Goal: Task Accomplishment & Management: Manage account settings

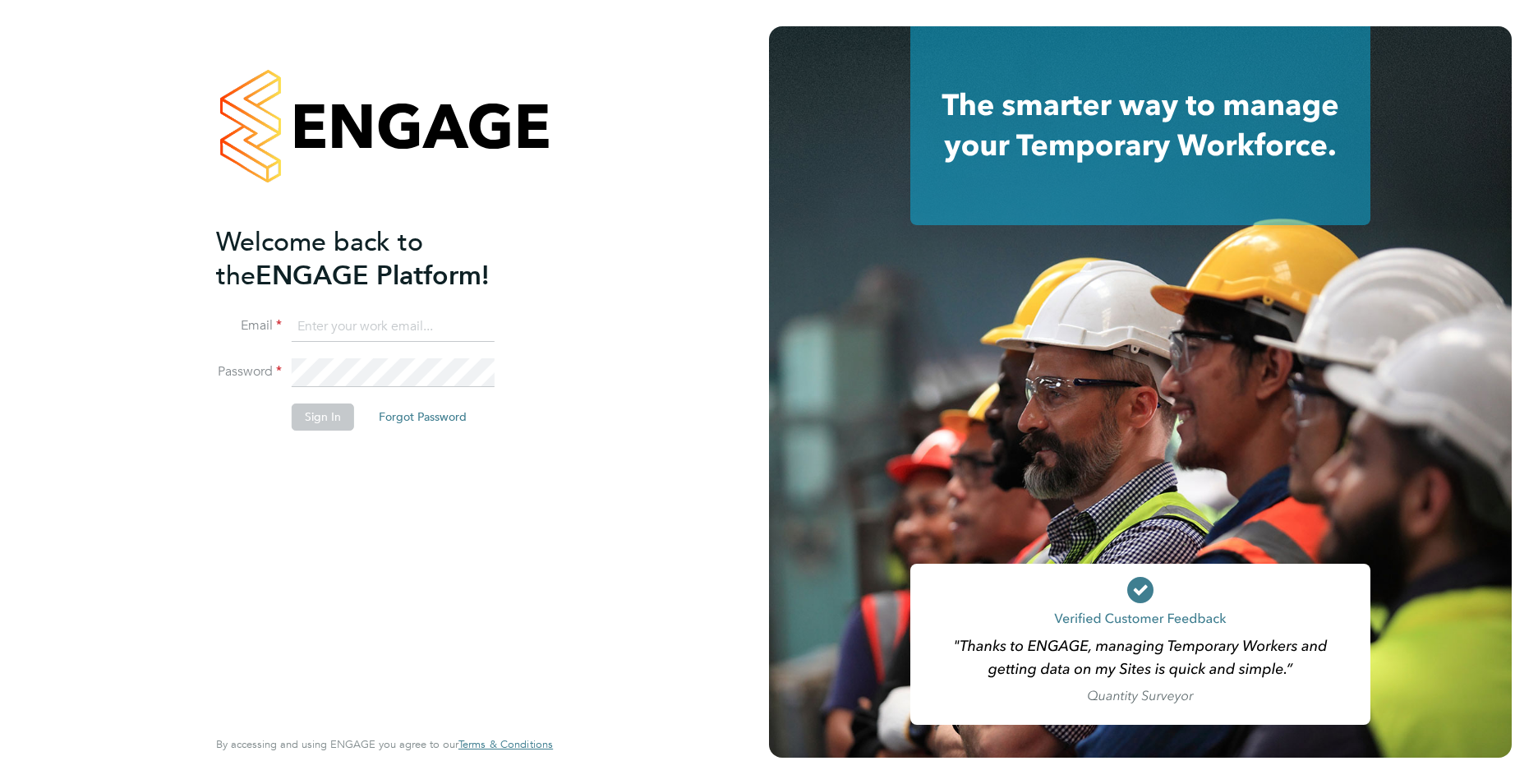
click at [354, 321] on input at bounding box center [393, 327] width 203 height 30
type input "[EMAIL_ADDRESS][DOMAIN_NAME]"
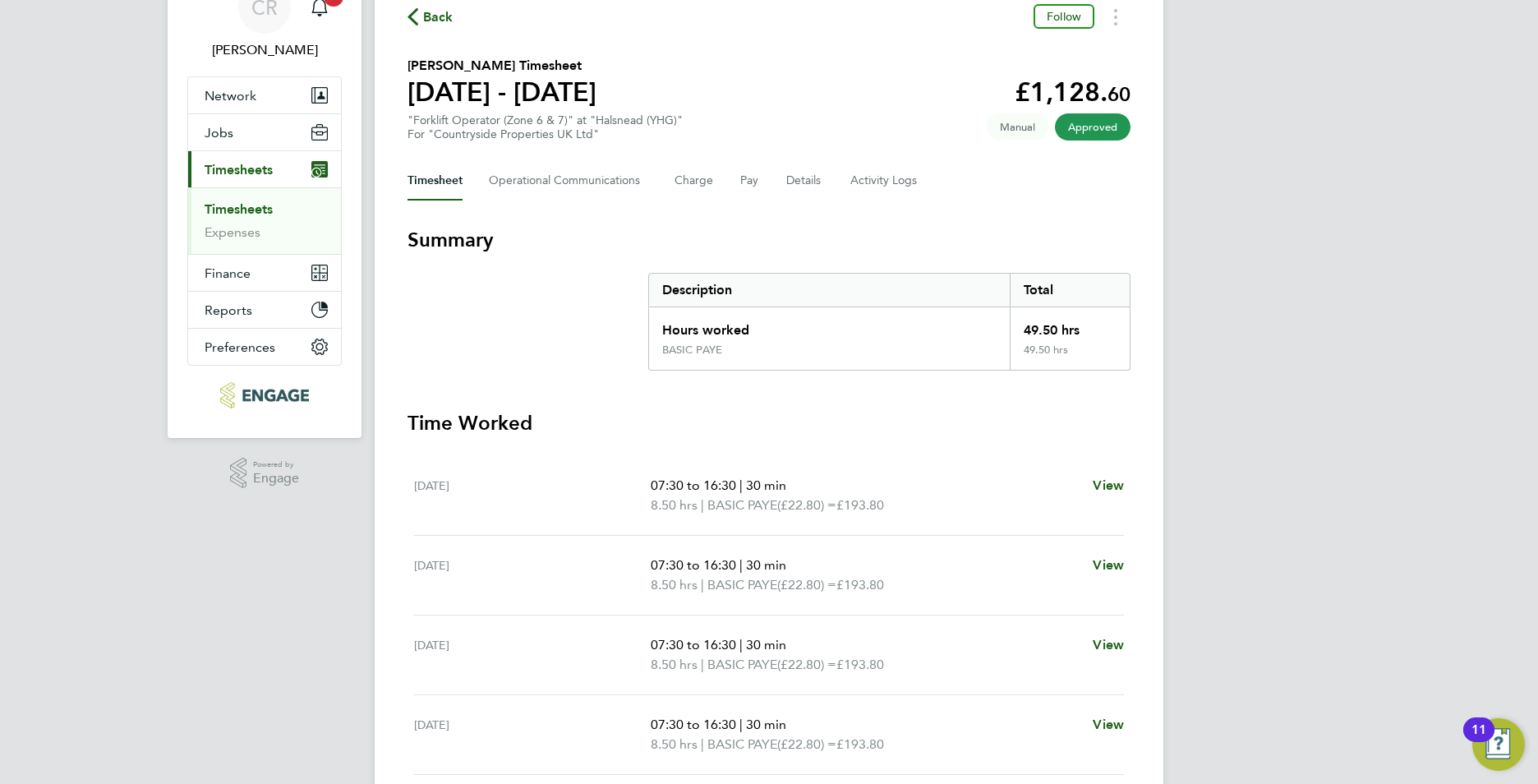
scroll to position [82, 0]
click at [256, 207] on link "Timesheets" at bounding box center [238, 208] width 68 height 15
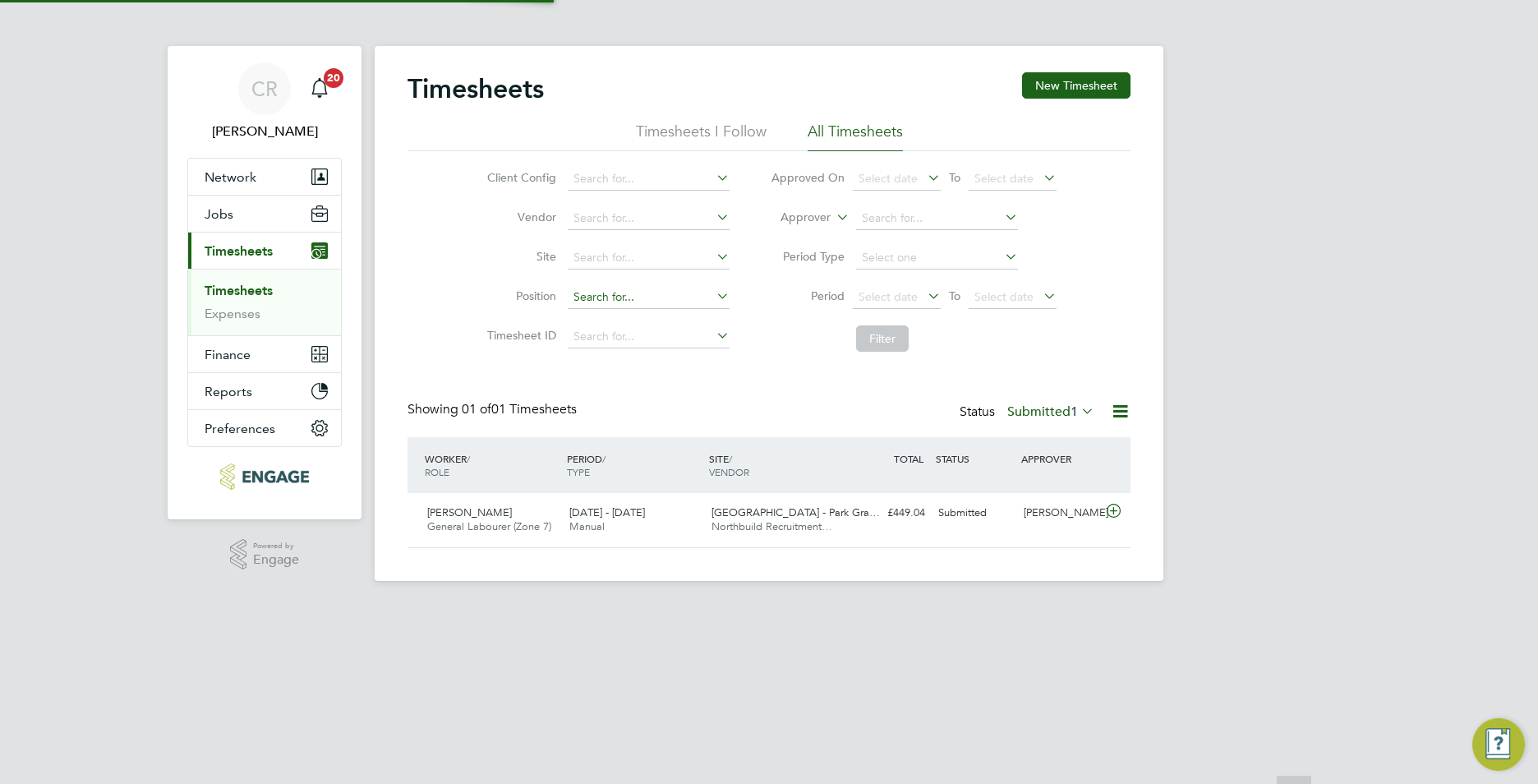
scroll to position [42, 143]
click at [234, 219] on button "Jobs" at bounding box center [265, 214] width 153 height 36
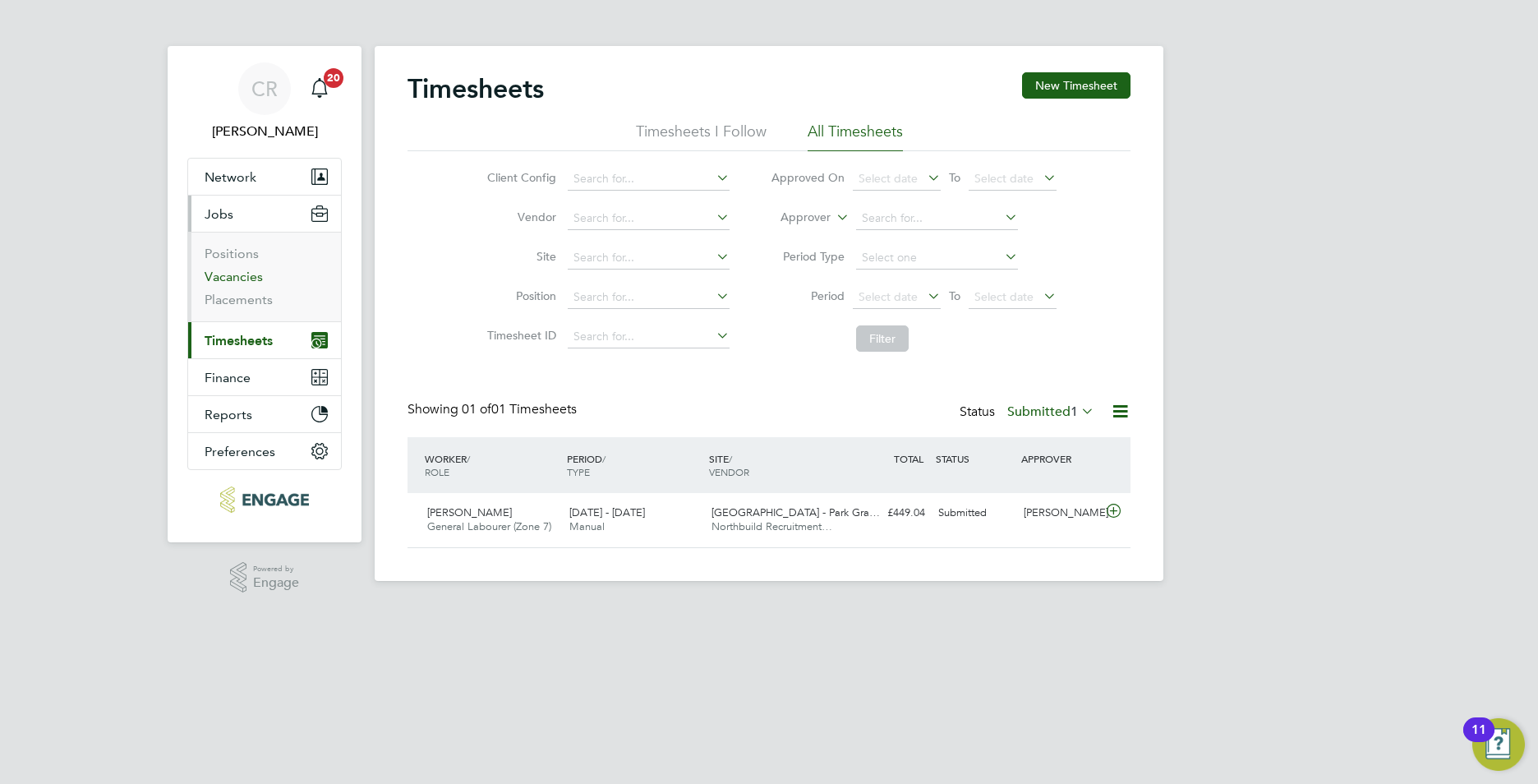
click at [250, 273] on link "Vacancies" at bounding box center [233, 276] width 58 height 15
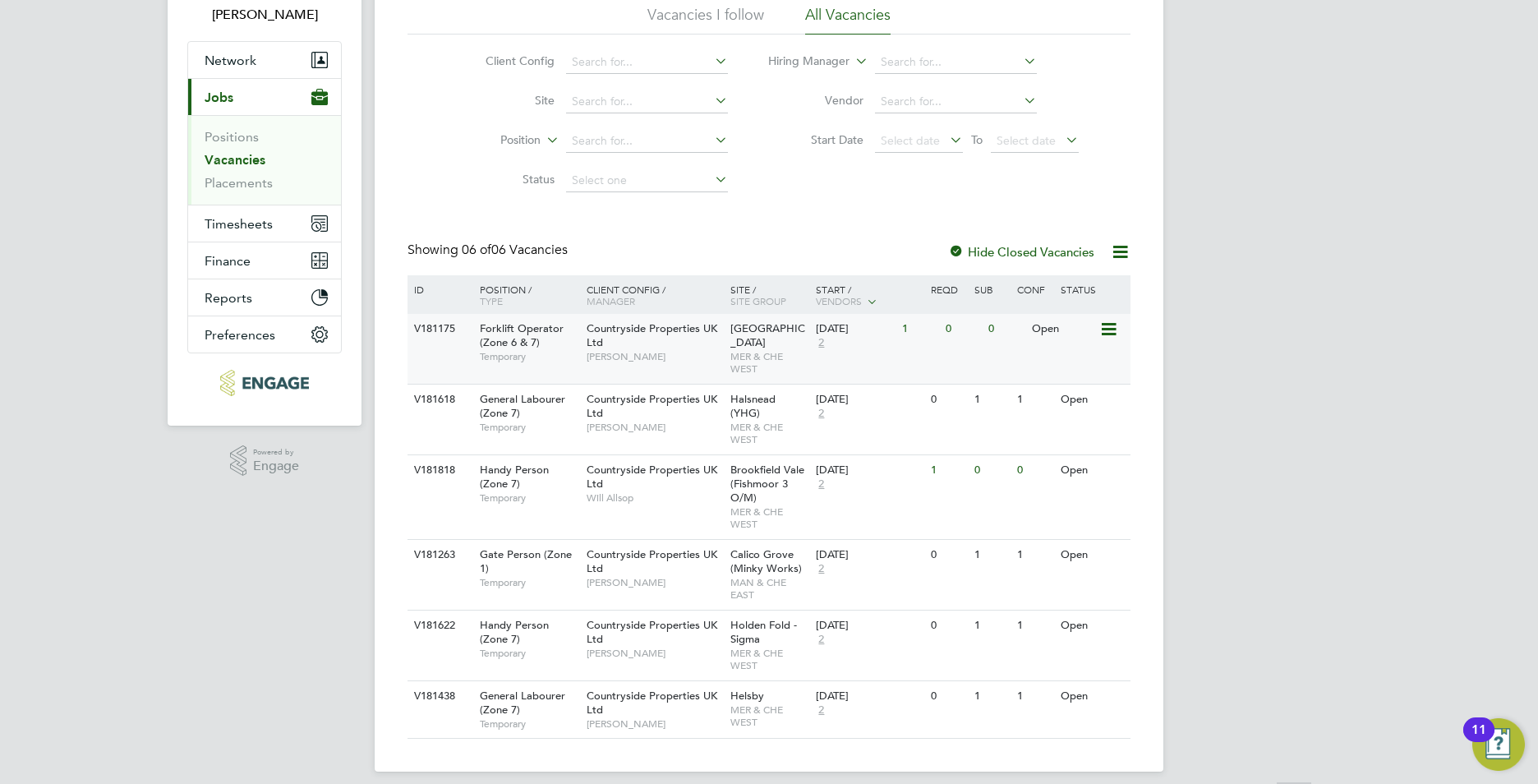
scroll to position [118, 0]
click at [638, 491] on div "Countryside Properties UK Ltd Will Allsop" at bounding box center [654, 481] width 144 height 56
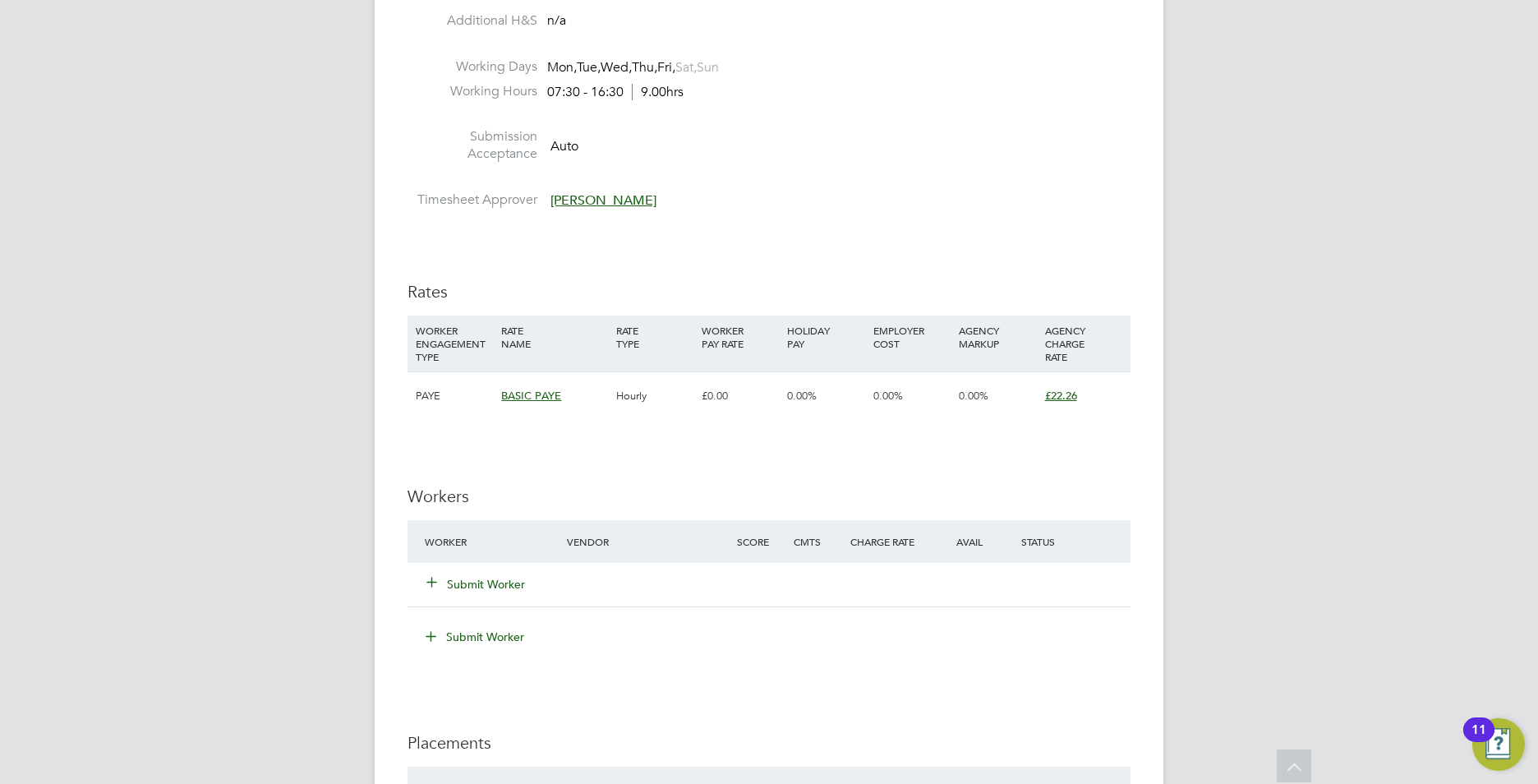
scroll to position [985, 0]
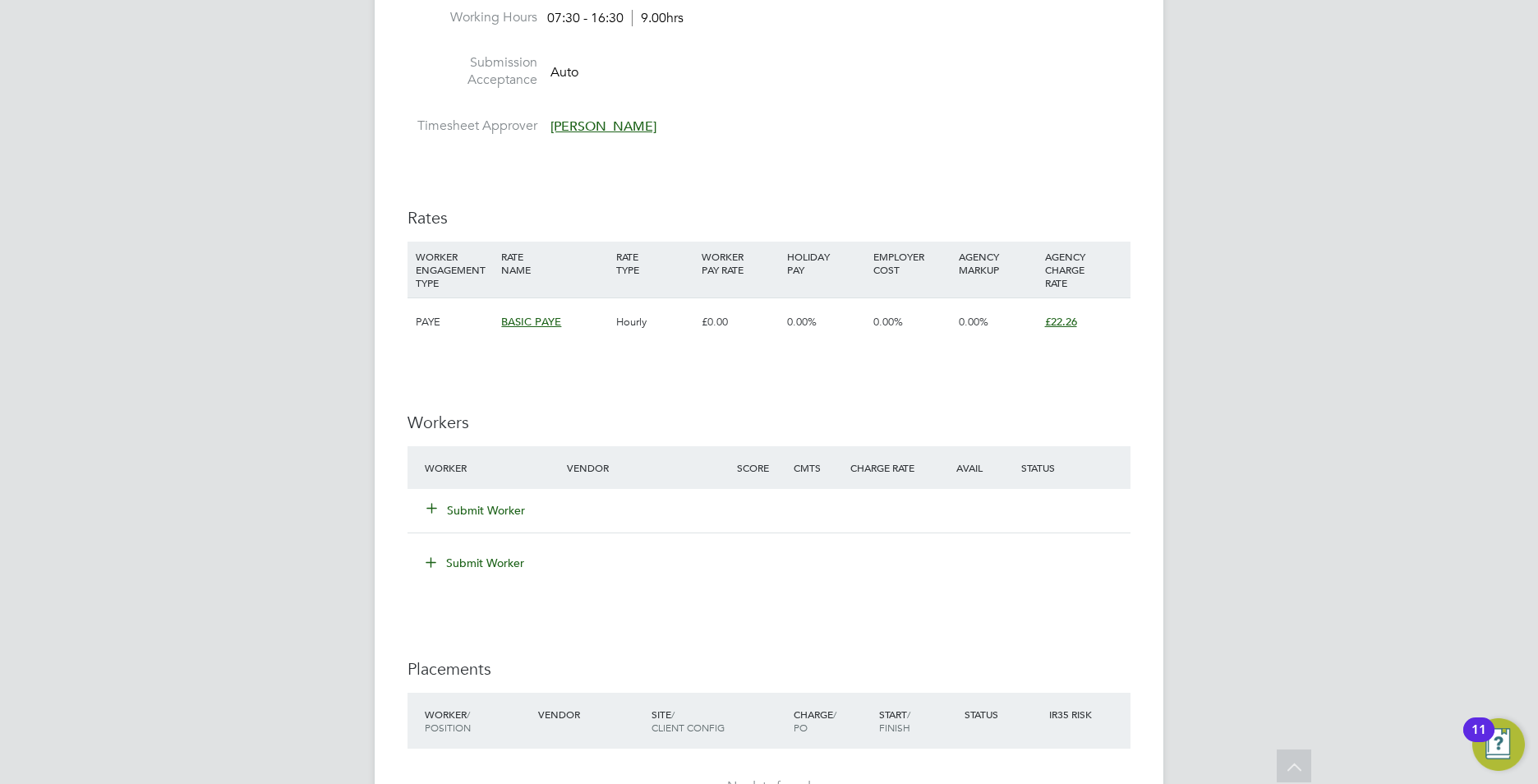
click at [472, 514] on button "Submit Worker" at bounding box center [476, 510] width 98 height 16
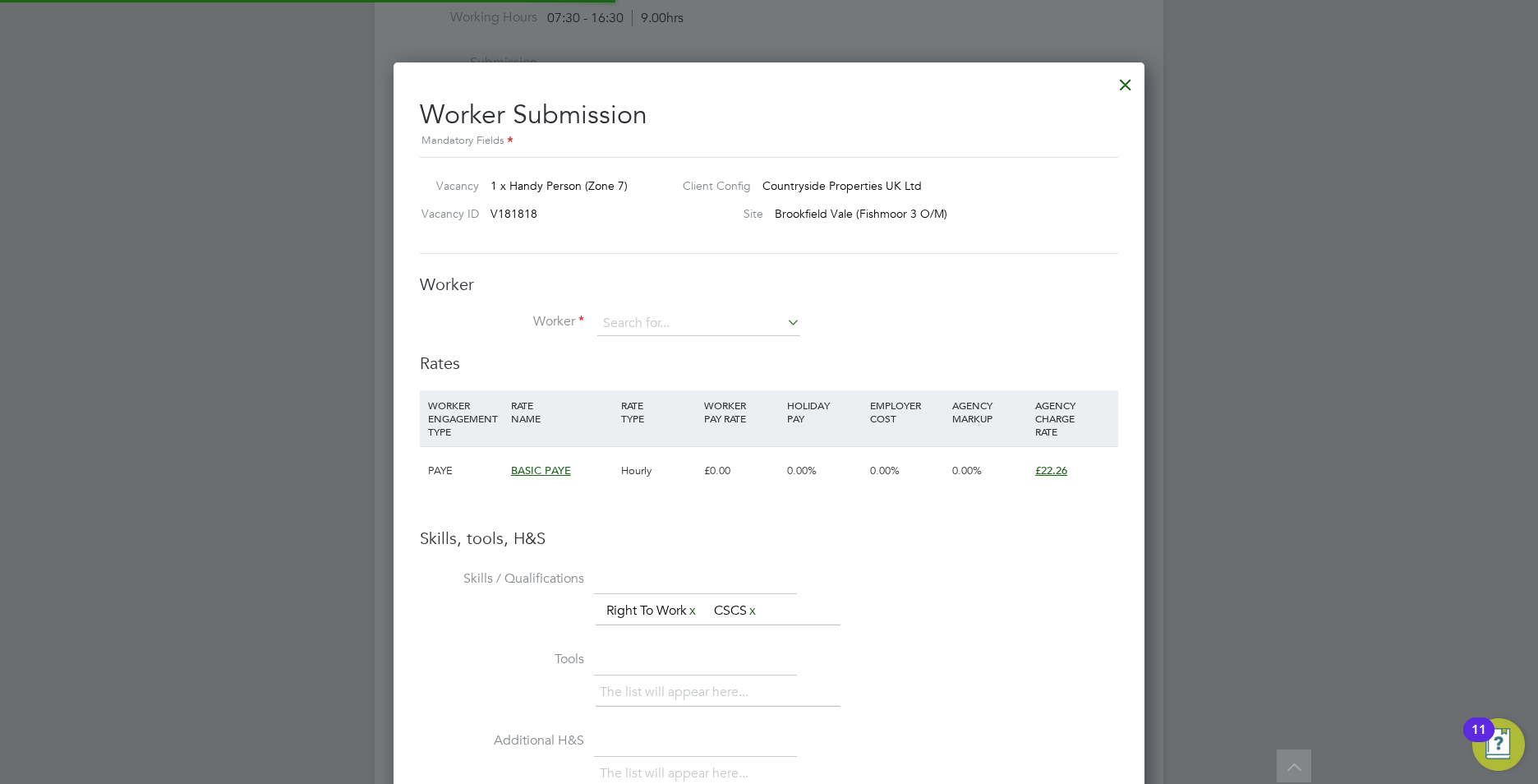
scroll to position [1038, 752]
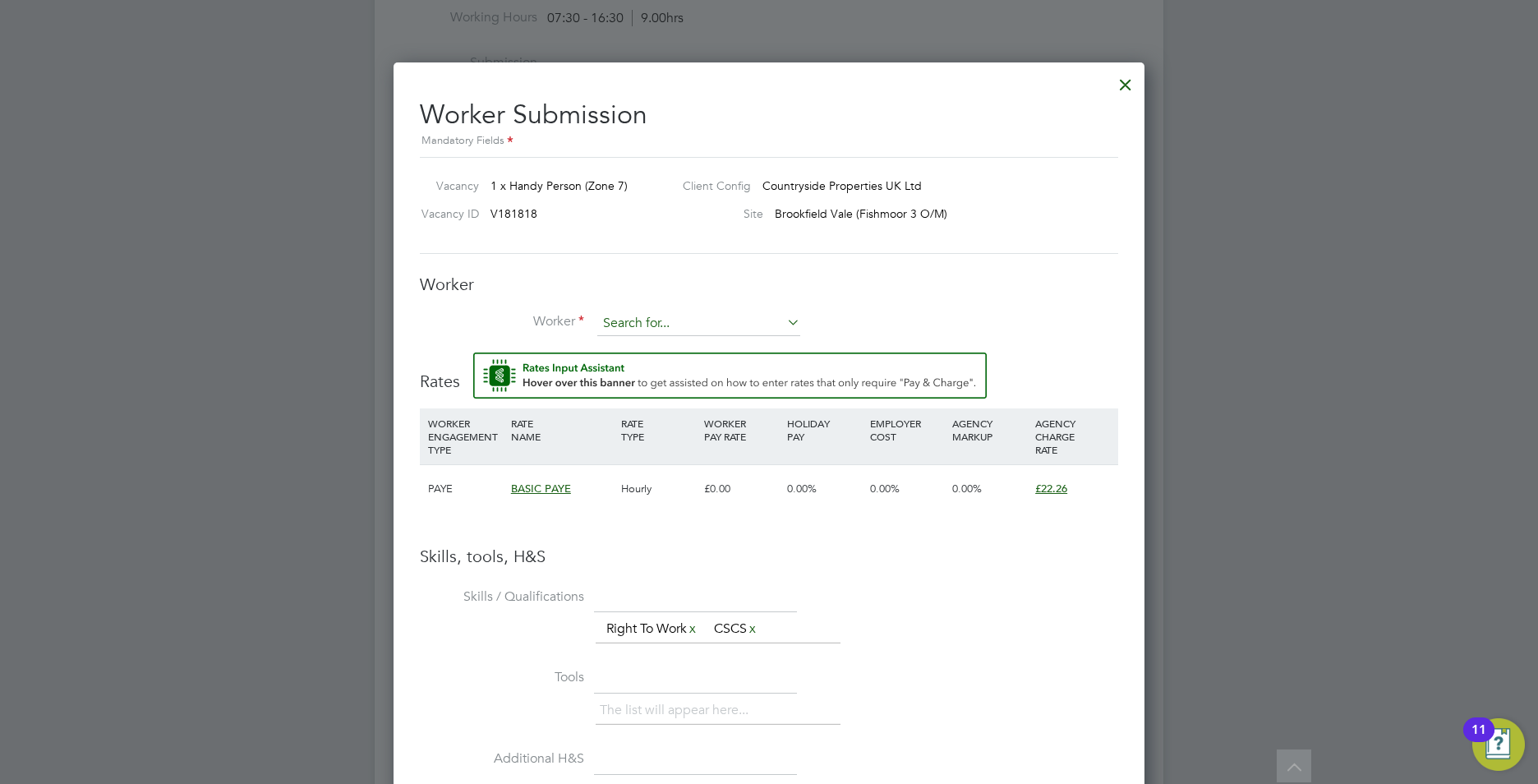
click at [624, 313] on input at bounding box center [698, 324] width 203 height 25
type input "andrei"
click at [650, 368] on li "+ Add new" at bounding box center [699, 368] width 204 height 22
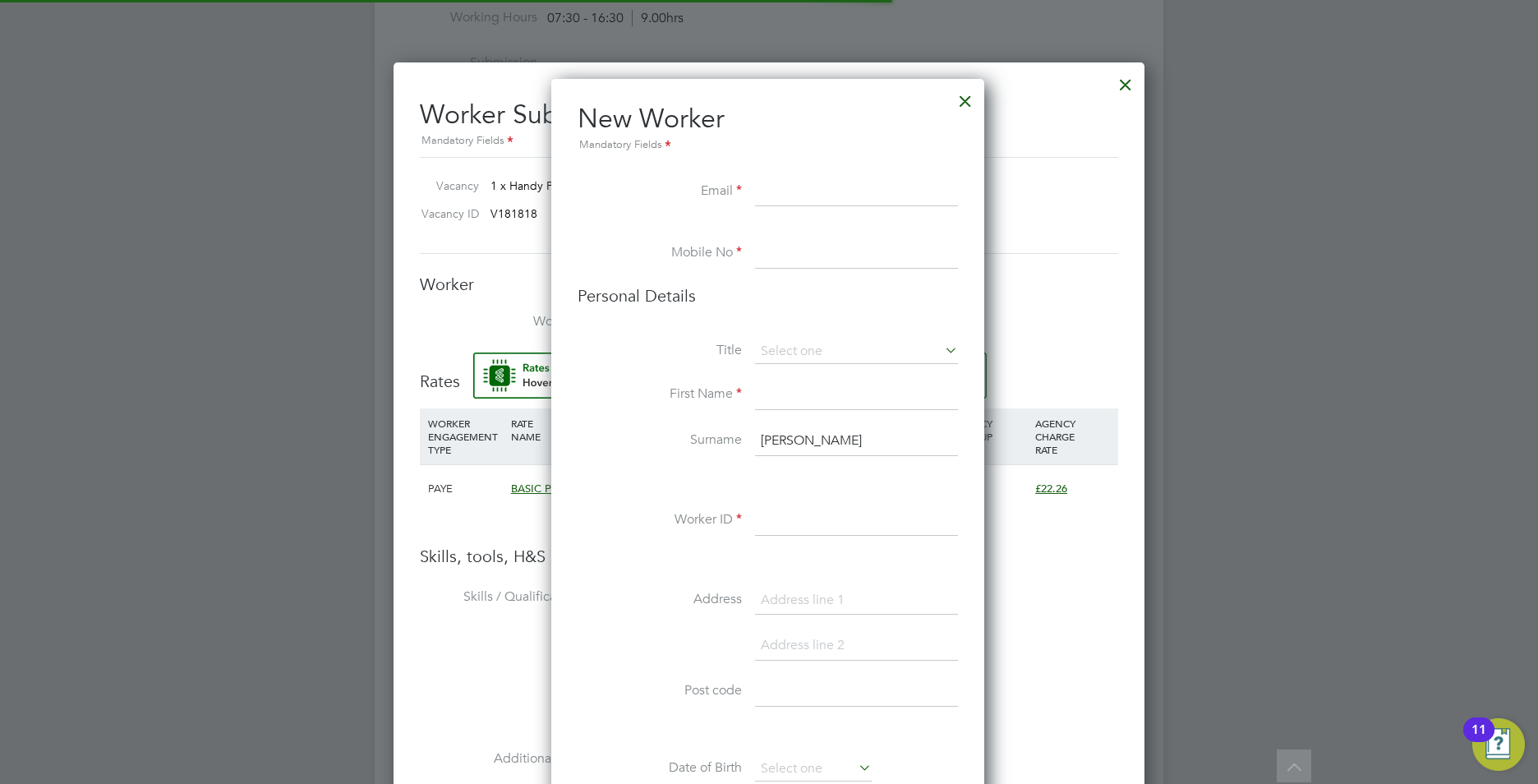
scroll to position [1390, 436]
paste input "luchianamz@gmail.com"
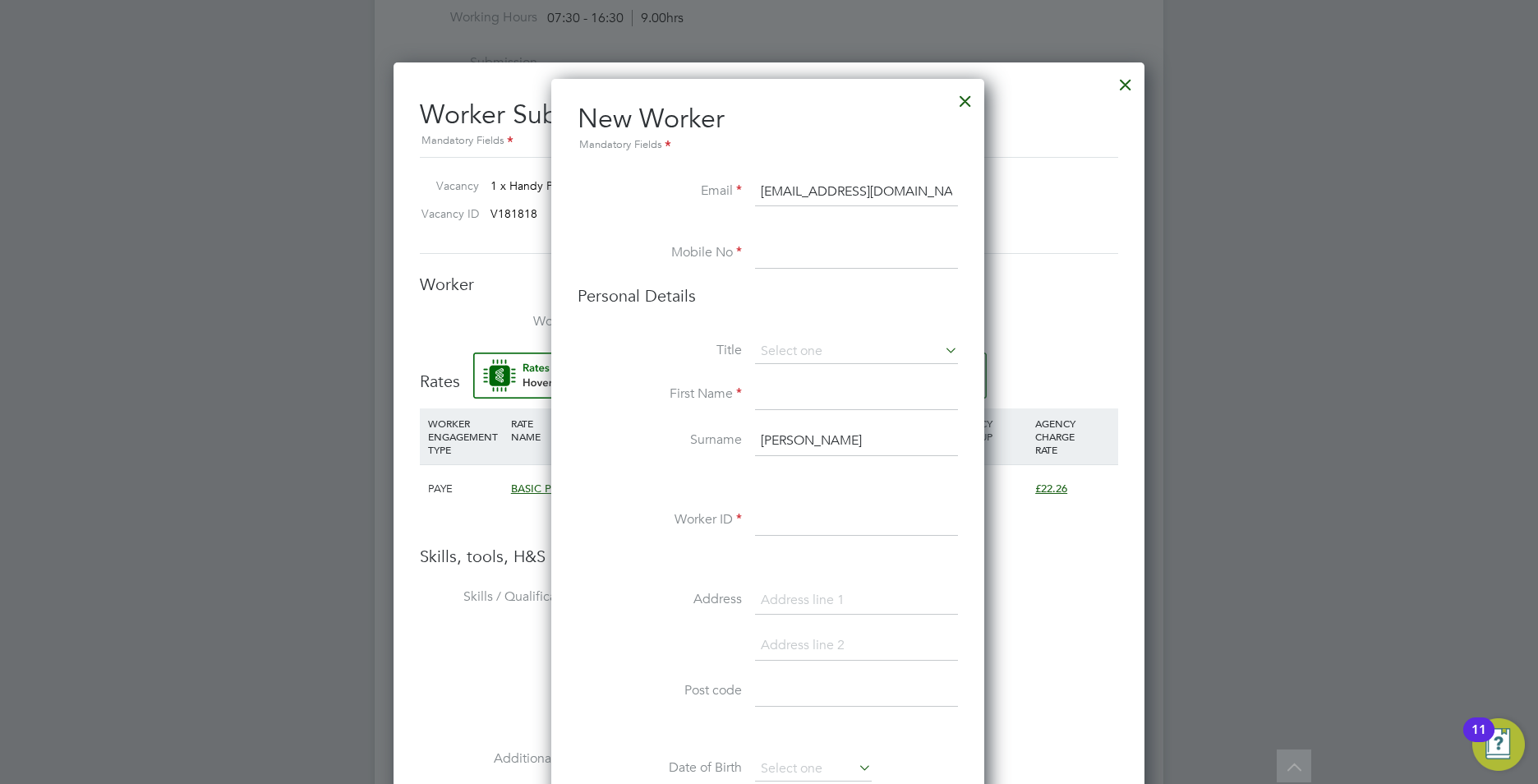
type input "luchianamz@gmail.com"
click at [785, 248] on div "All Vacancies Vacancy Activity Logs Vacancy Activity Logs All Vacancies Vacancy…" at bounding box center [769, 127] width 789 height 2201
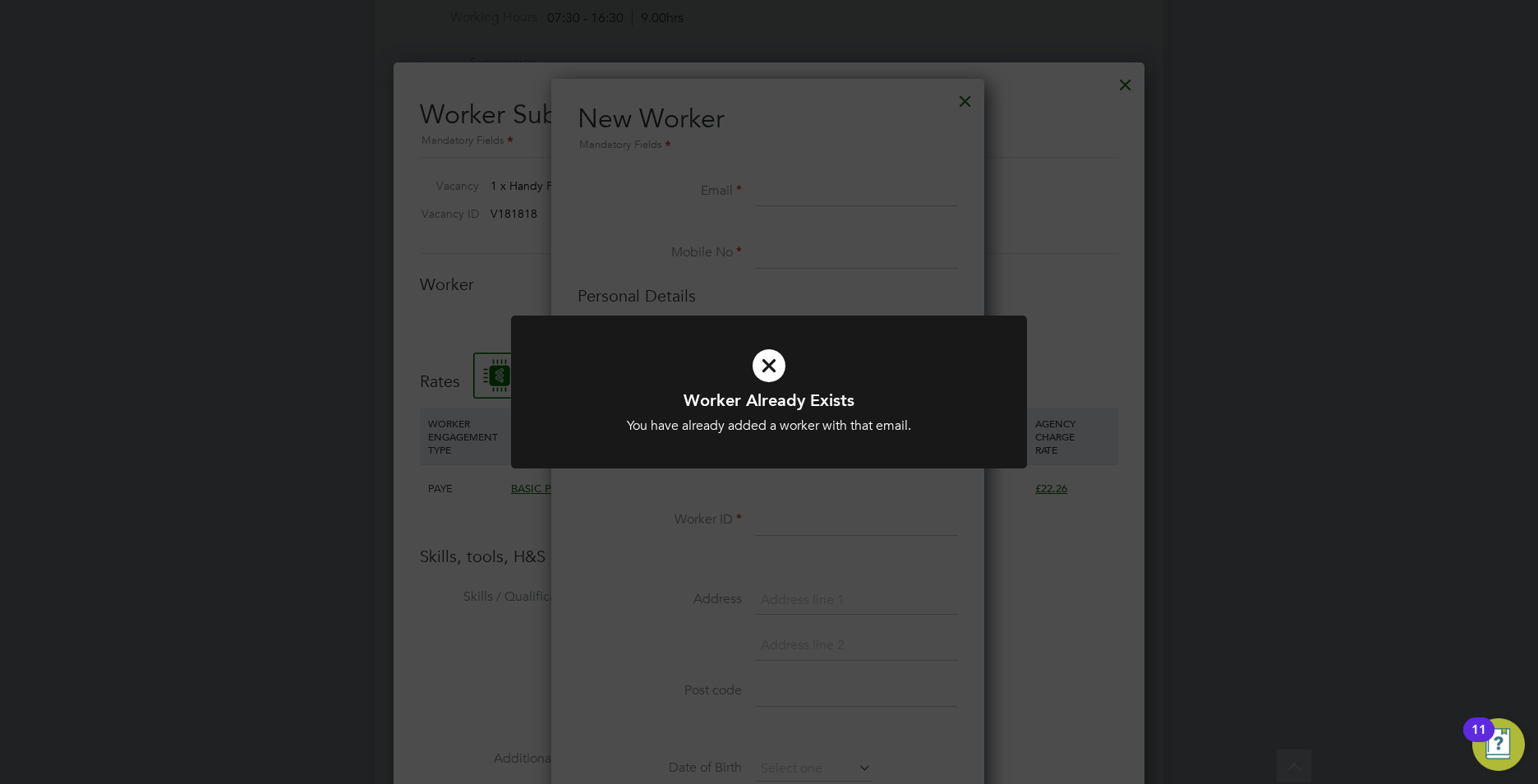
click at [1298, 468] on div "Worker Already Exists You have already added a worker with that email. Cancel O…" at bounding box center [769, 392] width 1538 height 784
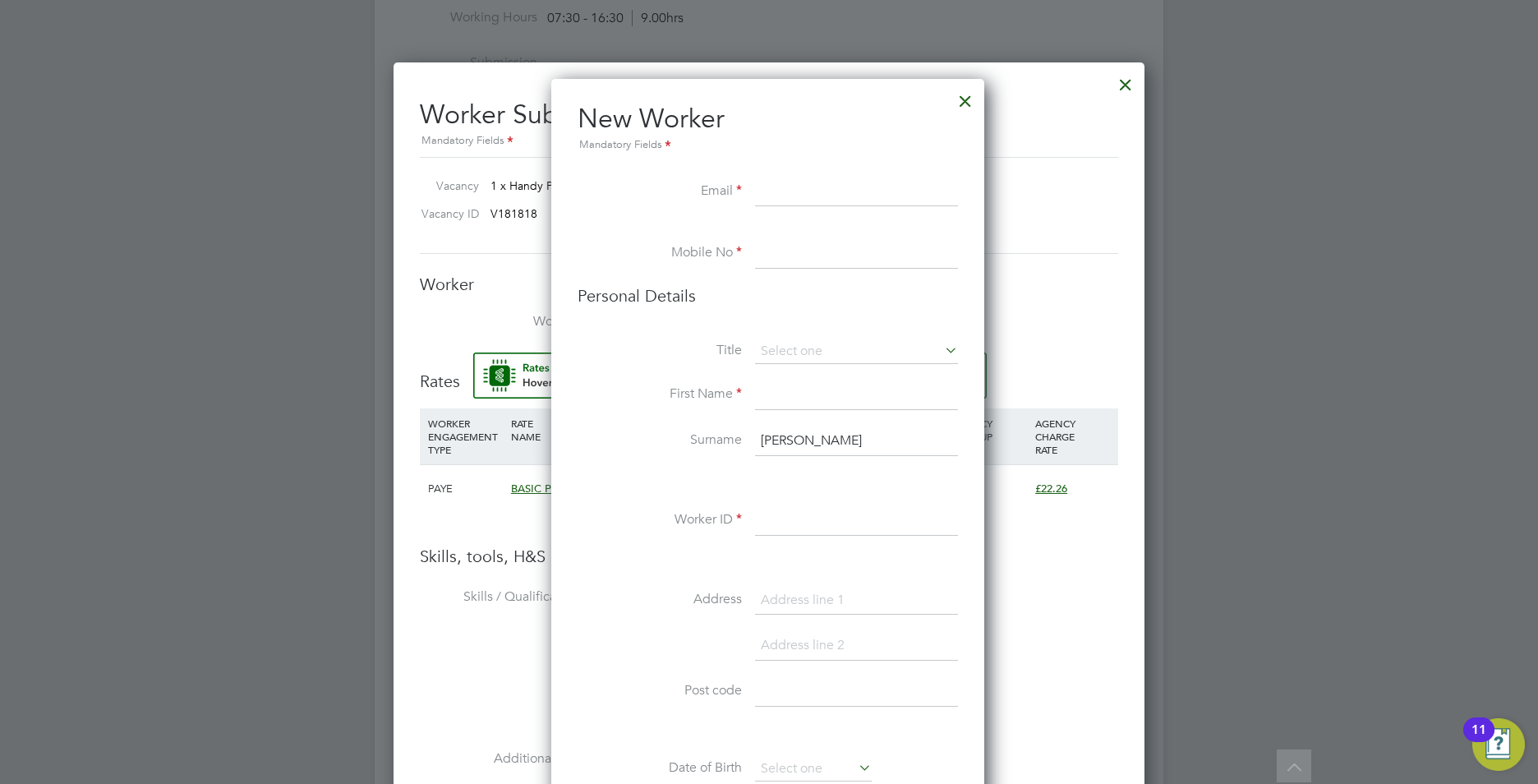
click at [974, 92] on div at bounding box center [965, 96] width 30 height 30
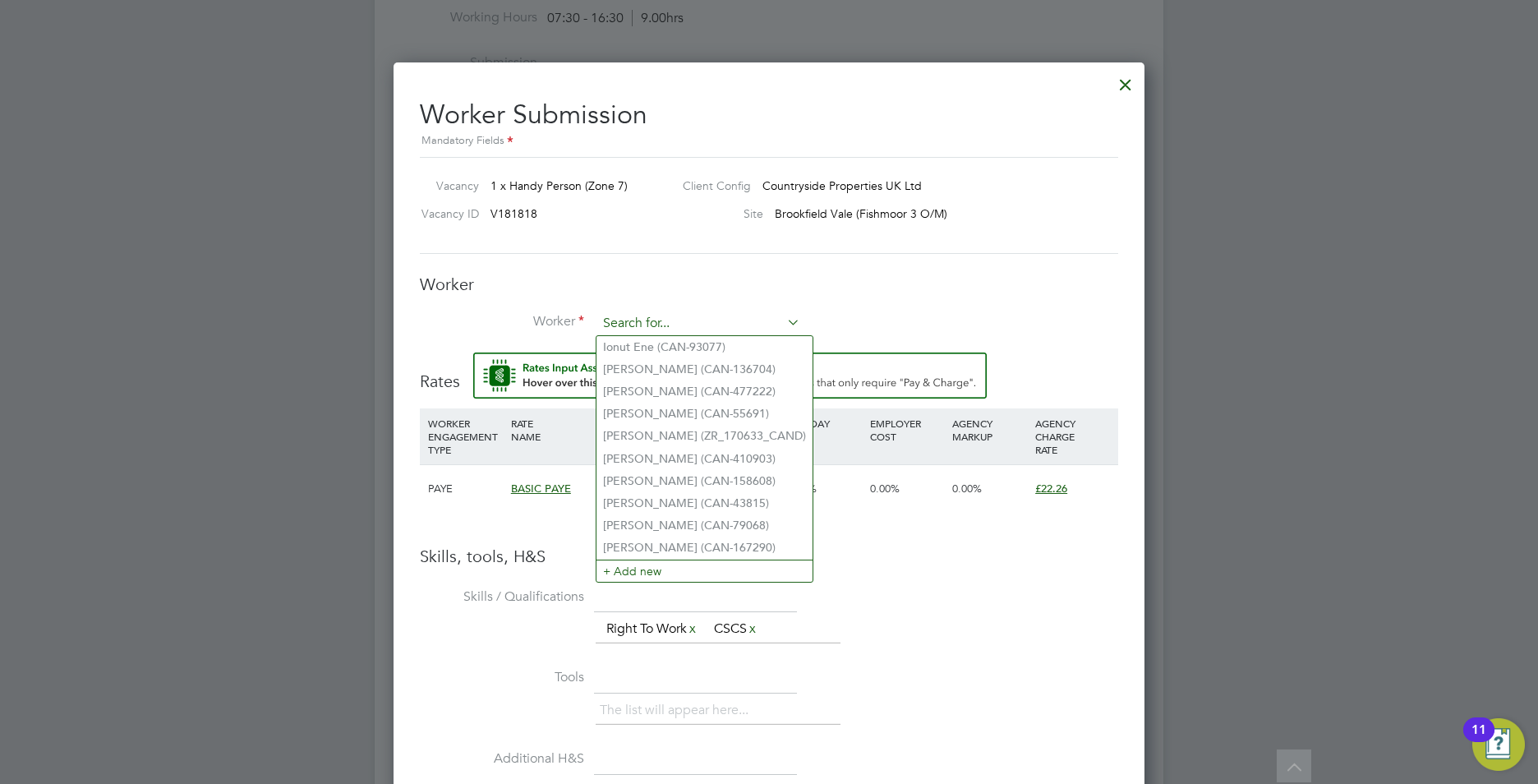
click at [704, 321] on input at bounding box center [698, 324] width 203 height 25
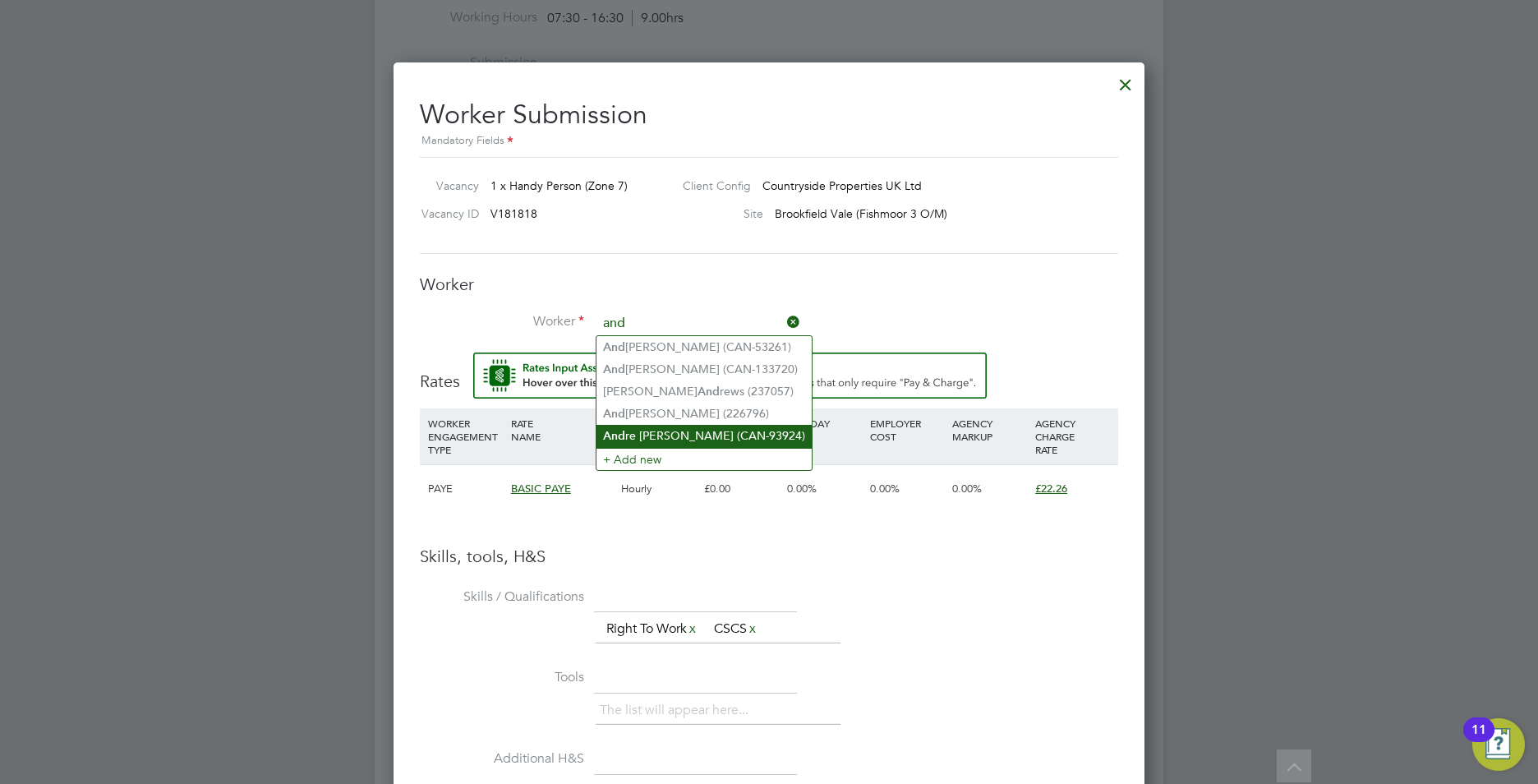
click at [703, 426] on li "And re Lauchain (CAN-93924)" at bounding box center [704, 435] width 215 height 22
type input "Andre Lauchain (CAN-93924)"
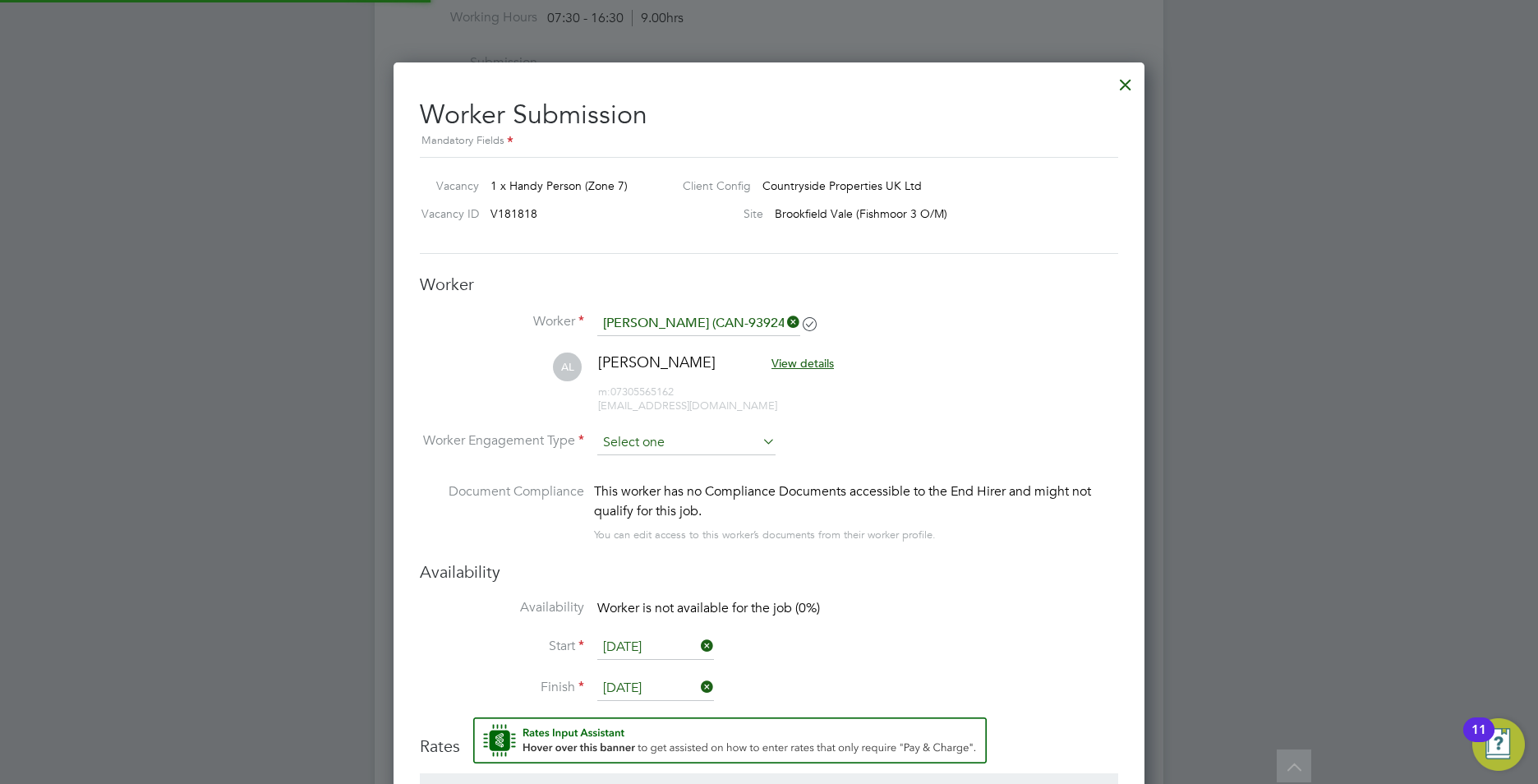
scroll to position [1422, 752]
click at [639, 448] on input at bounding box center [686, 443] width 179 height 25
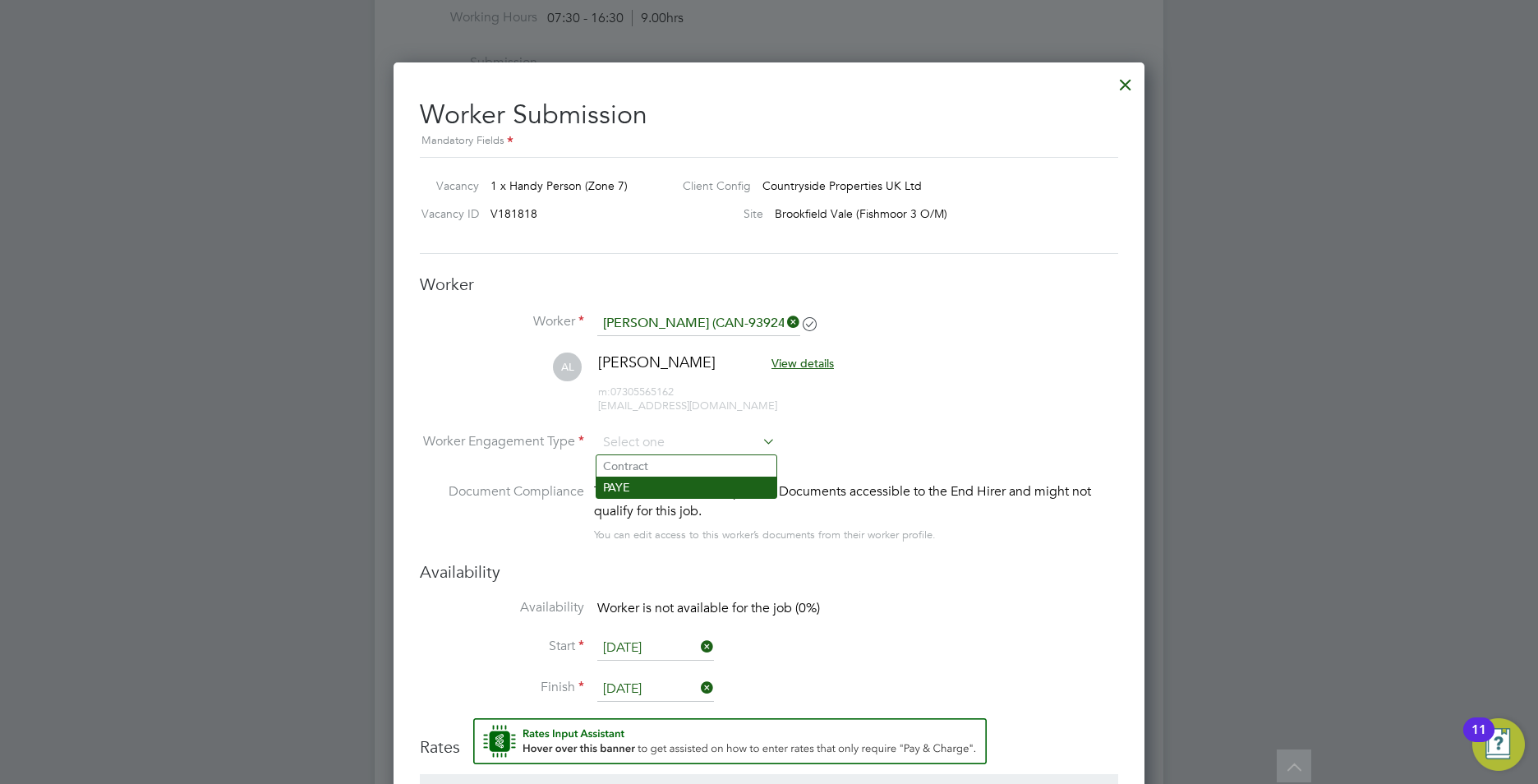
click at [638, 487] on li "PAYE" at bounding box center [687, 487] width 180 height 21
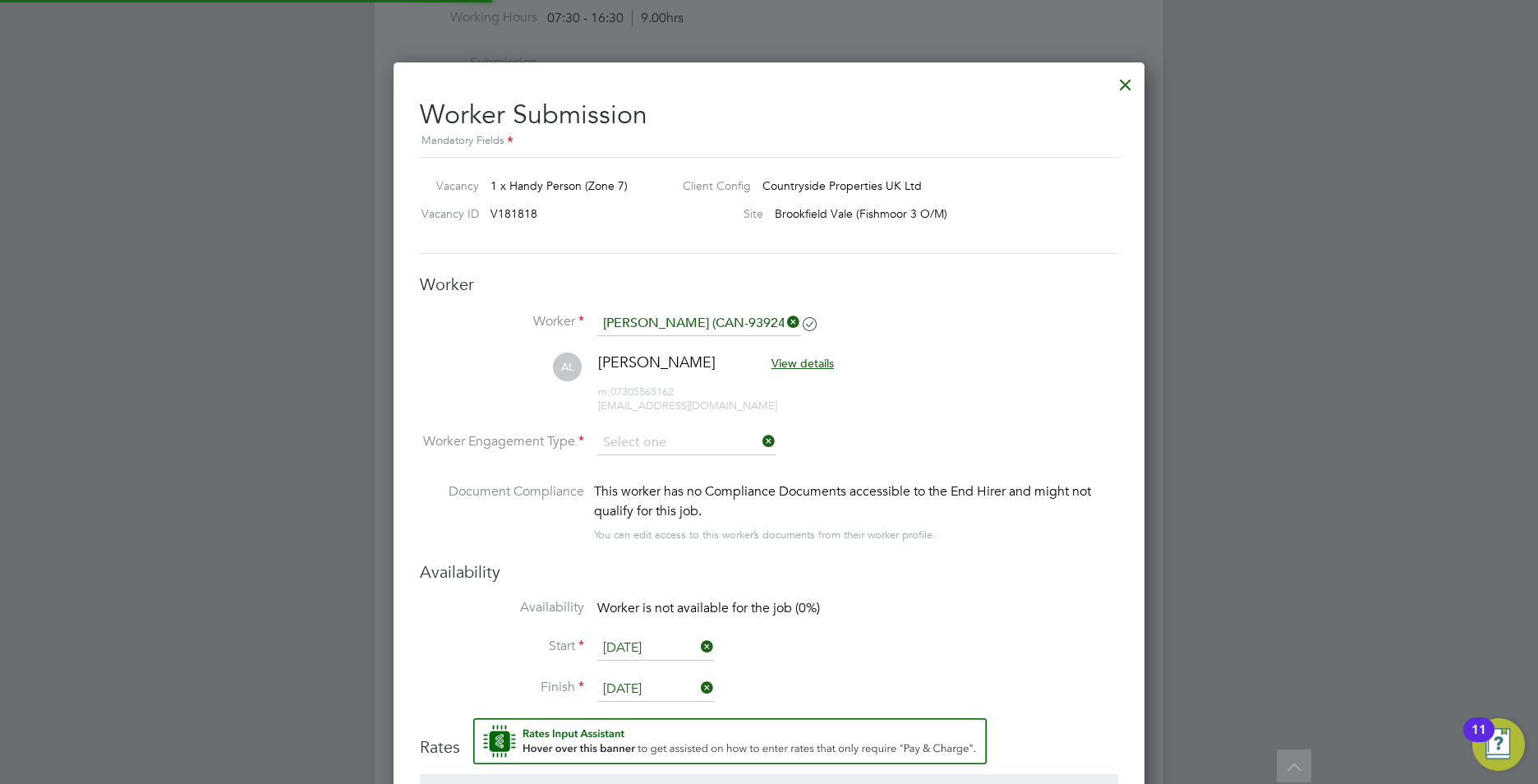
type input "PAYE"
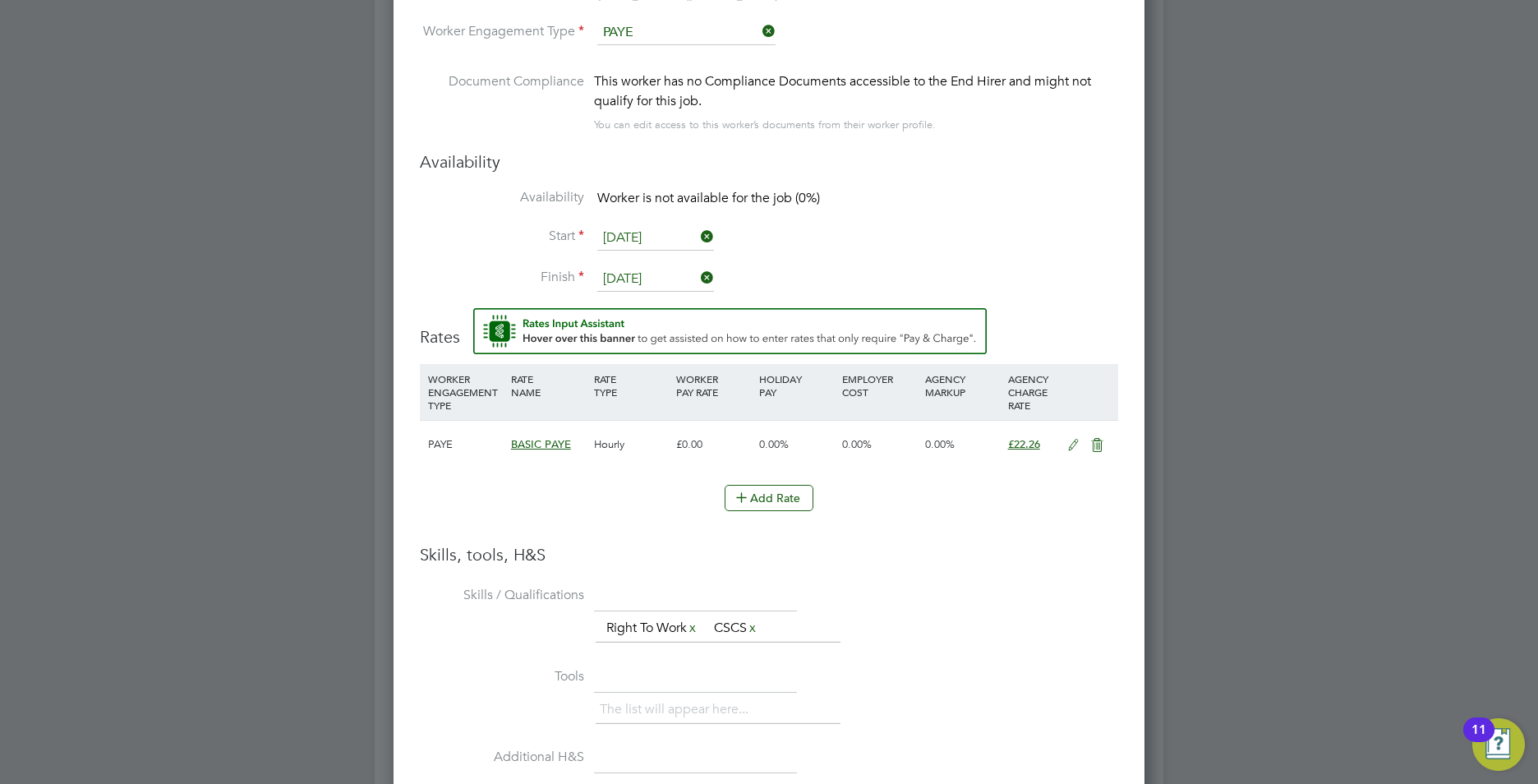
scroll to position [1478, 0]
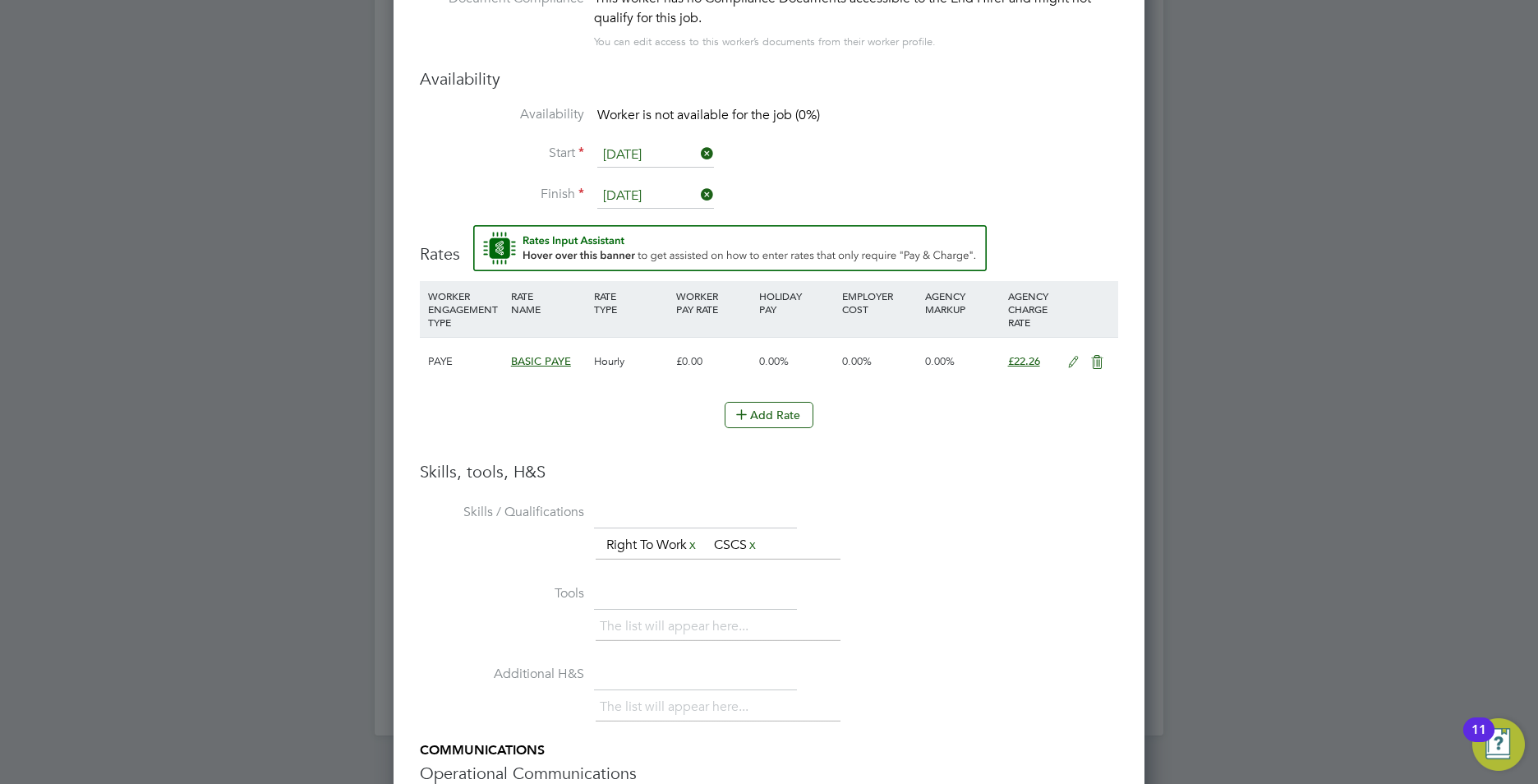
click at [1070, 367] on icon at bounding box center [1074, 362] width 21 height 13
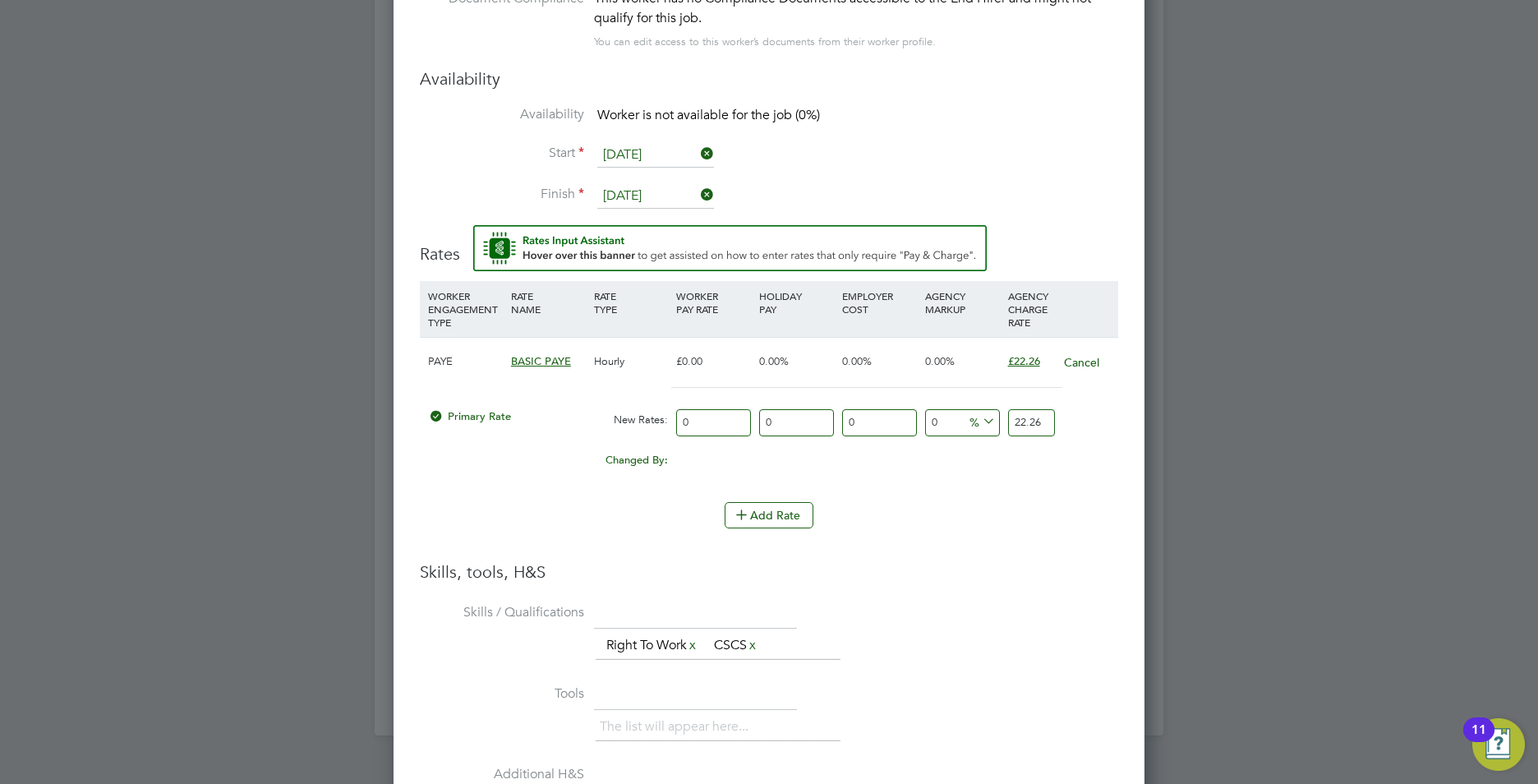
scroll to position [1565, 752]
click at [697, 428] on input "0" at bounding box center [714, 422] width 75 height 27
type input "2"
type input "20"
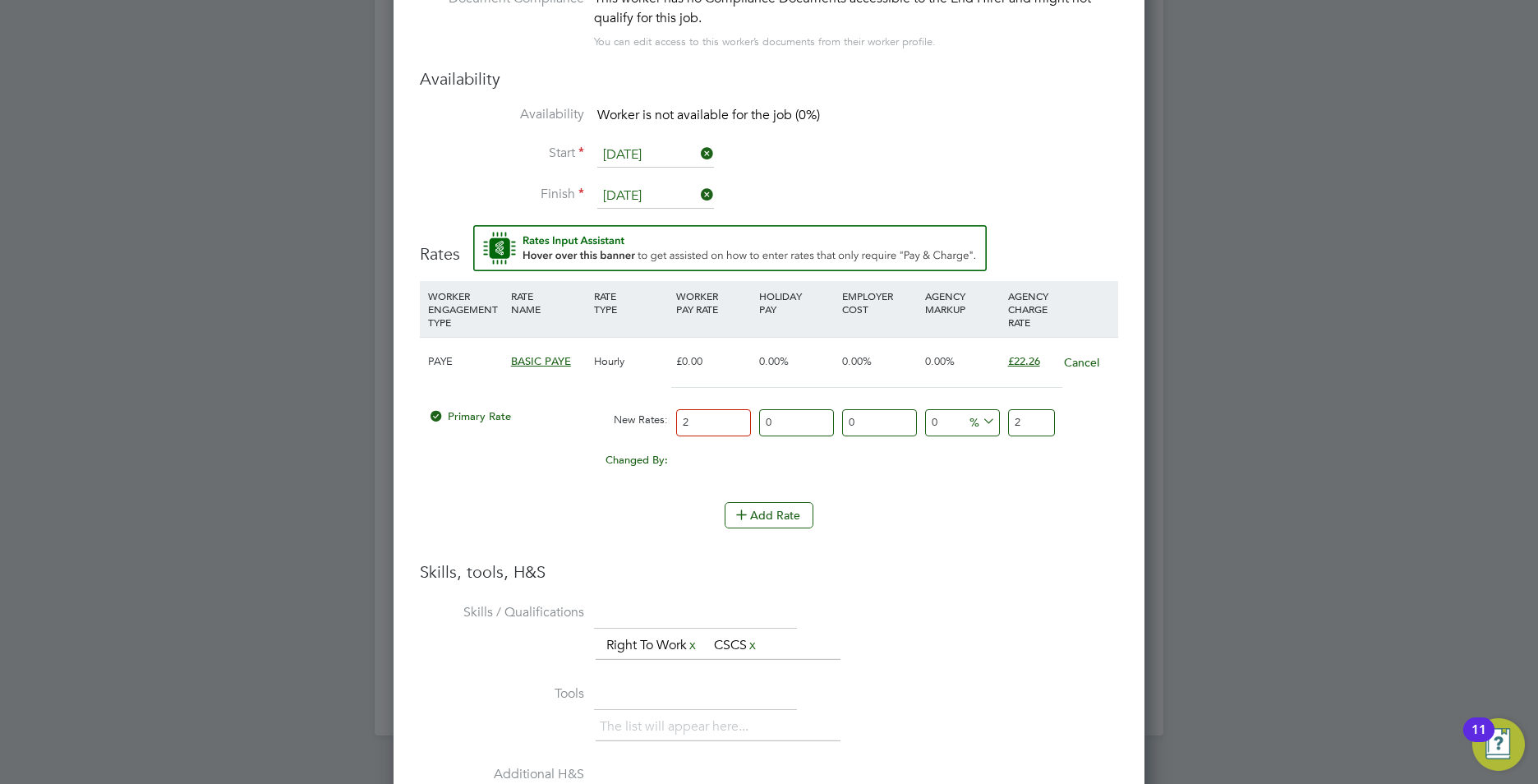
type input "20"
type input "20.00"
click at [1030, 426] on input "20" at bounding box center [1032, 422] width 47 height 27
type input "-90"
type input "2"
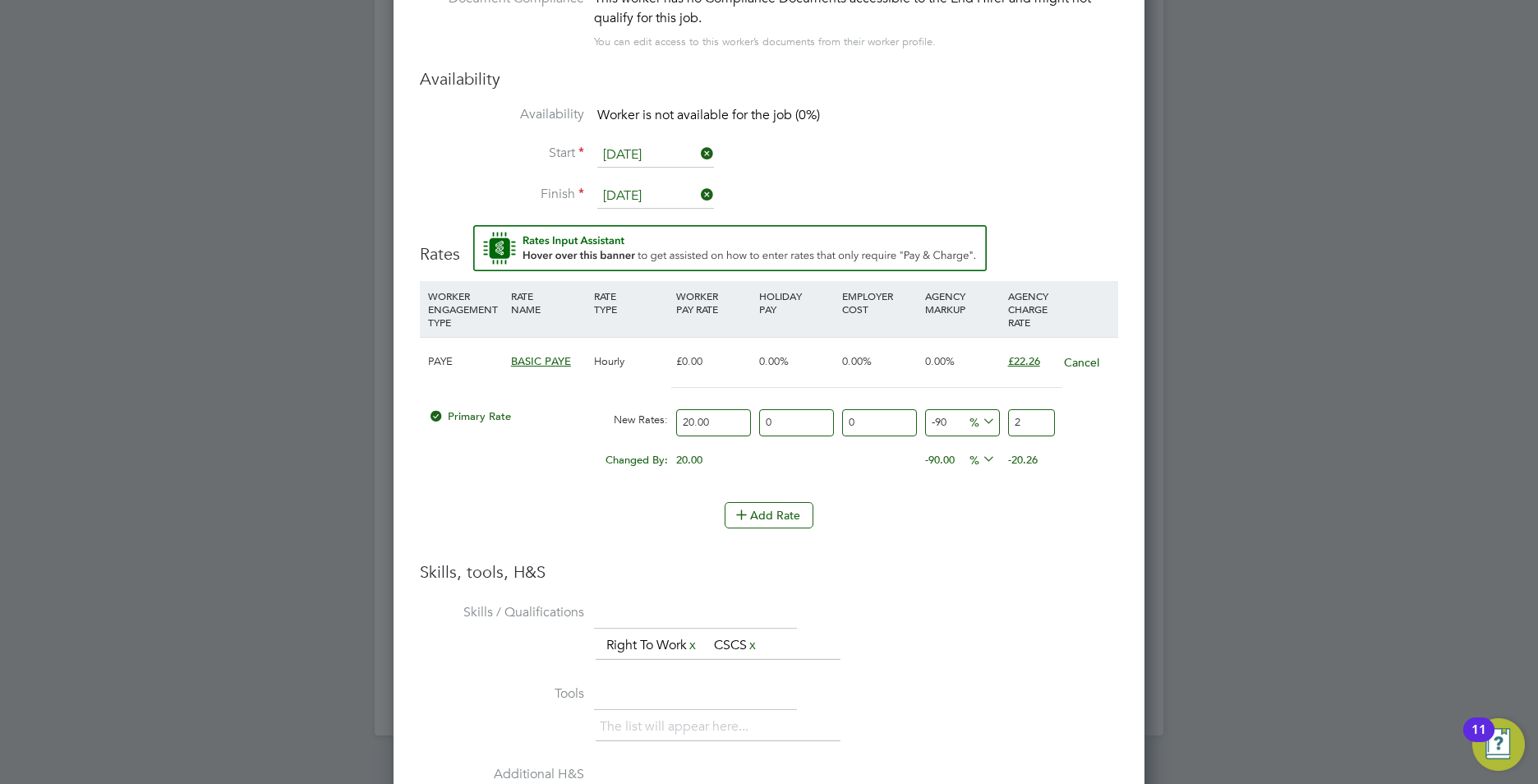
type input "10"
type input "22"
type input "11"
type input "22.2"
type input "11.3"
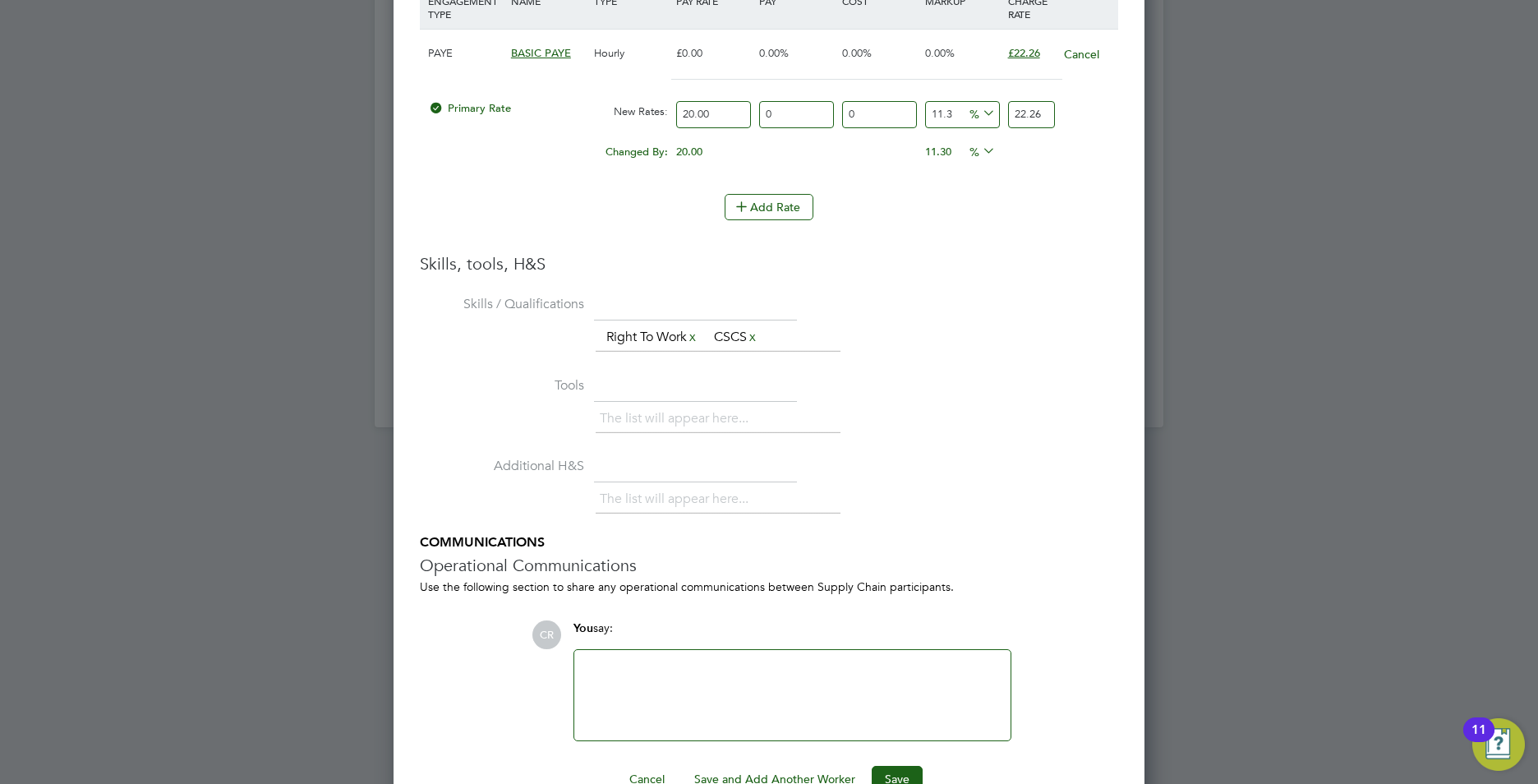
scroll to position [1829, 0]
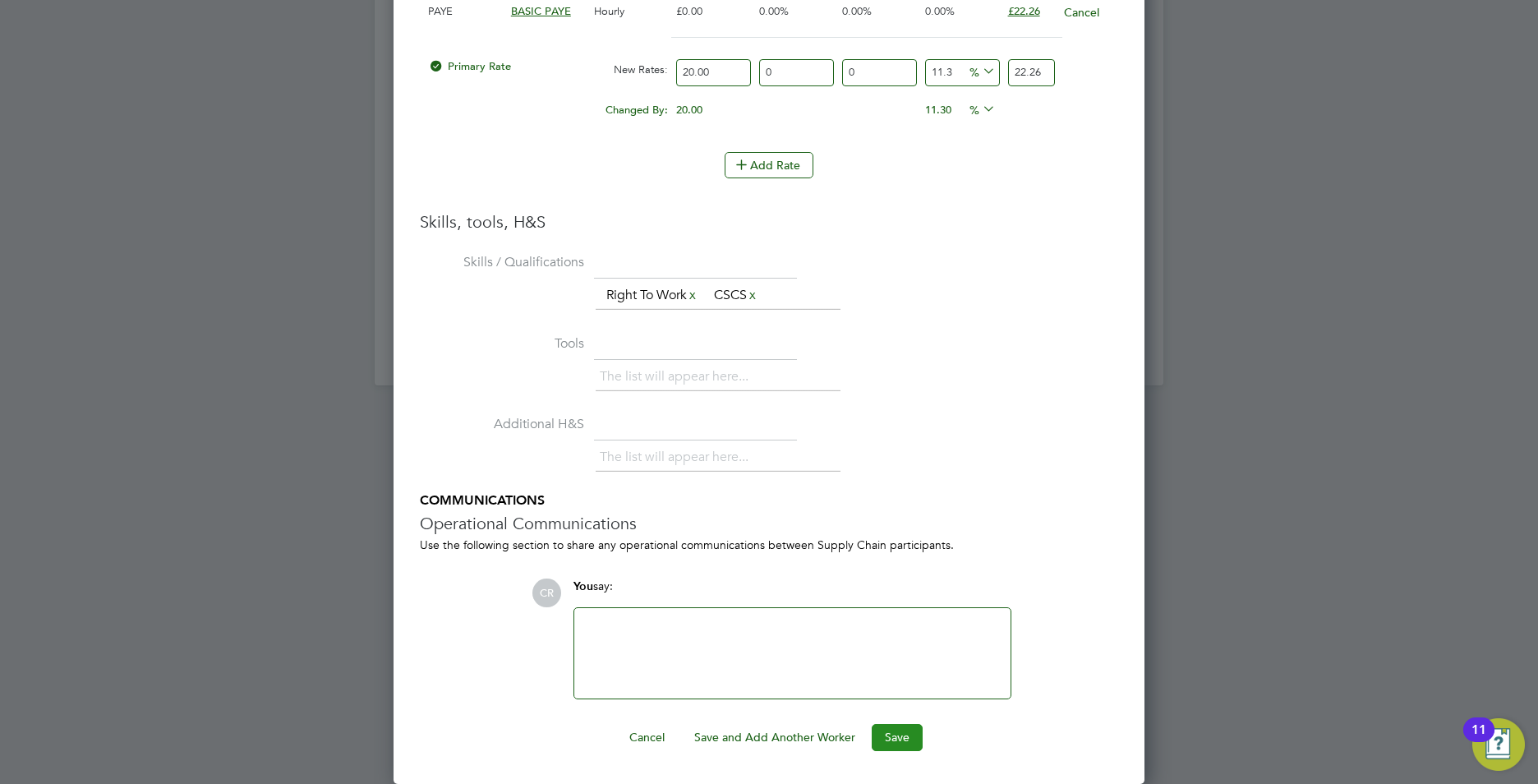
type input "22.26"
click at [900, 729] on button "Save" at bounding box center [897, 737] width 51 height 27
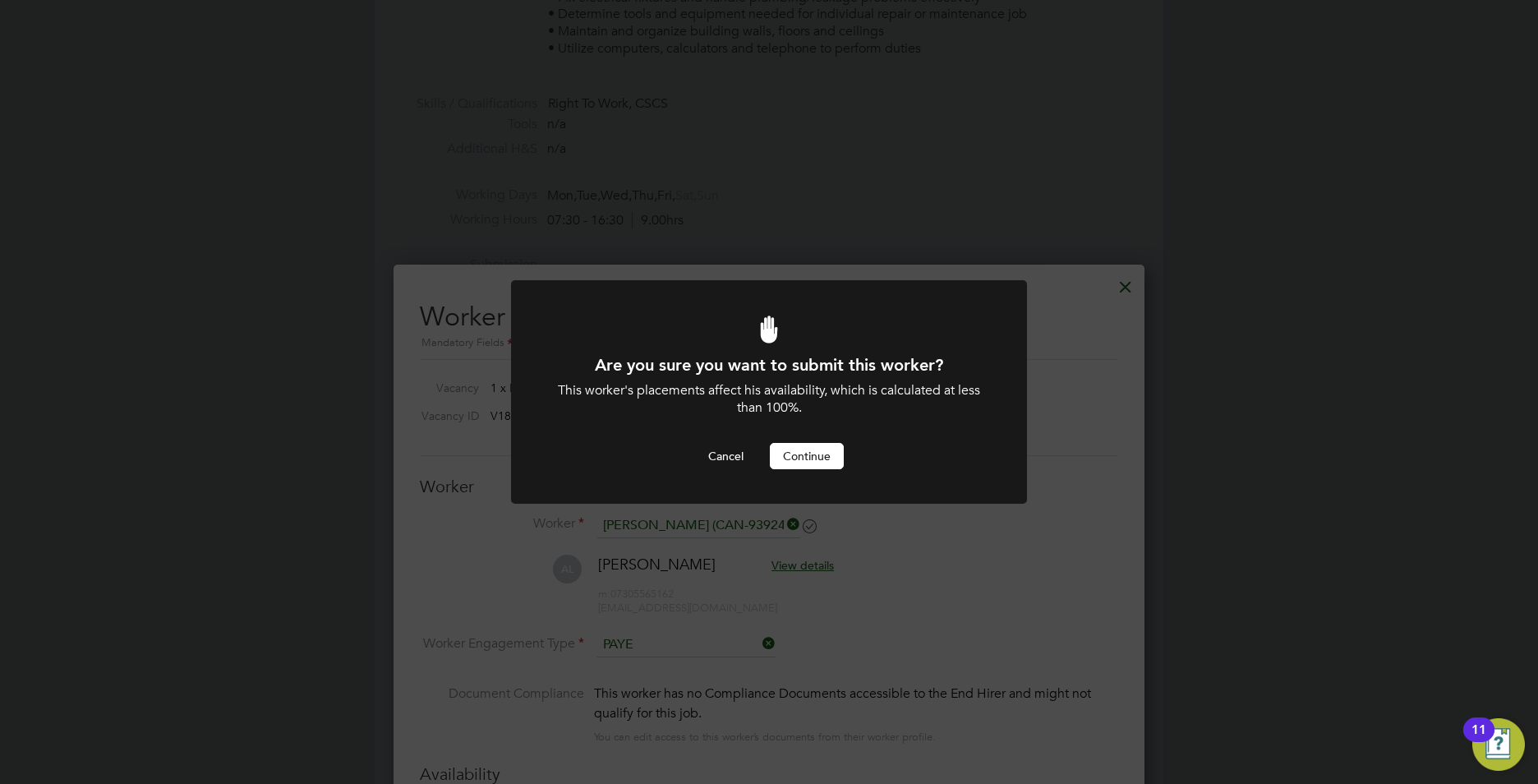
scroll to position [0, 0]
click at [809, 446] on button "Continue" at bounding box center [806, 456] width 74 height 27
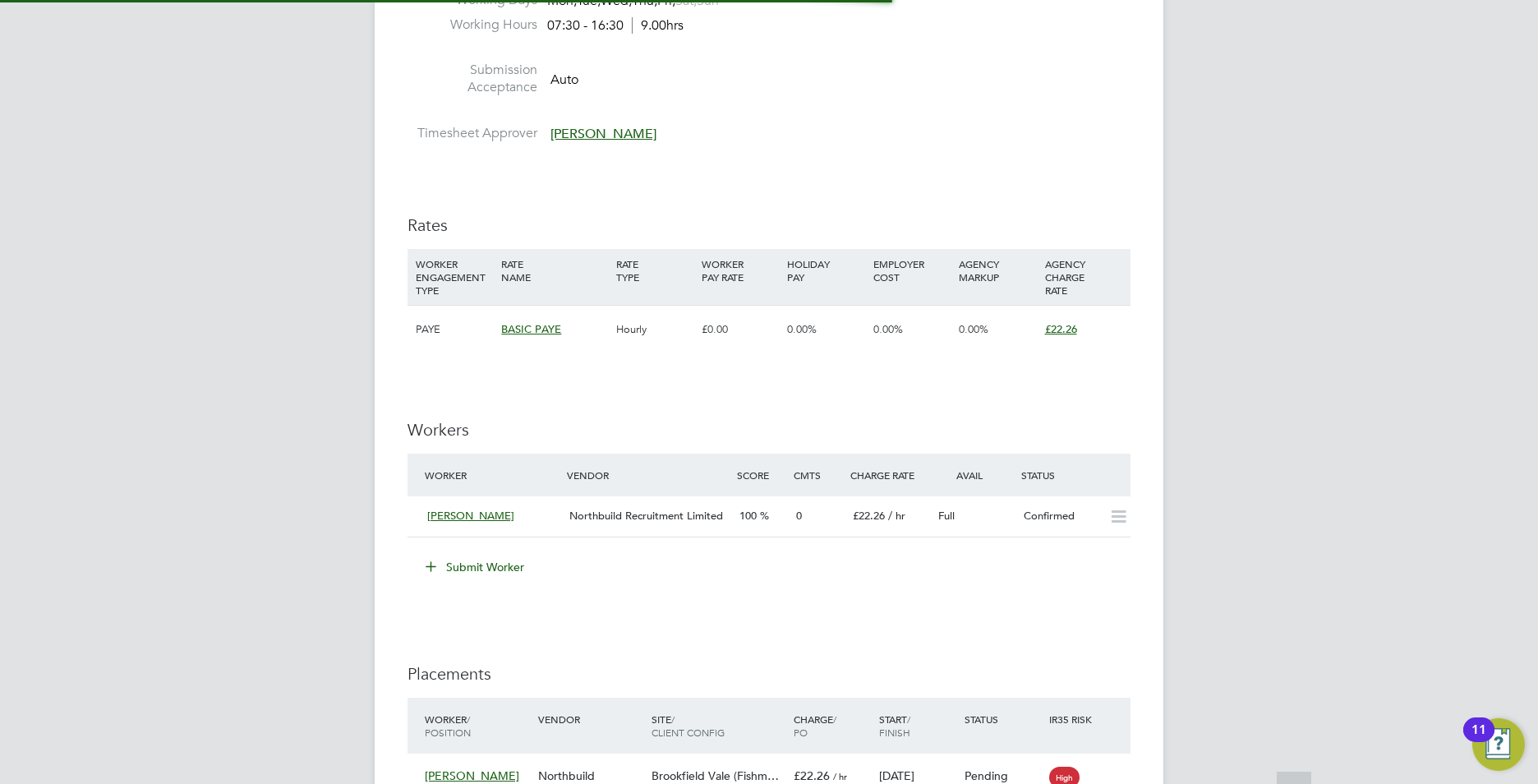
scroll to position [62, 115]
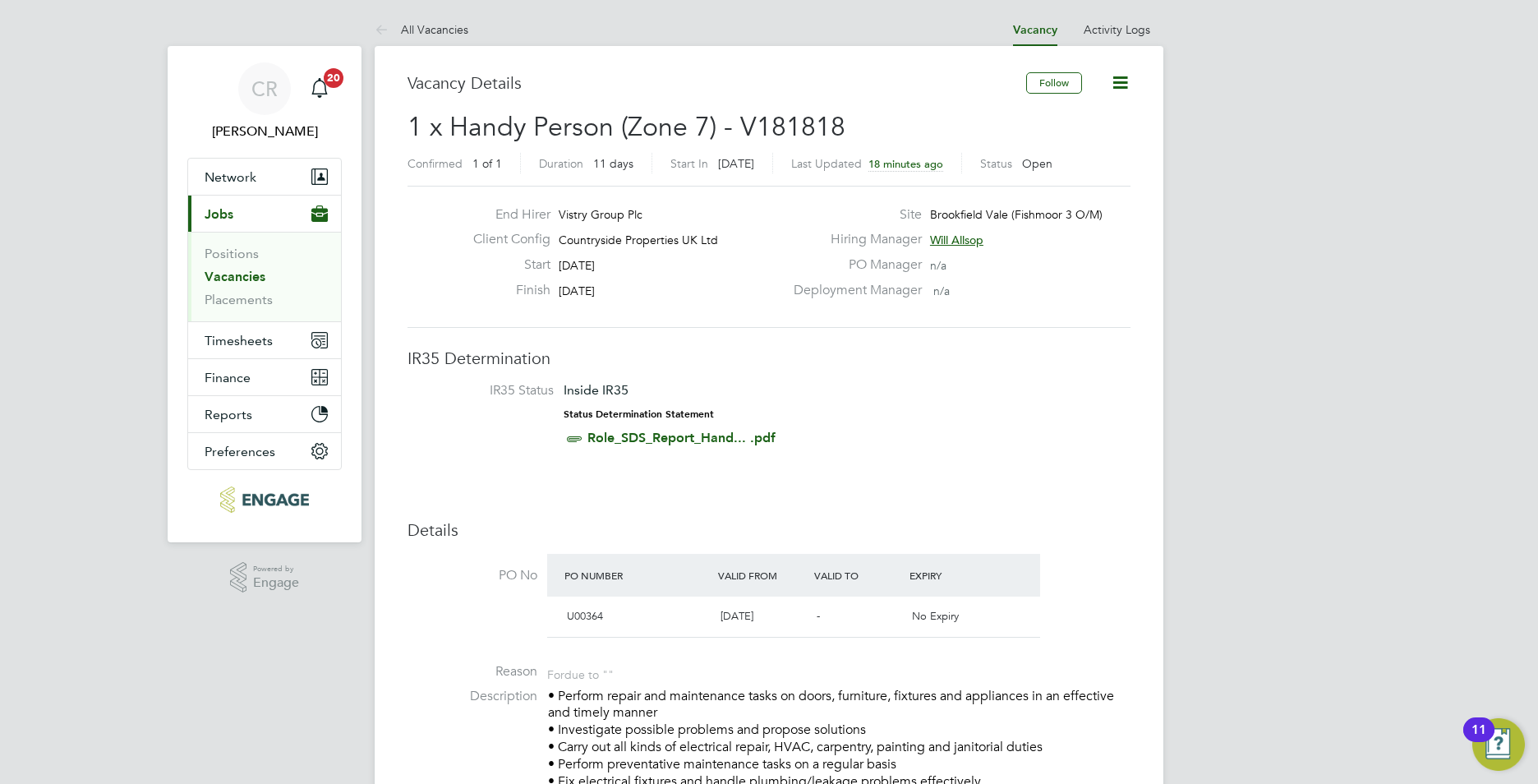
click at [1123, 89] on icon at bounding box center [1121, 83] width 21 height 21
click at [792, 245] on label "Hiring Manager" at bounding box center [853, 240] width 139 height 17
click at [217, 303] on link "Placements" at bounding box center [238, 299] width 68 height 15
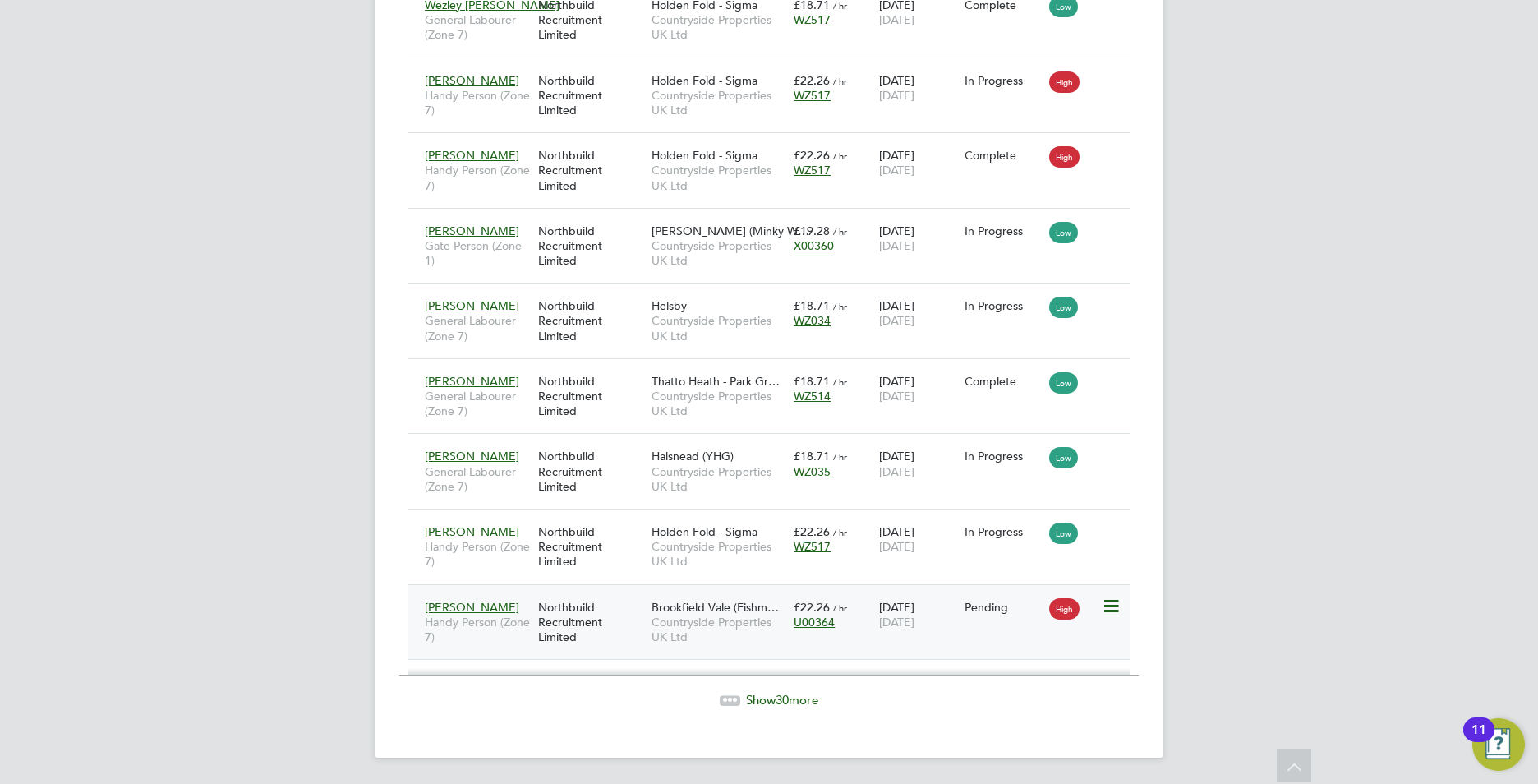
click at [659, 626] on span "Countryside Properties UK Ltd" at bounding box center [718, 628] width 134 height 30
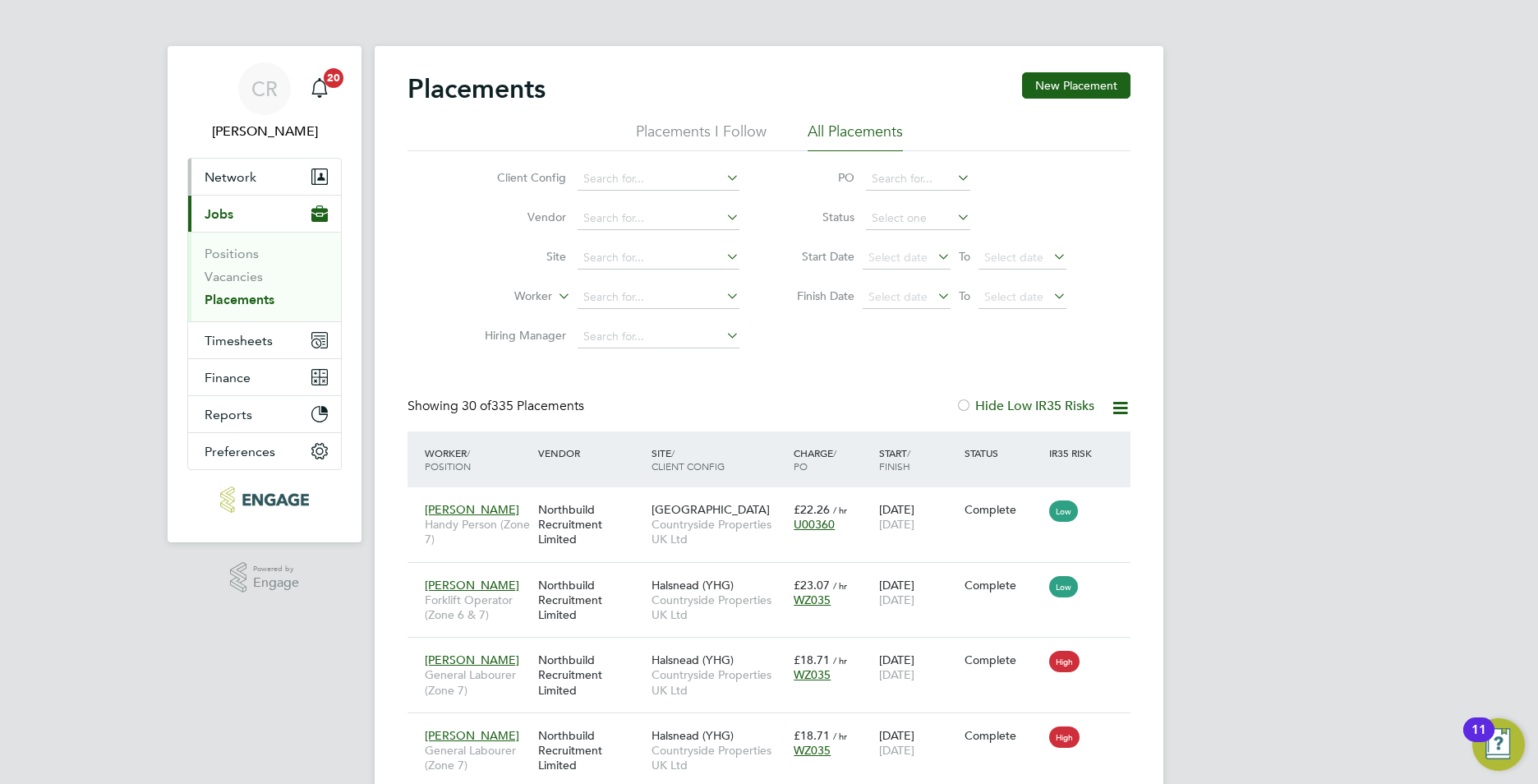
click at [244, 170] on span "Network" at bounding box center [230, 177] width 52 height 15
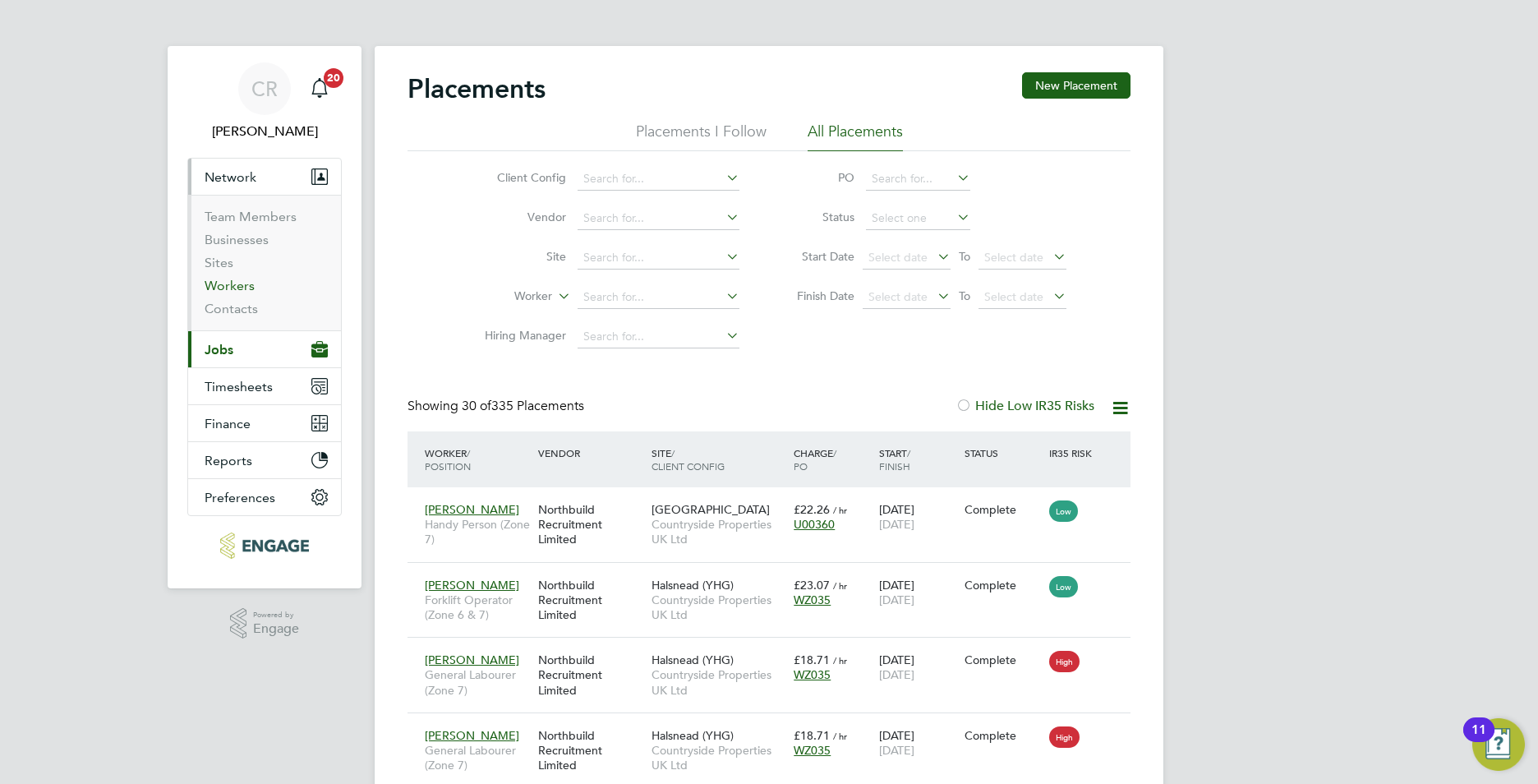
click at [235, 288] on link "Workers" at bounding box center [229, 286] width 50 height 15
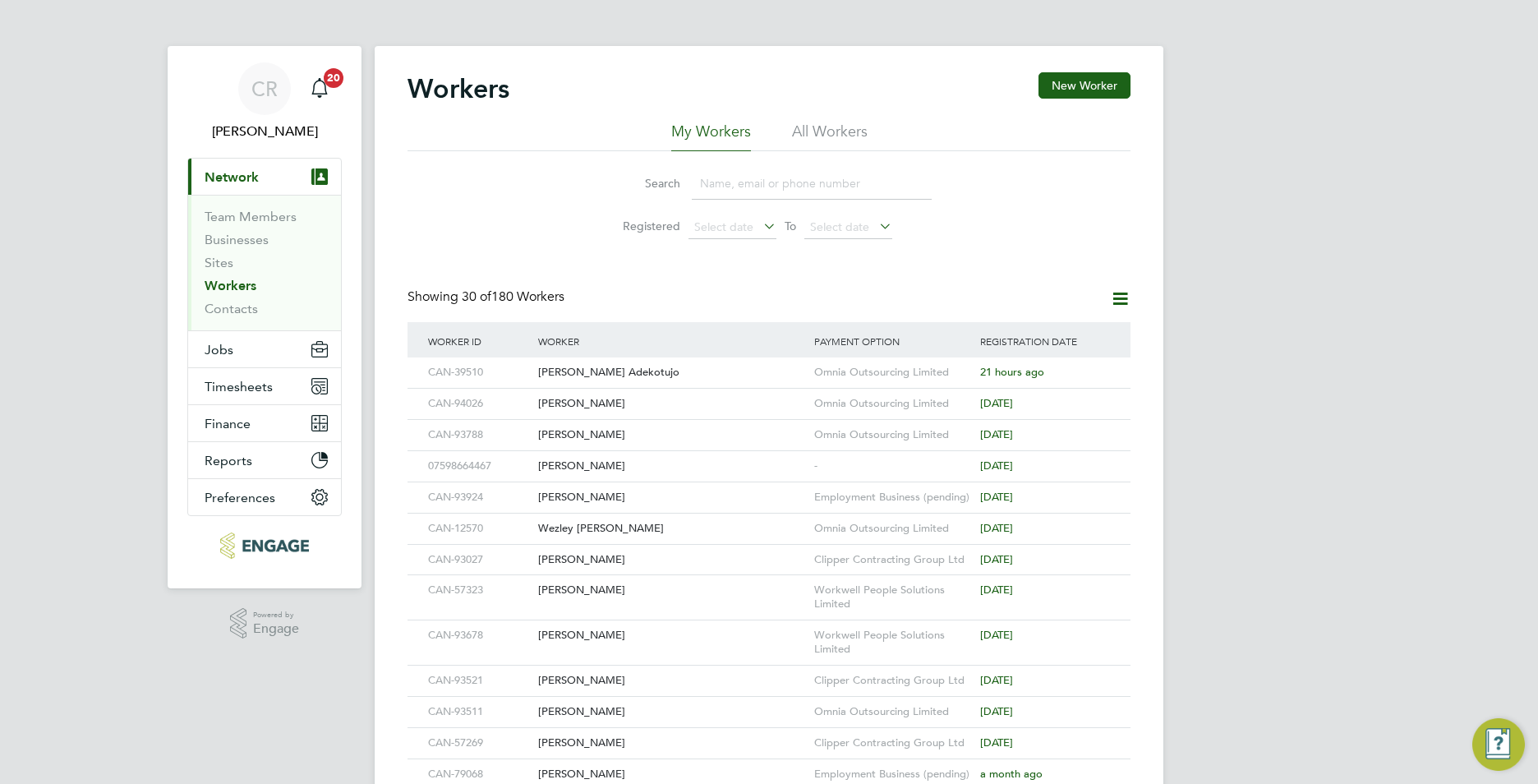
click at [733, 193] on input at bounding box center [811, 183] width 240 height 32
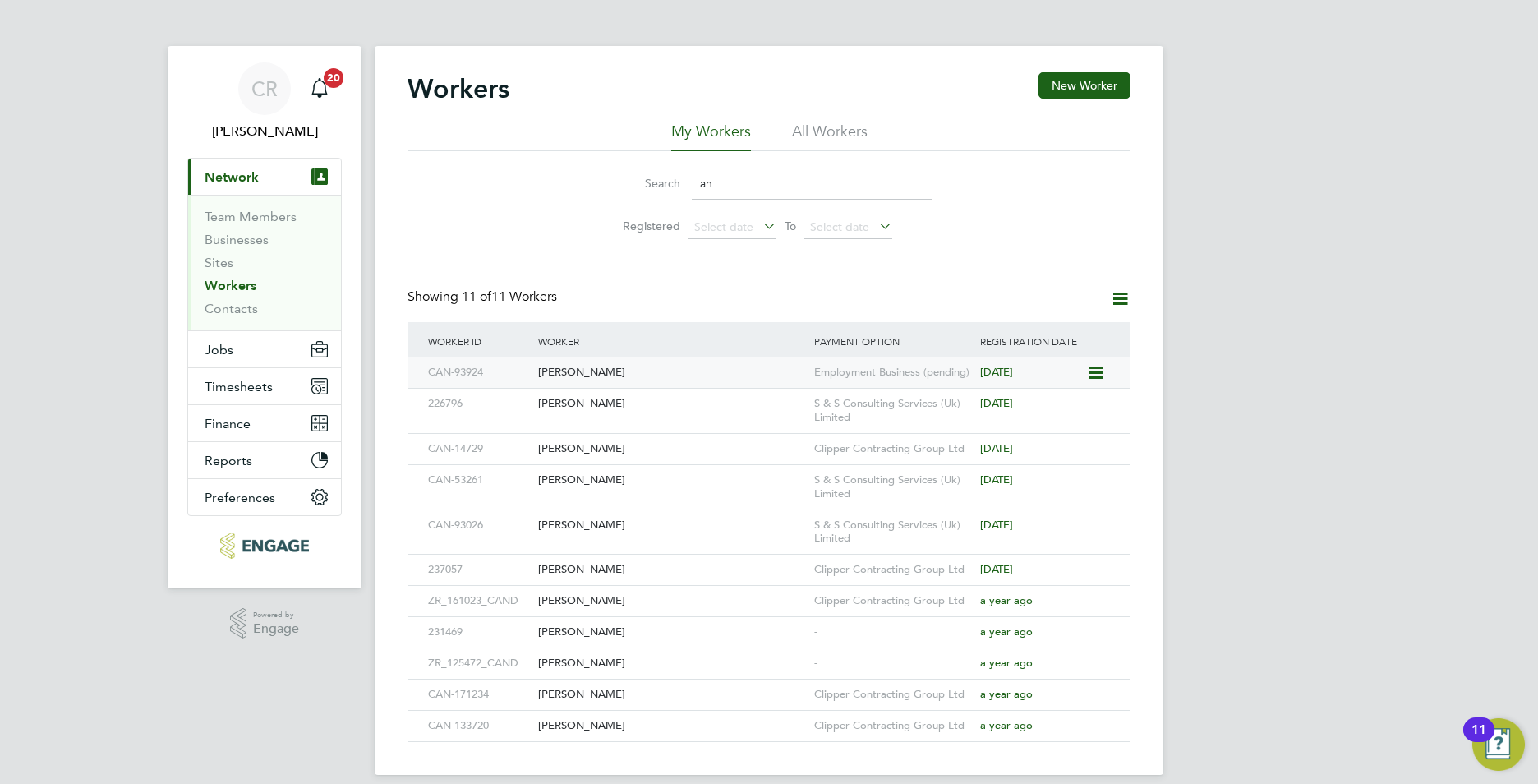
type input "an"
click at [673, 371] on div "[PERSON_NAME]" at bounding box center [672, 372] width 276 height 31
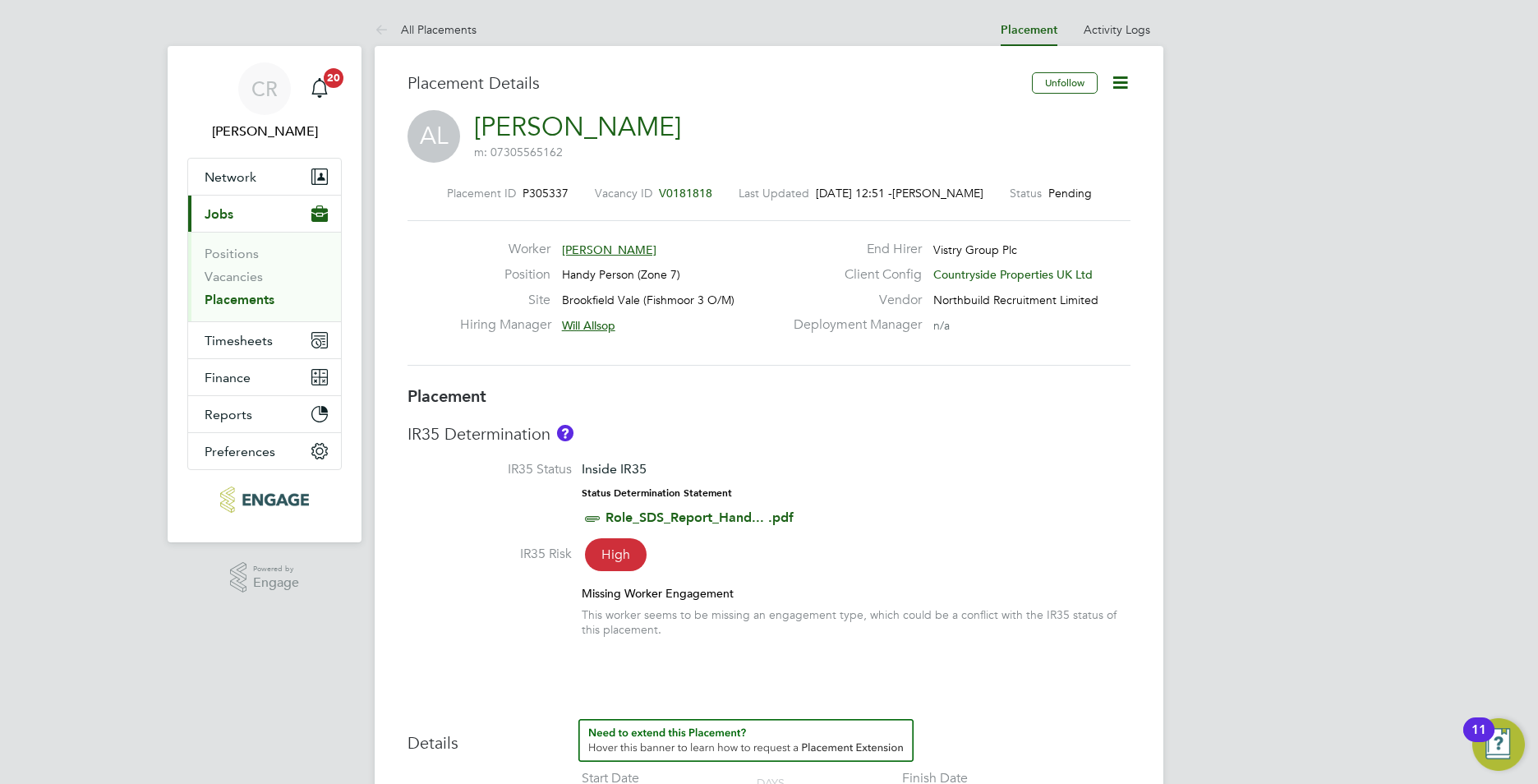
click at [1117, 79] on icon at bounding box center [1121, 83] width 21 height 21
click at [1044, 122] on li "Edit Placement e" at bounding box center [1067, 121] width 120 height 23
type input "Will Allsop"
type input "Chris Broster"
type input "[DATE]"
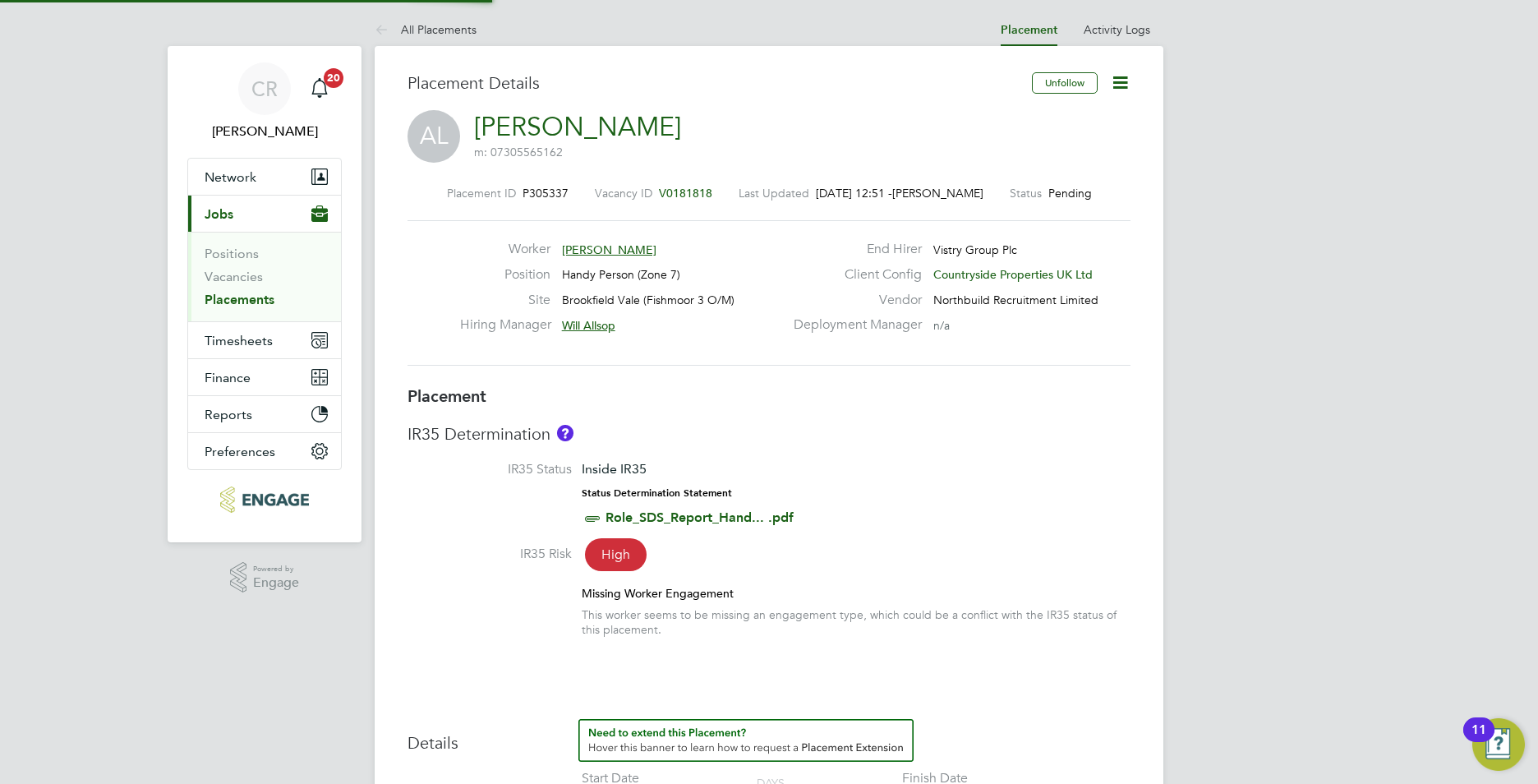
type input "10 Oct 2025"
type input "07:30"
type input "16:30"
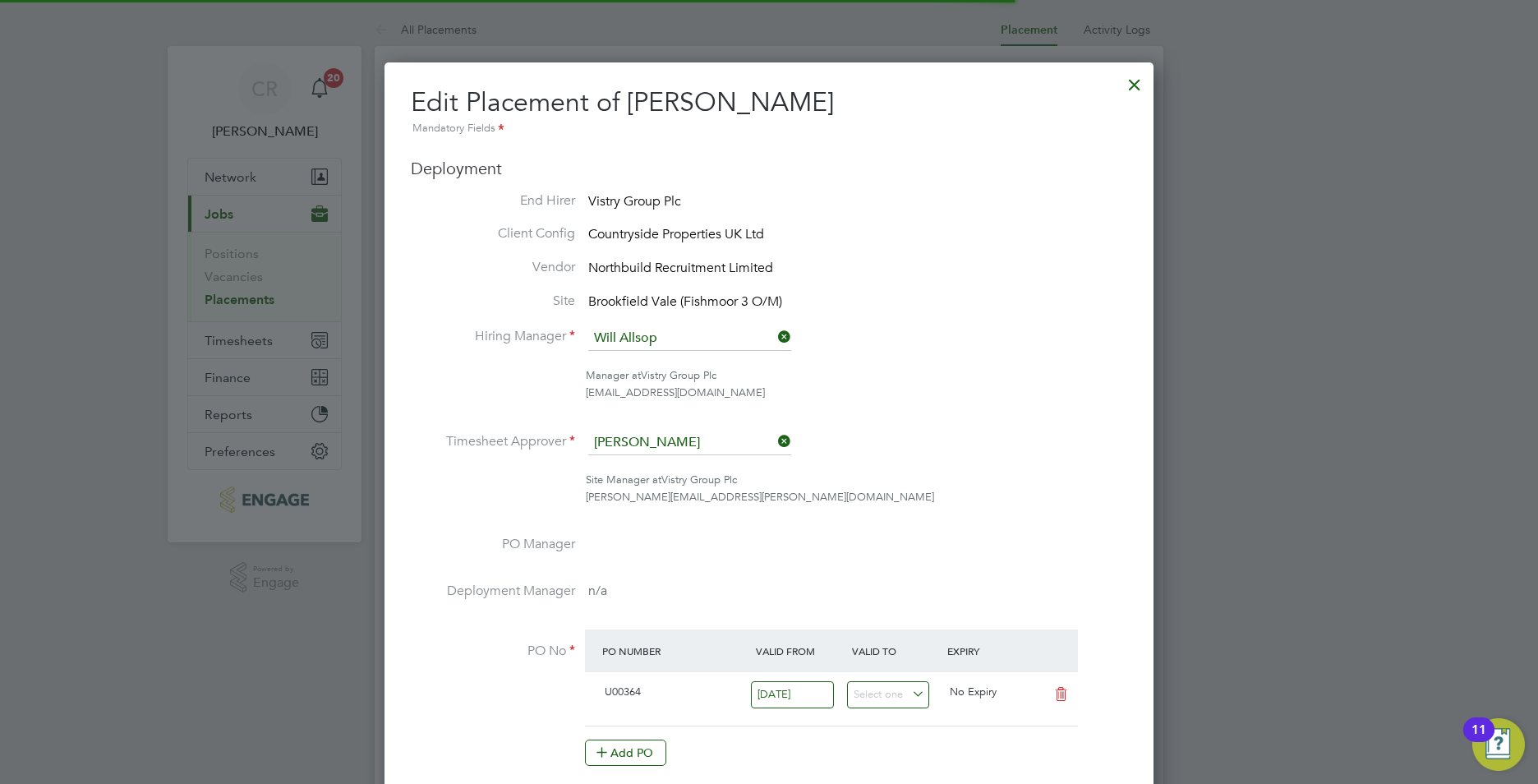
scroll to position [9, 9]
click at [1132, 79] on div at bounding box center [1135, 80] width 30 height 30
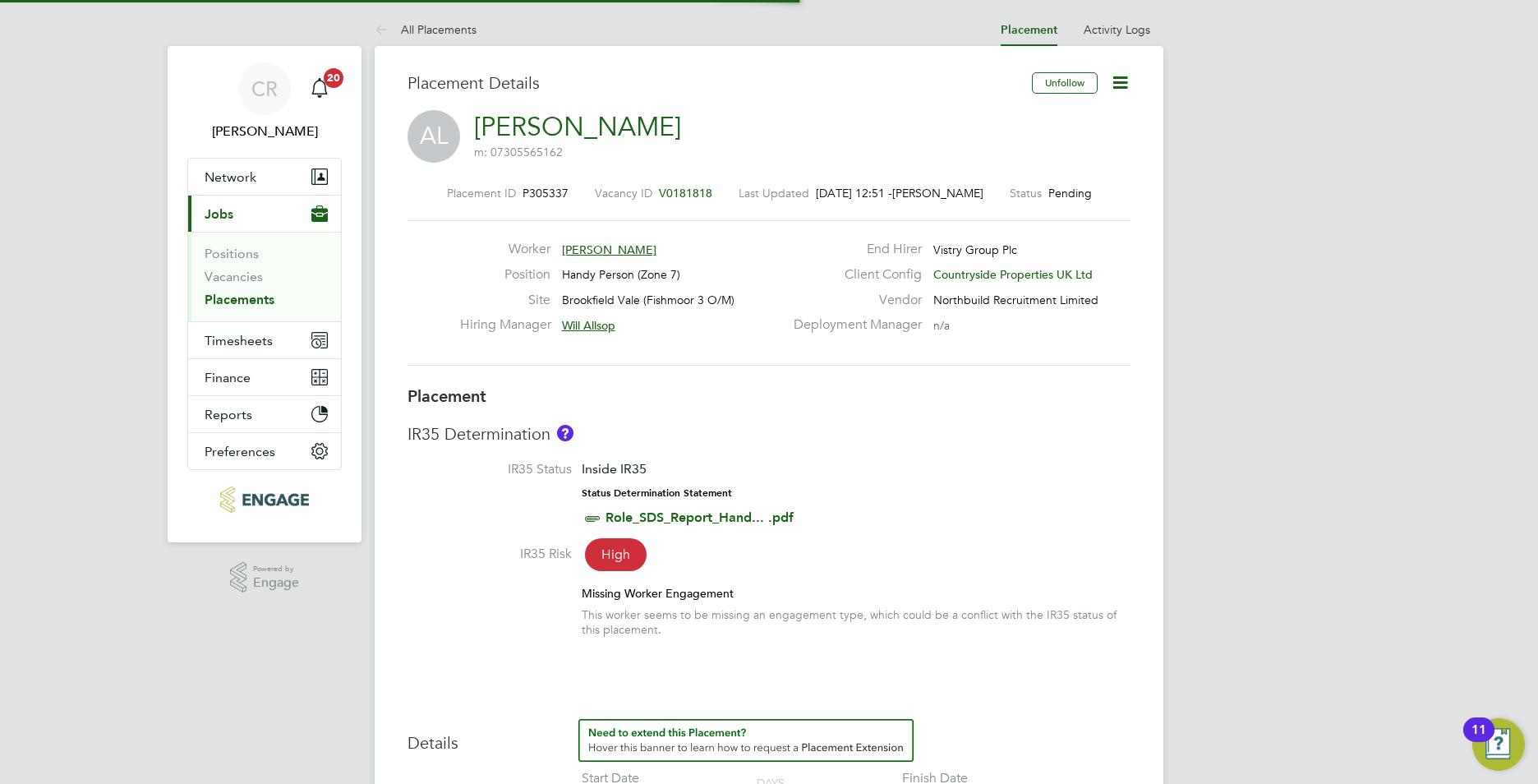
click at [1126, 74] on icon at bounding box center [1121, 83] width 21 height 21
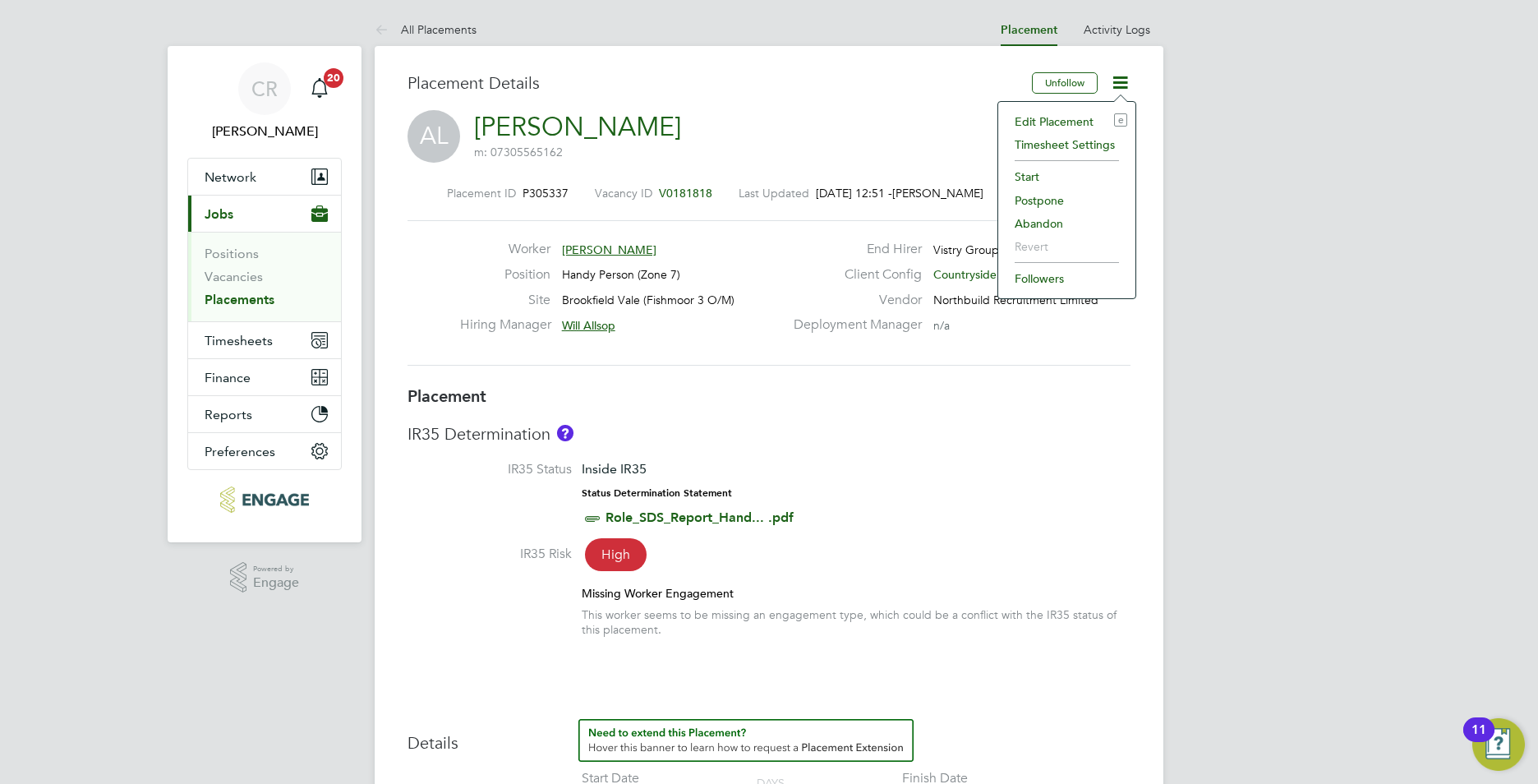
click at [1029, 139] on li "Timesheet Settings" at bounding box center [1067, 144] width 120 height 23
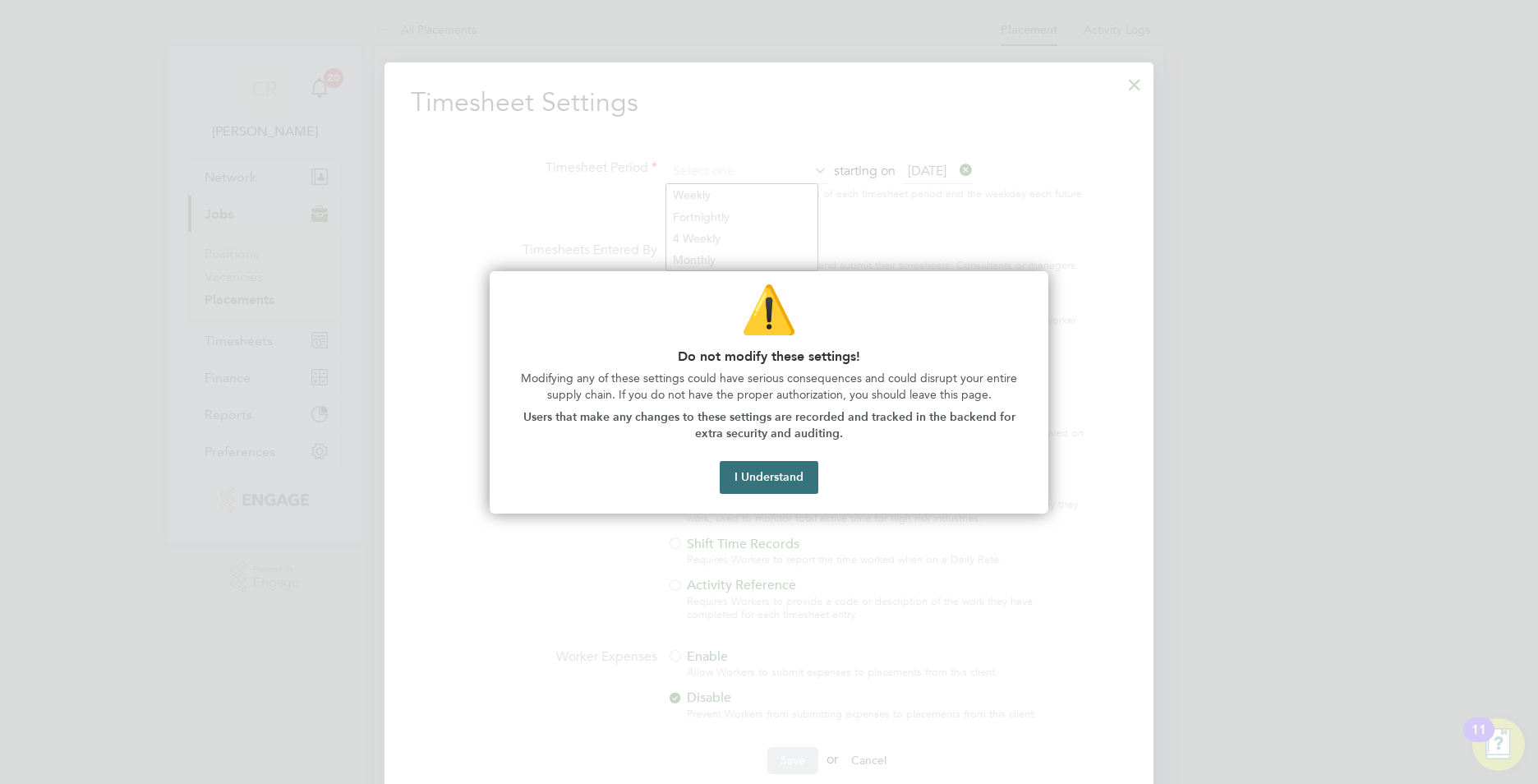
click at [780, 464] on button "I Understand" at bounding box center [769, 477] width 98 height 32
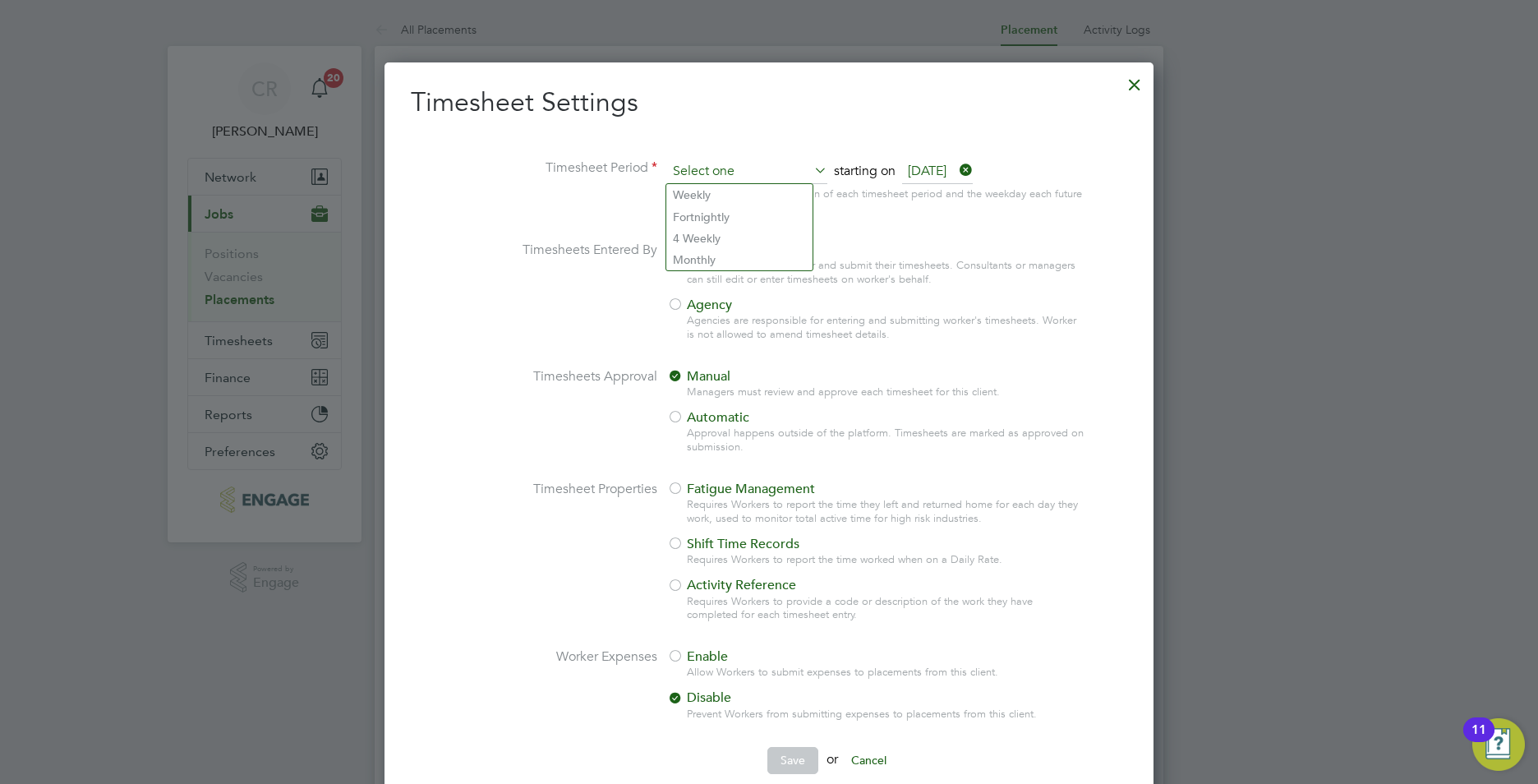
click at [720, 180] on input at bounding box center [748, 172] width 160 height 25
click at [708, 197] on li "Weekly" at bounding box center [739, 195] width 146 height 21
type input "Weekly"
click at [678, 300] on div at bounding box center [675, 305] width 16 height 16
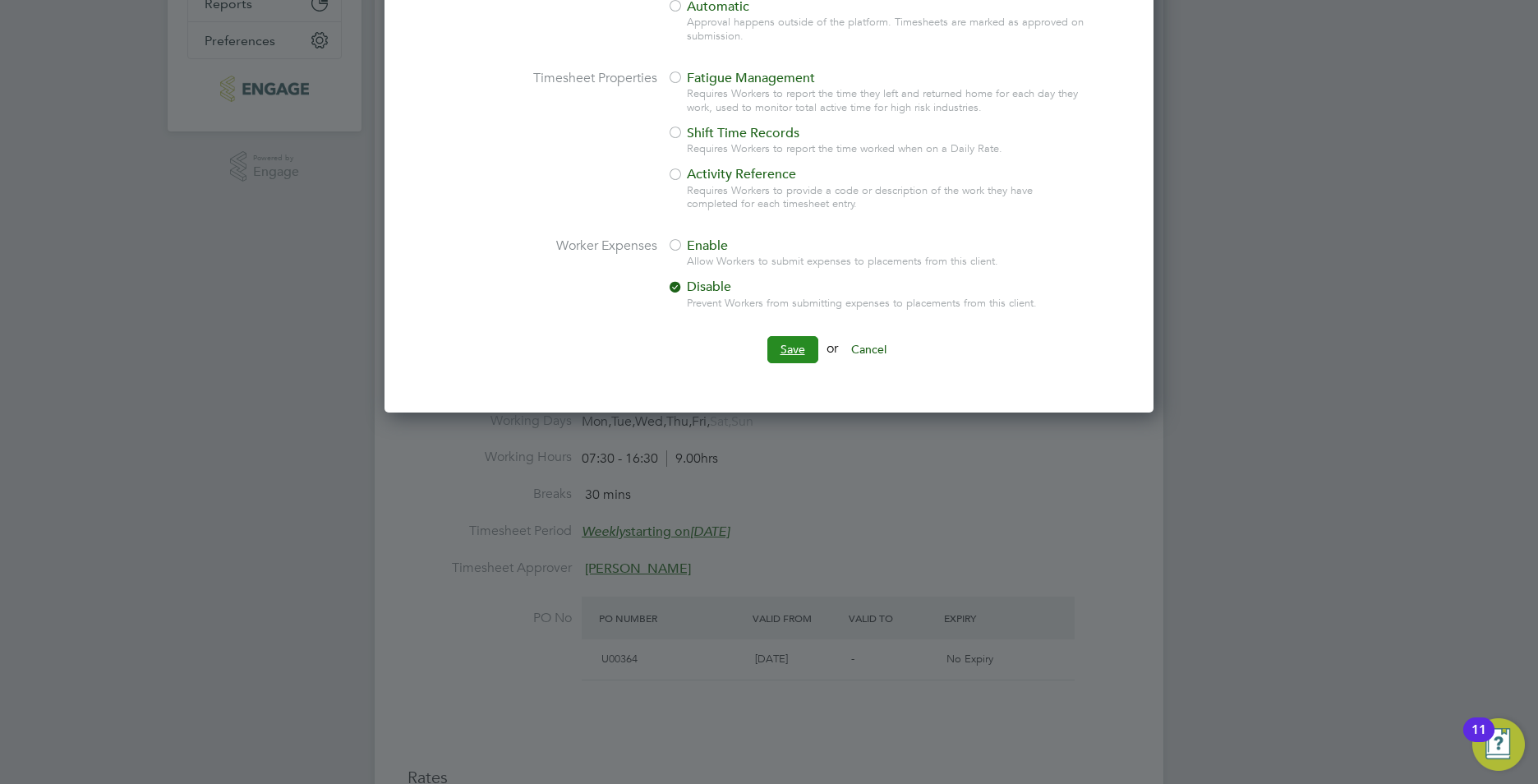
click at [788, 344] on button "Save" at bounding box center [792, 350] width 51 height 27
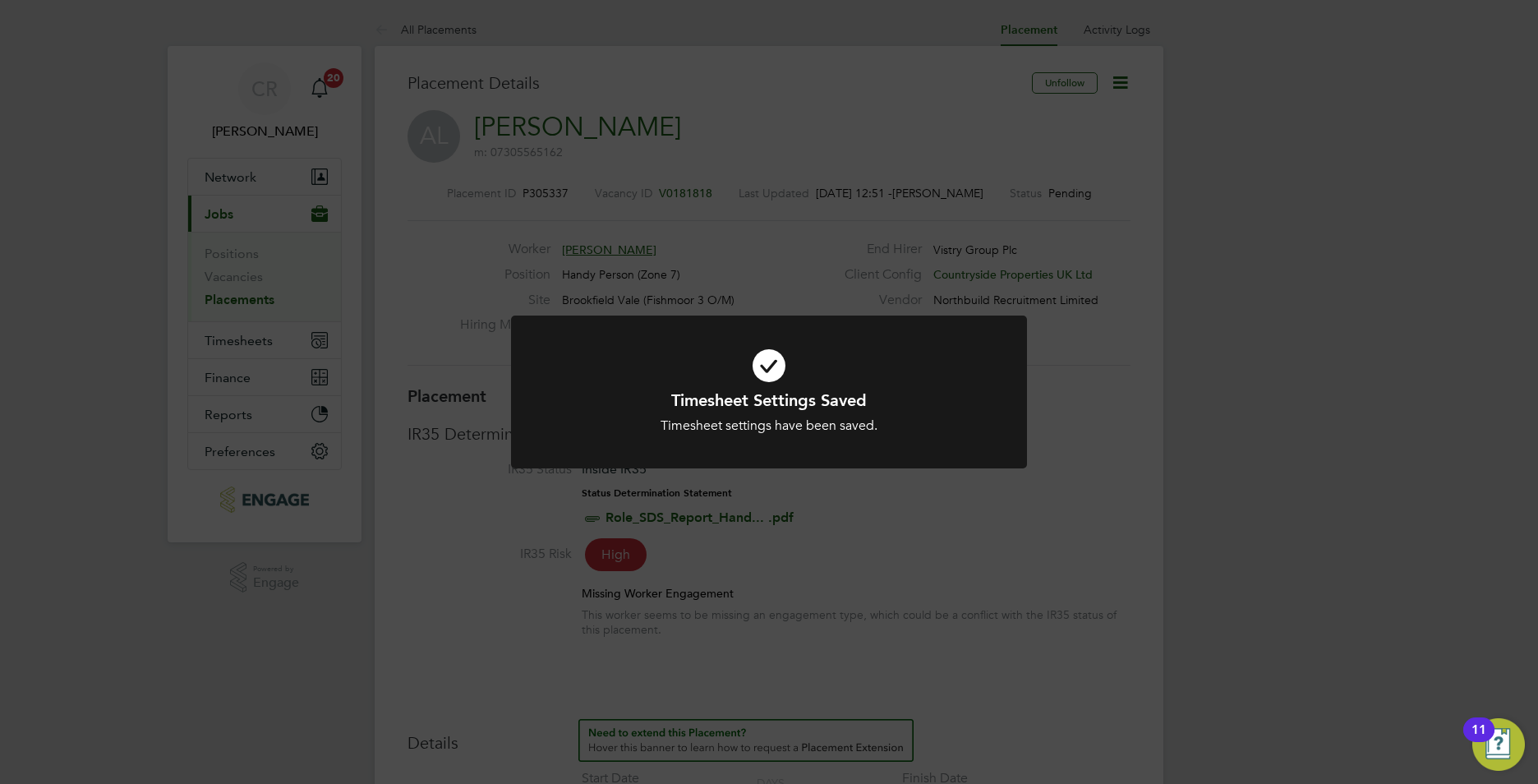
click at [1280, 394] on div "Timesheet Settings Saved Timesheet settings have been saved. Cancel Okay" at bounding box center [769, 392] width 1538 height 784
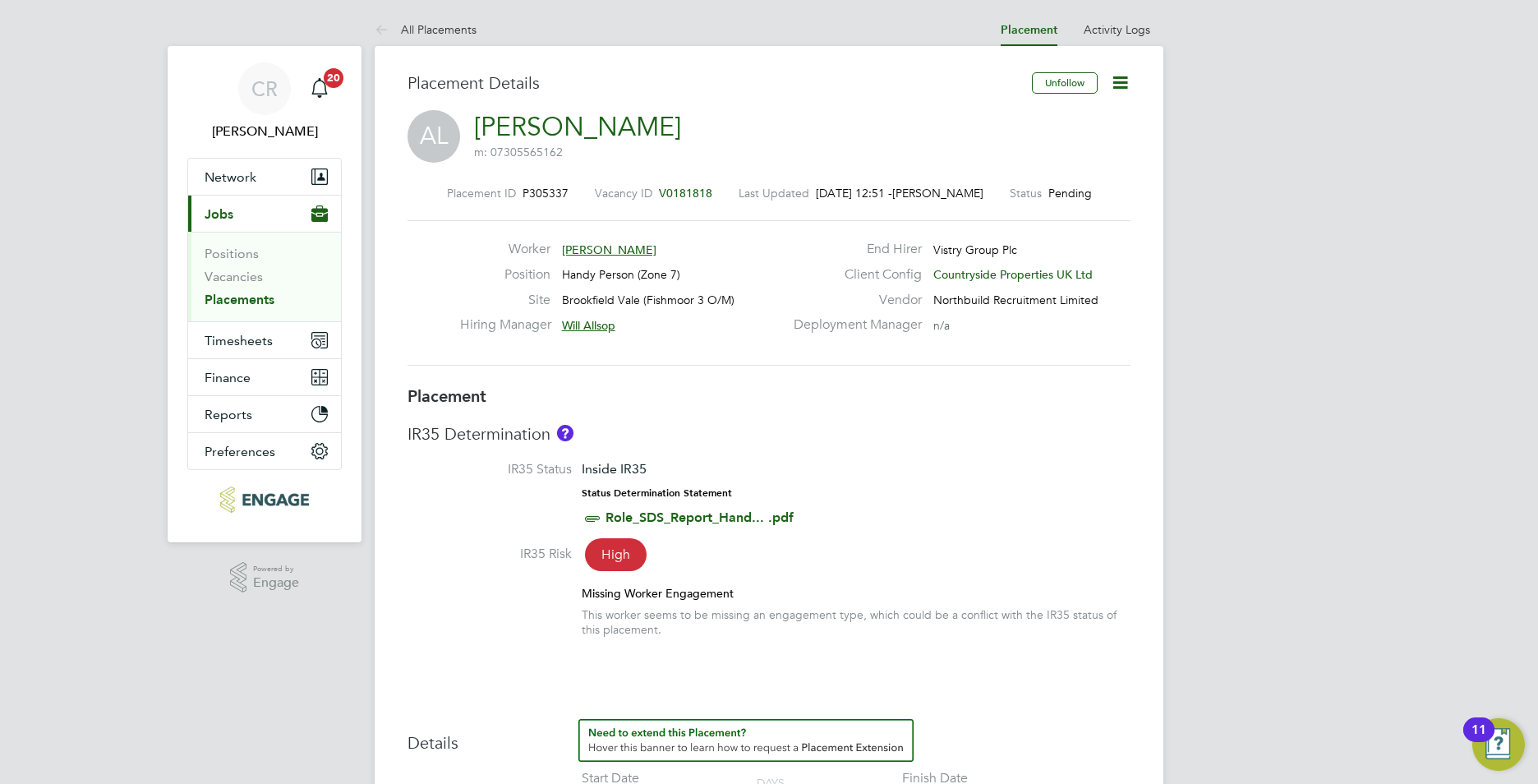
click at [247, 297] on link "Placements" at bounding box center [239, 299] width 70 height 15
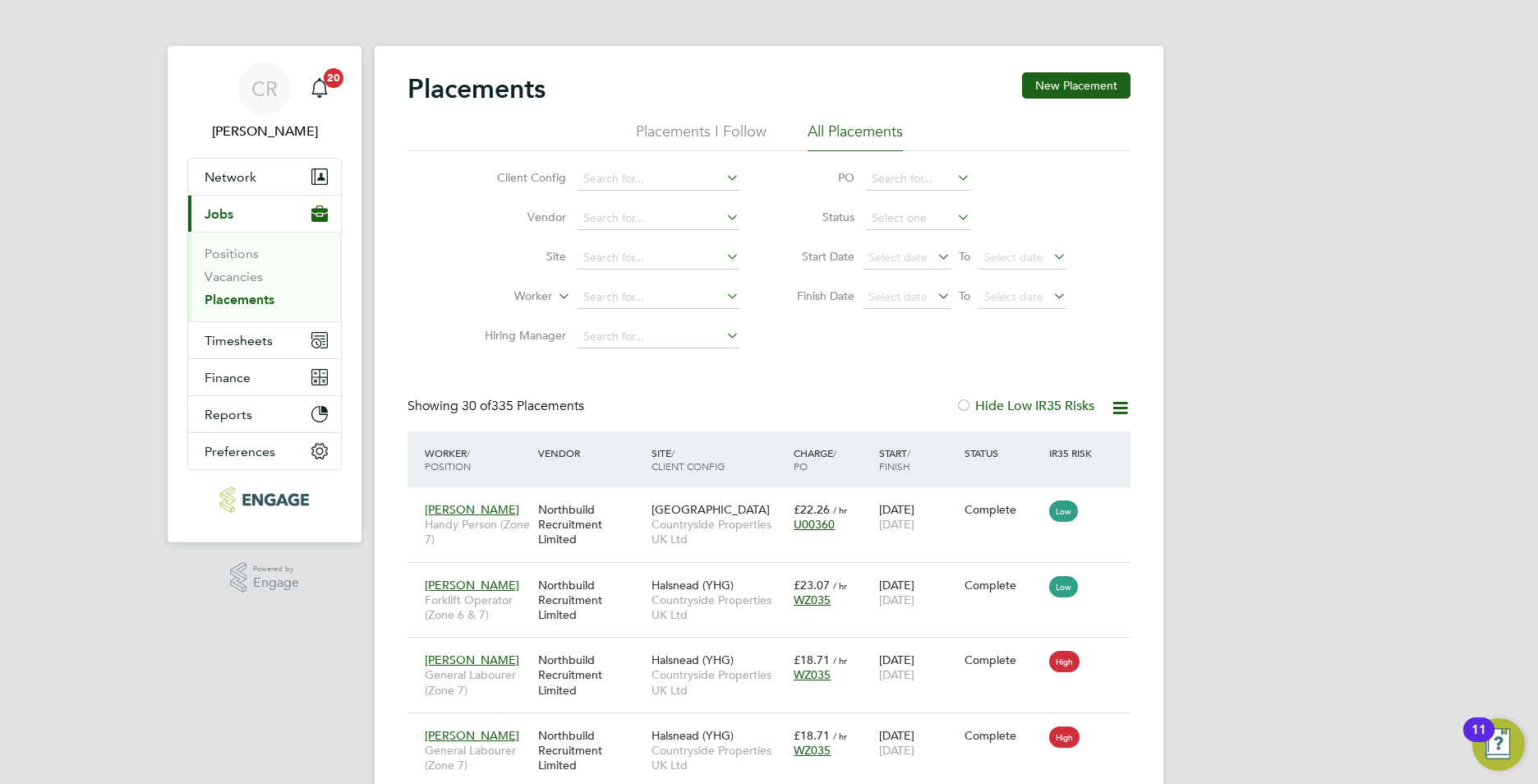
click at [252, 303] on link "Placements" at bounding box center [239, 299] width 70 height 15
click at [256, 296] on link "Placements" at bounding box center [239, 299] width 70 height 15
click at [245, 297] on link "Placements" at bounding box center [239, 299] width 70 height 15
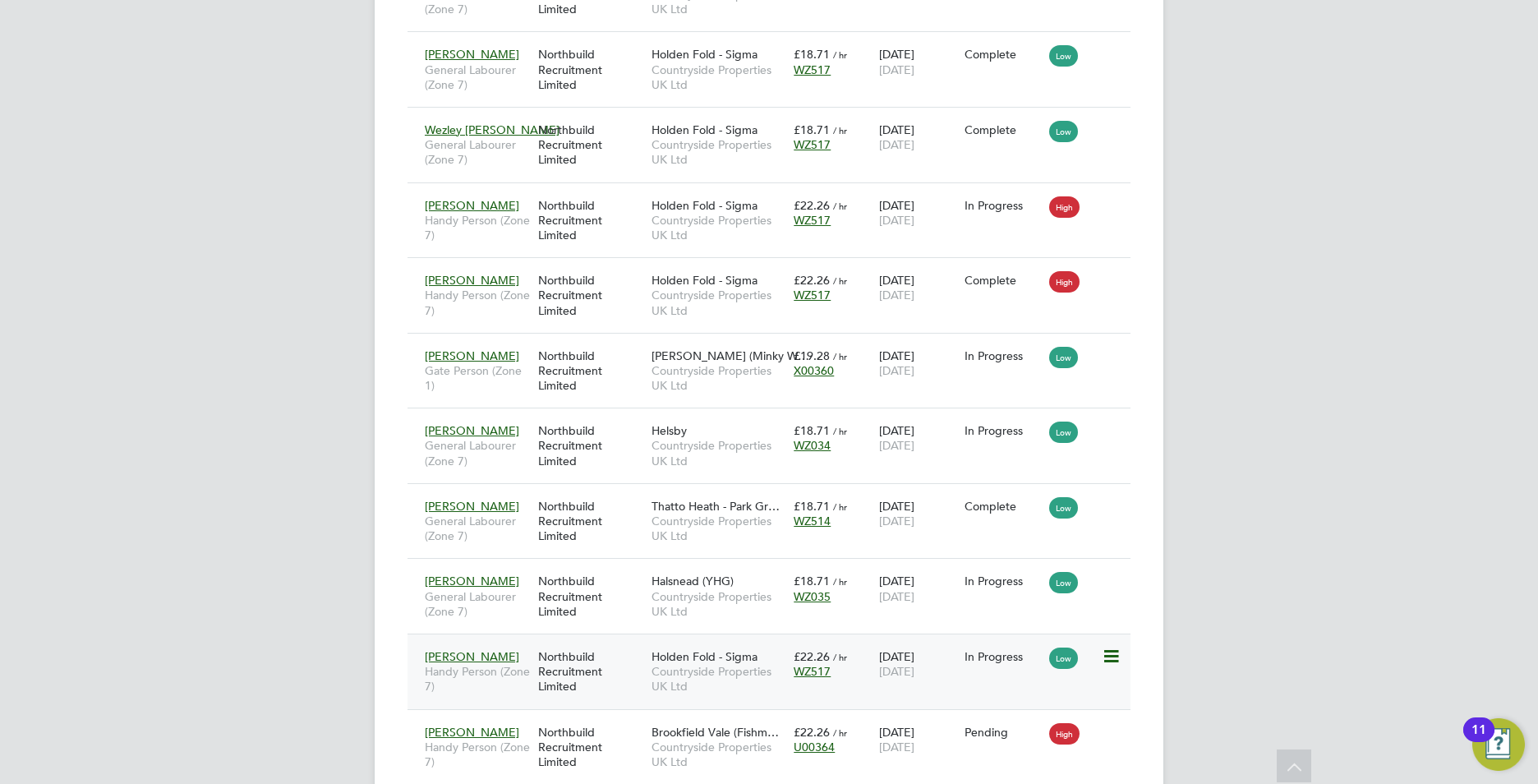
scroll to position [2099, 0]
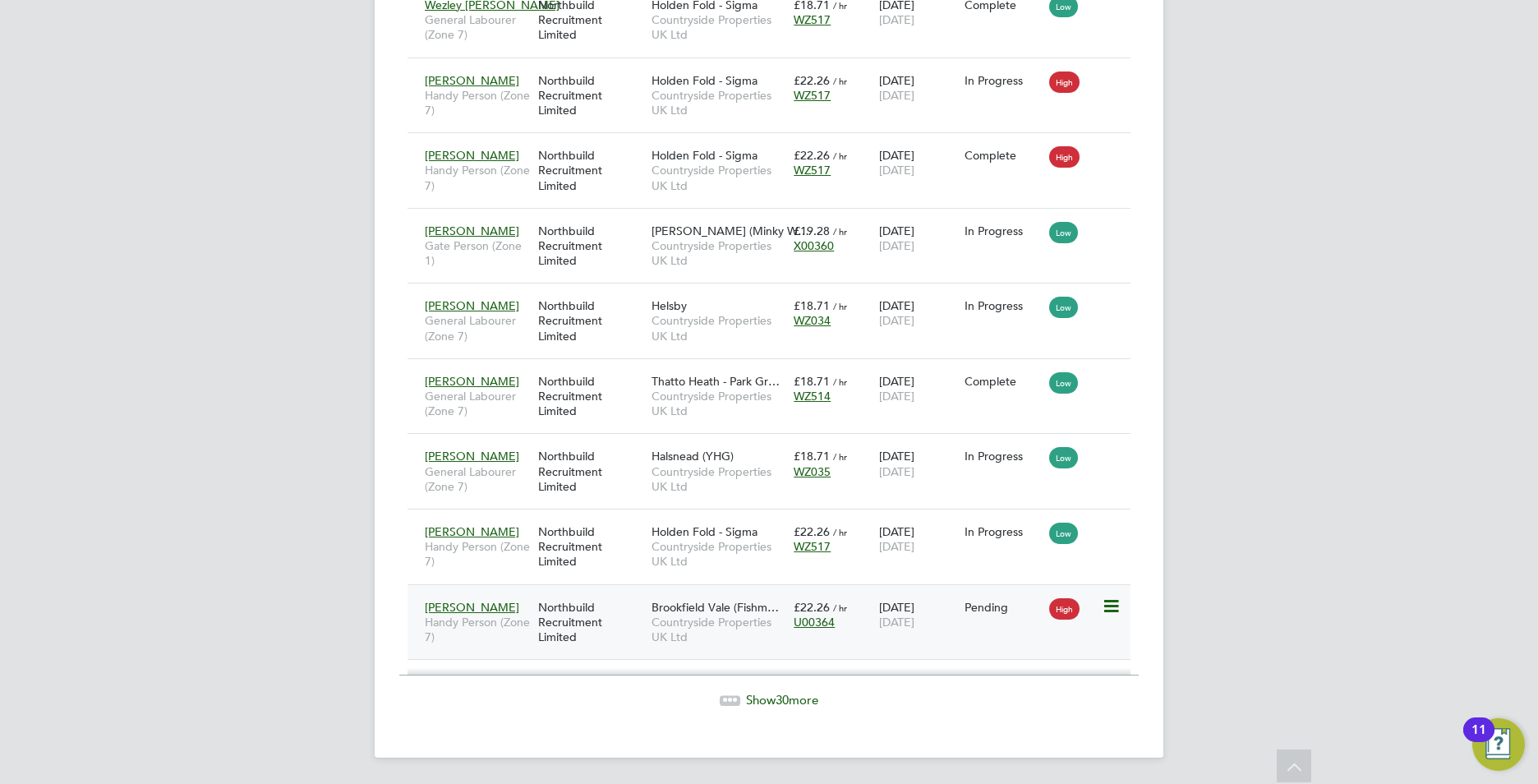
click at [606, 616] on div "Northbuild Recruitment Limited" at bounding box center [590, 622] width 114 height 62
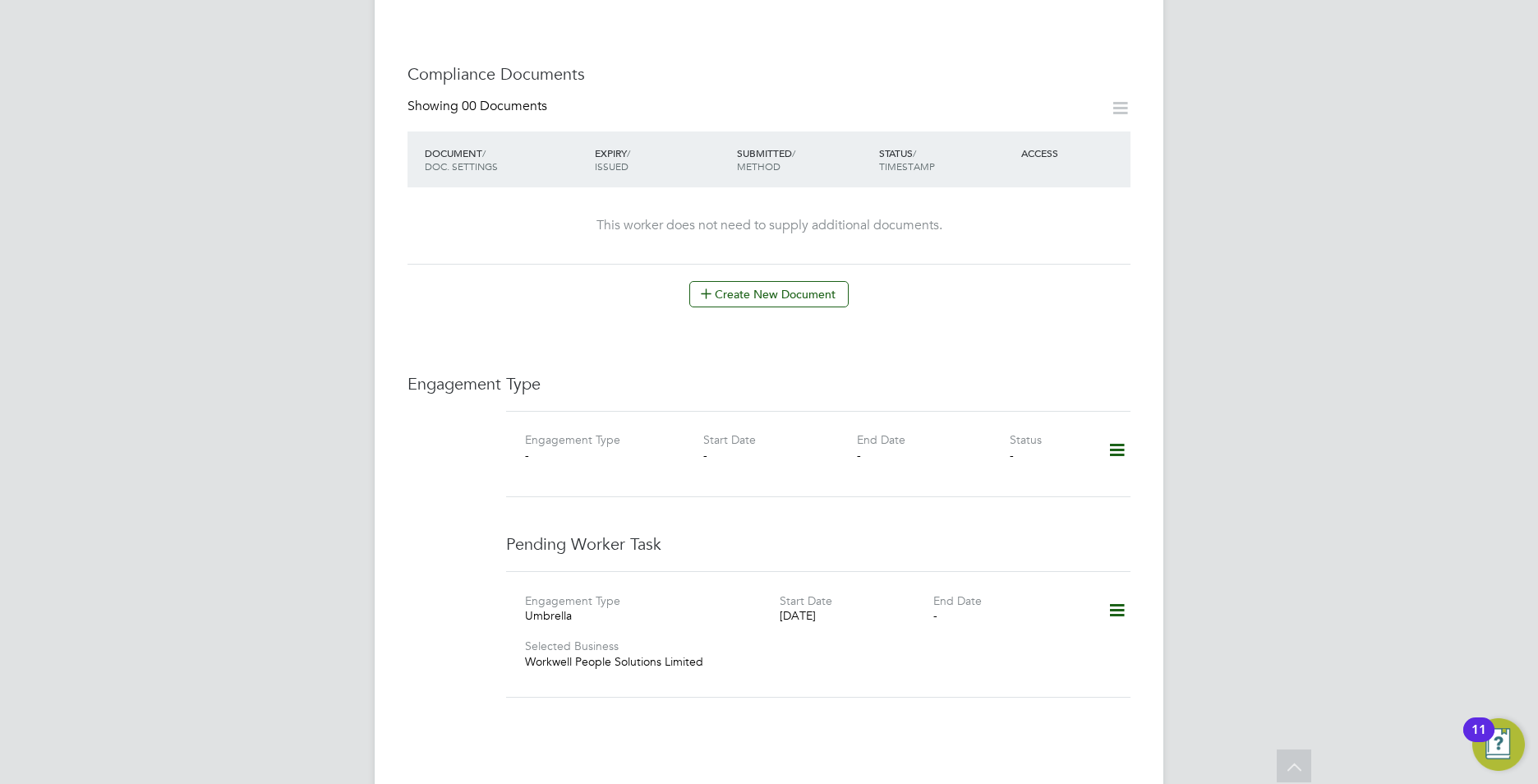
scroll to position [985, 0]
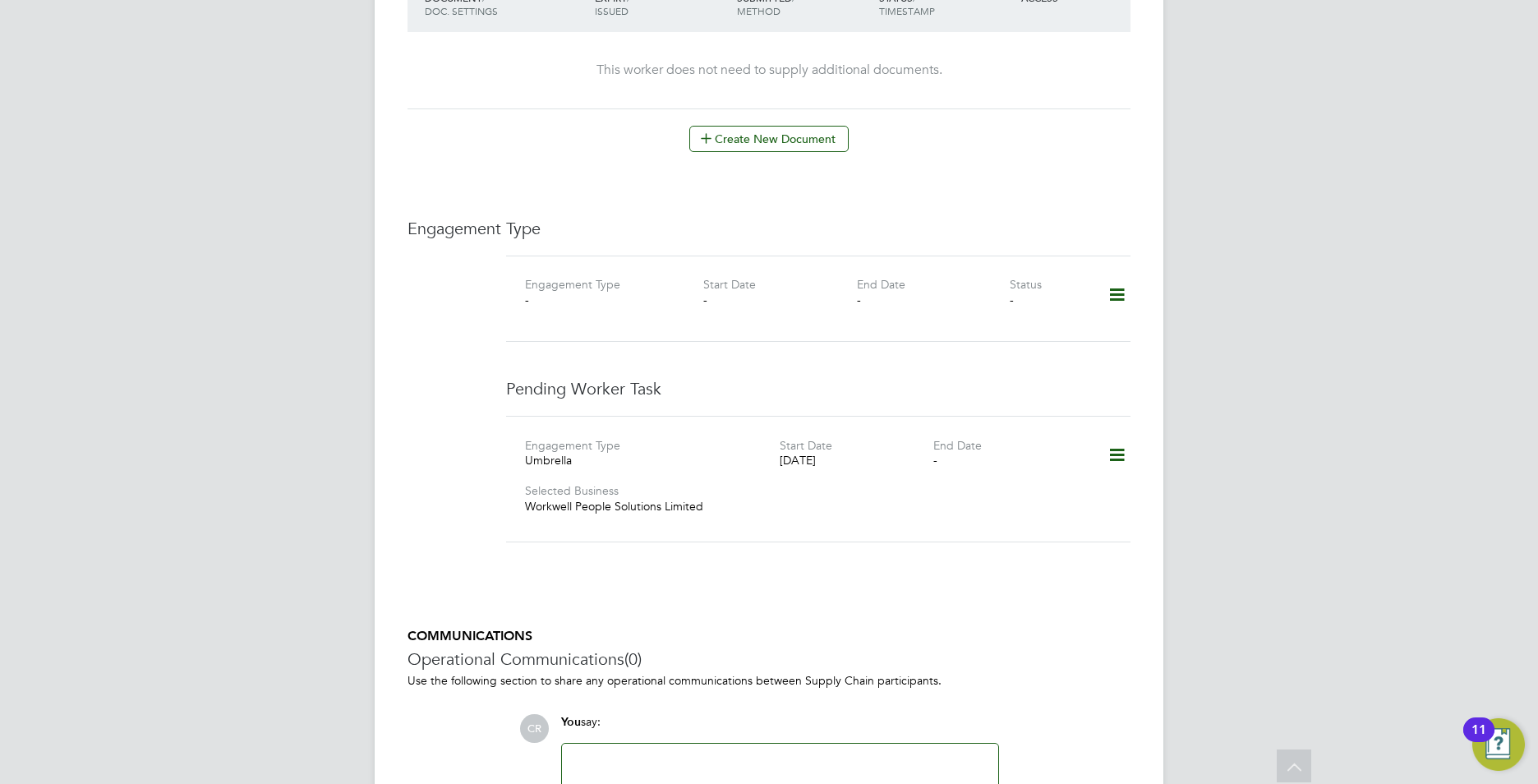
click at [1121, 276] on icon at bounding box center [1117, 295] width 29 height 38
click at [987, 344] on li "Add Engagement Type" at bounding box center [1032, 350] width 186 height 23
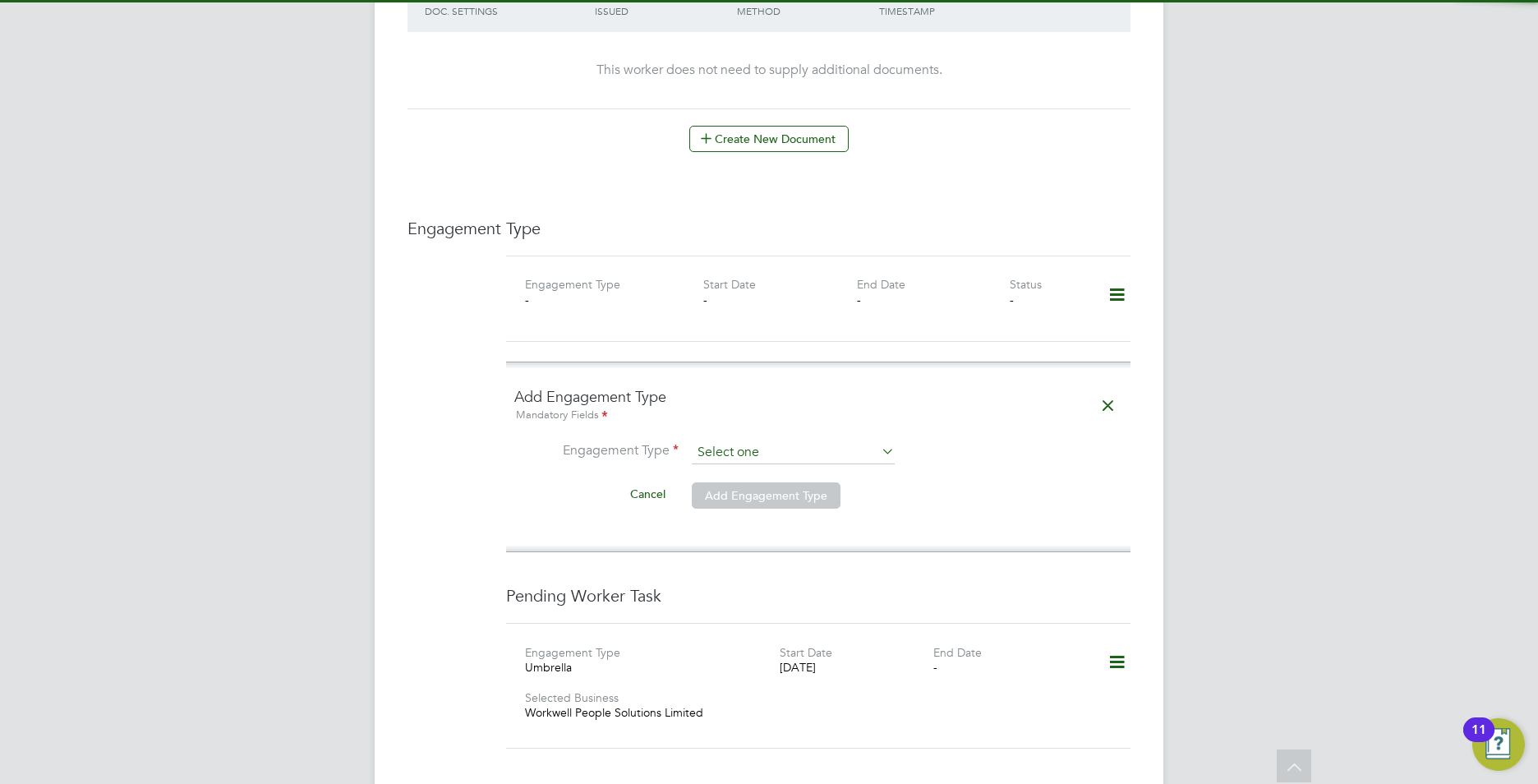
click at [738, 441] on input at bounding box center [793, 453] width 203 height 23
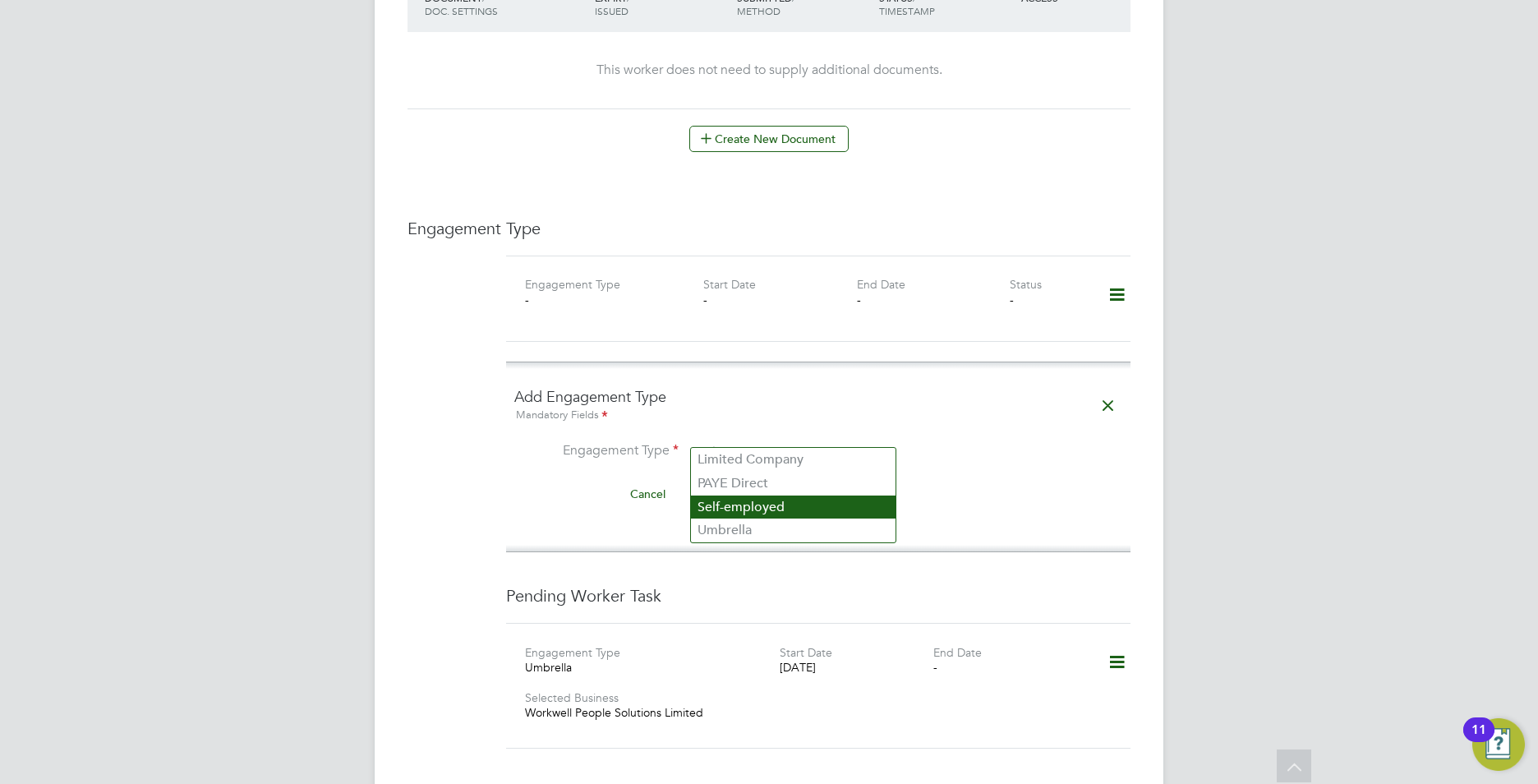
click at [756, 517] on li "Self-employed" at bounding box center [793, 507] width 204 height 24
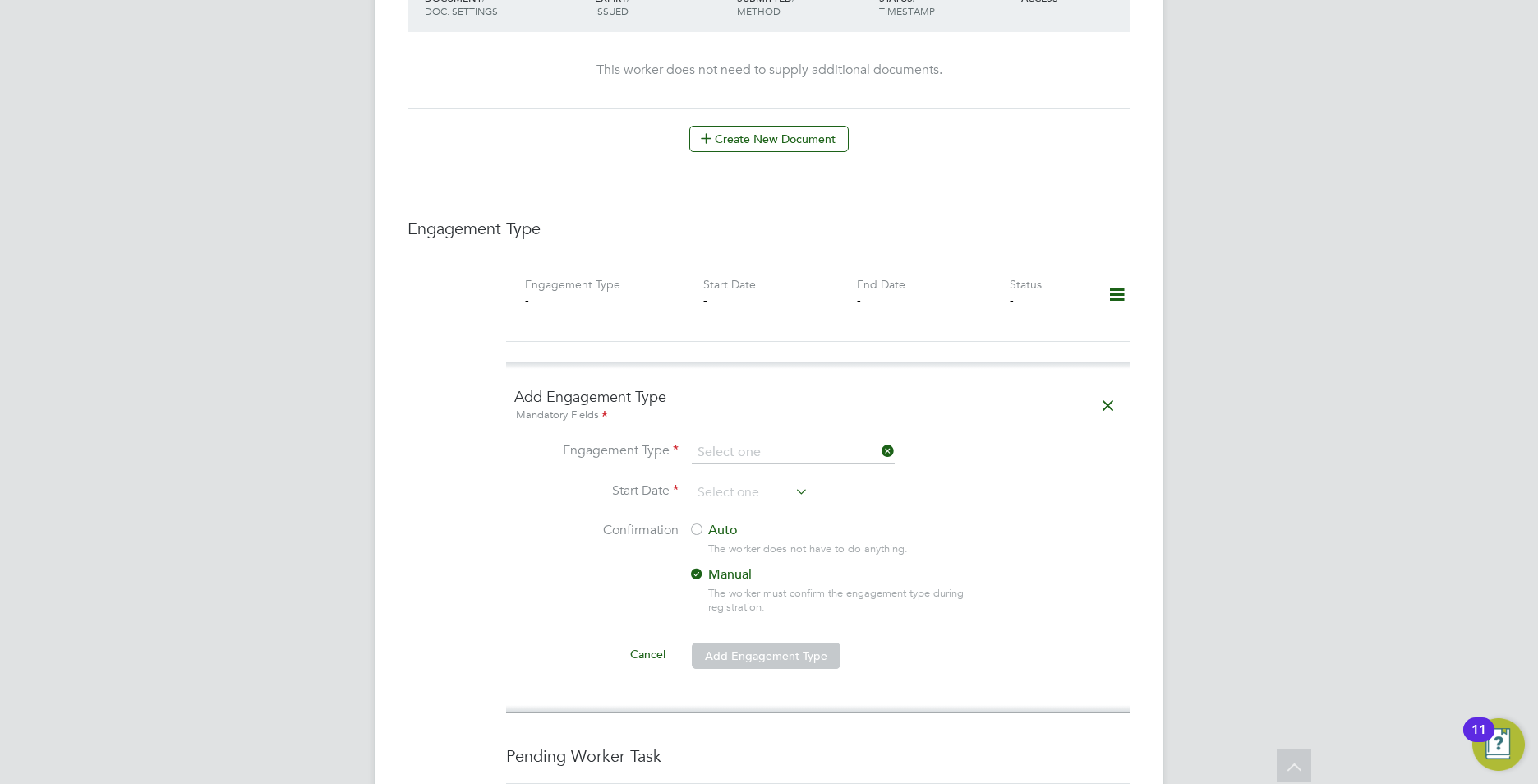
type input "Self-employed"
click at [764, 441] on input at bounding box center [793, 453] width 203 height 23
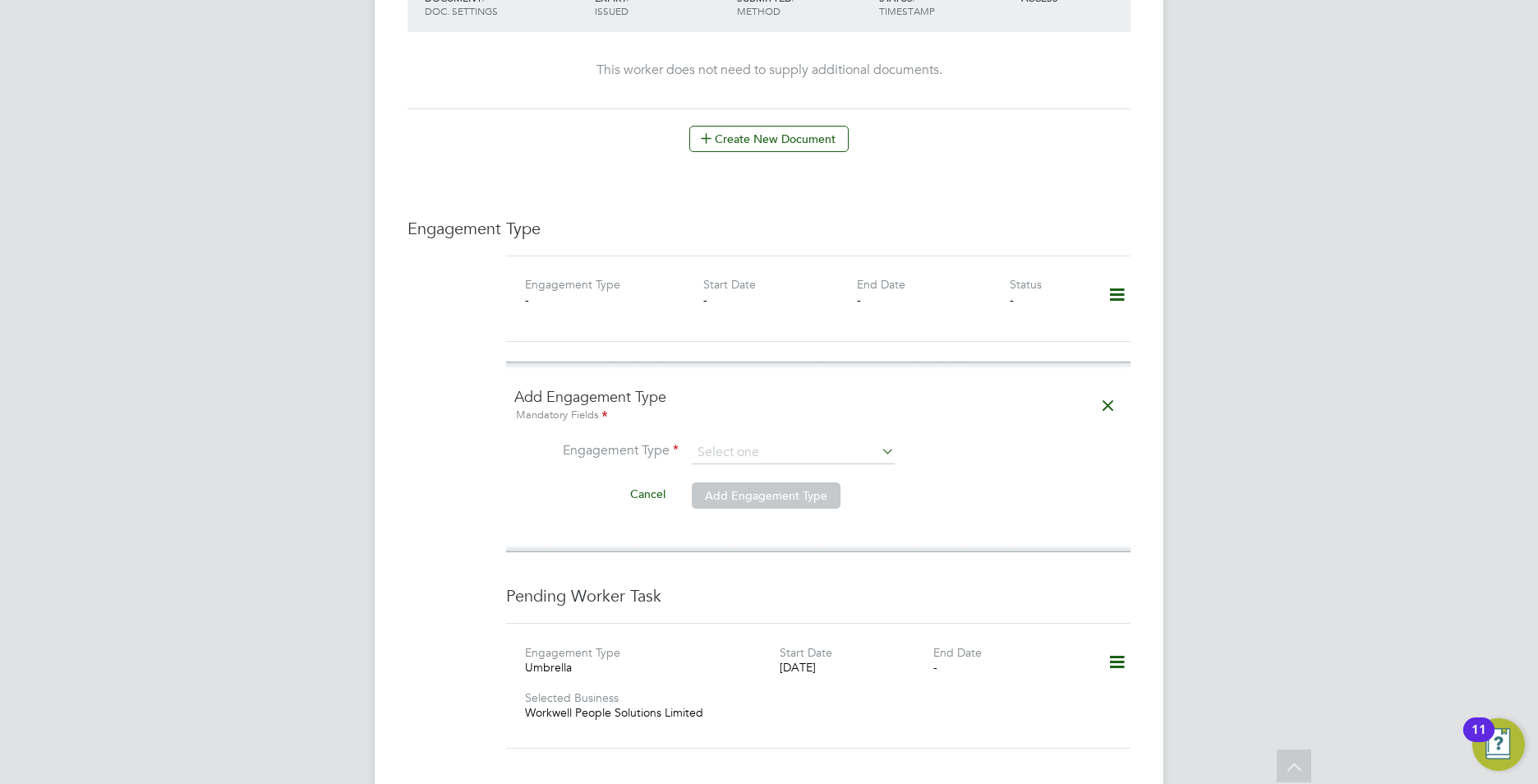
click at [737, 526] on li "Umbrella" at bounding box center [793, 530] width 204 height 24
type input "Umbrella"
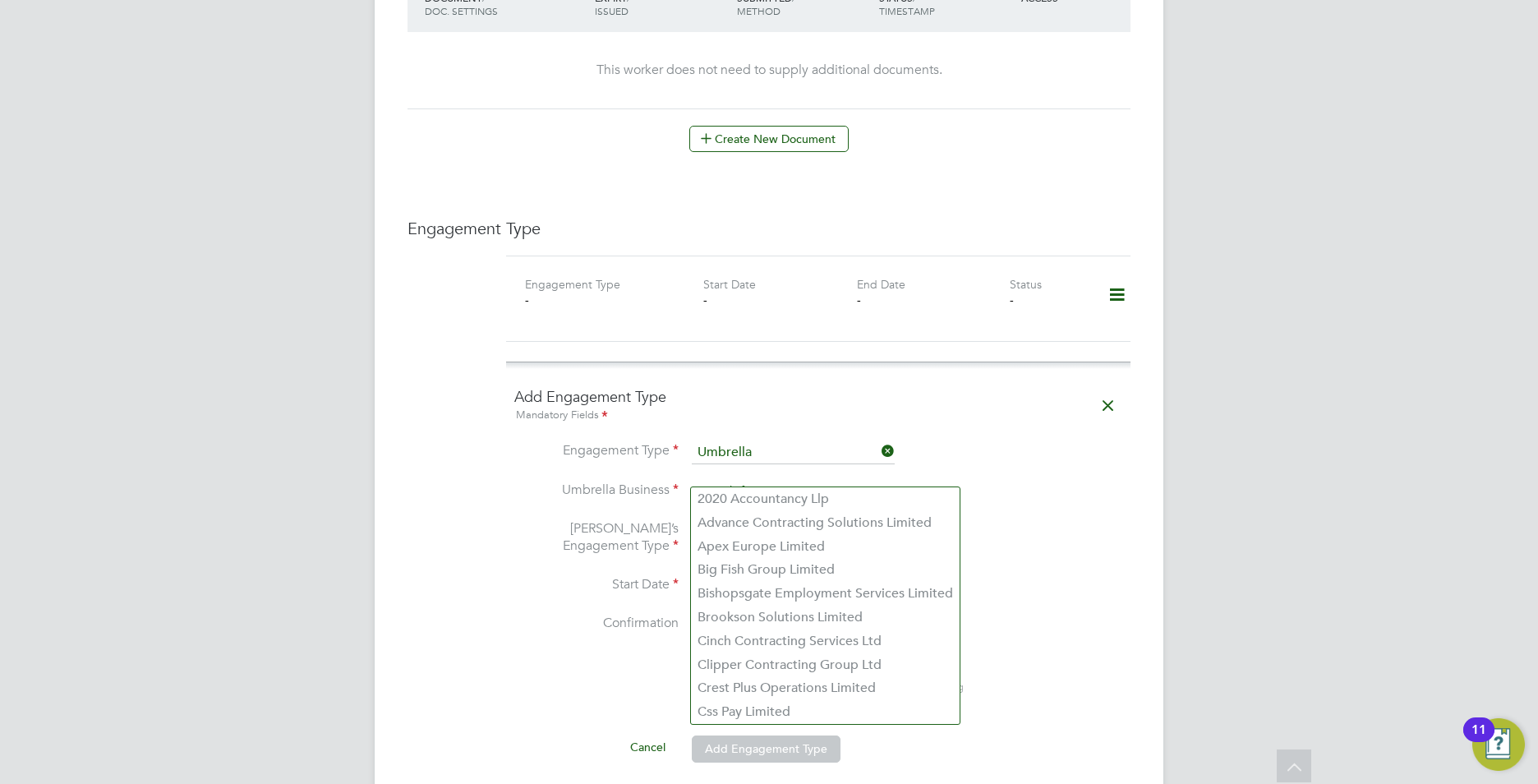
click at [732, 480] on input at bounding box center [793, 492] width 203 height 23
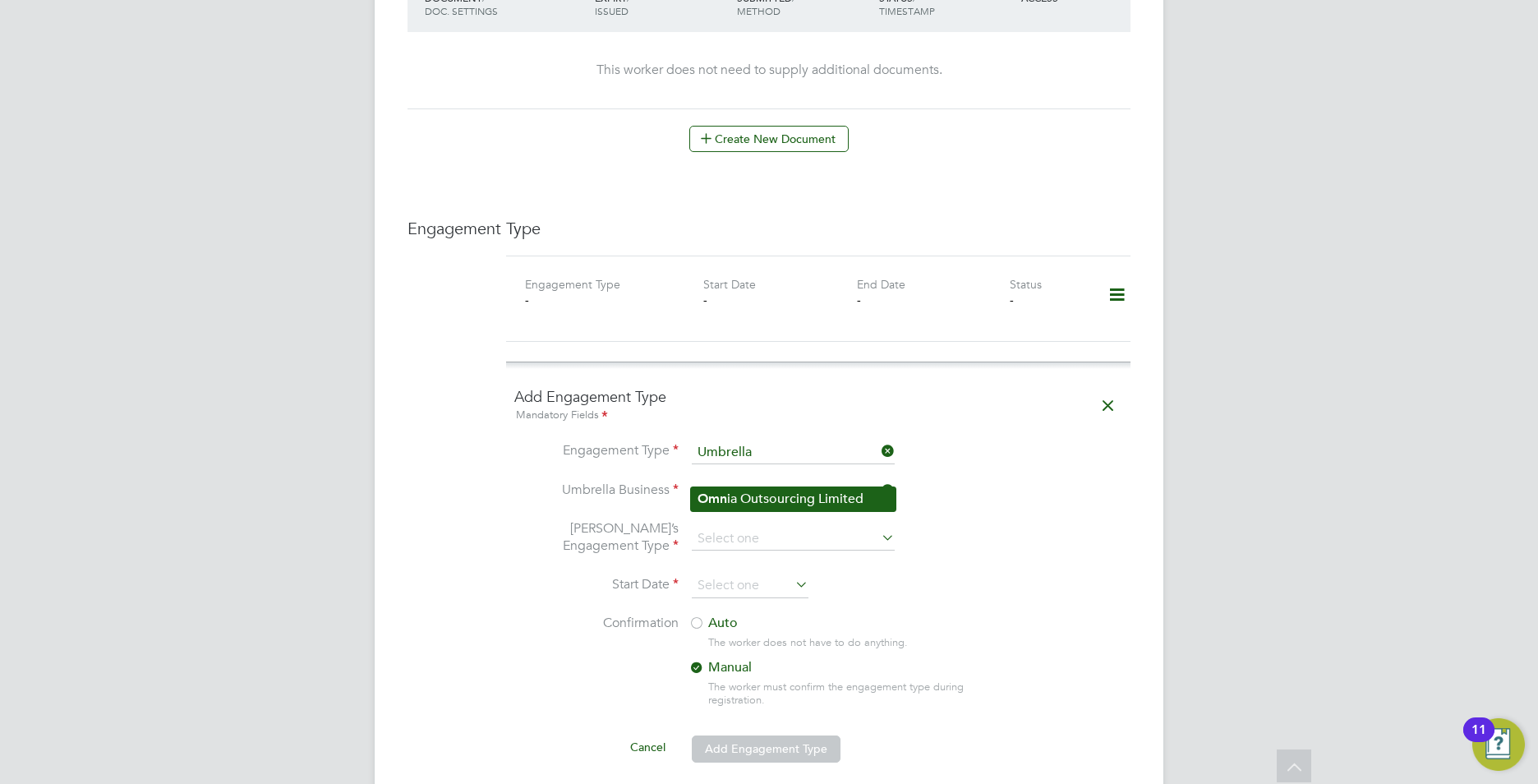
click at [725, 487] on li "Omn ia Outsourcing Limited" at bounding box center [793, 498] width 204 height 24
type input "Omnia Outsourcing Limited"
click at [727, 527] on input at bounding box center [793, 539] width 203 height 23
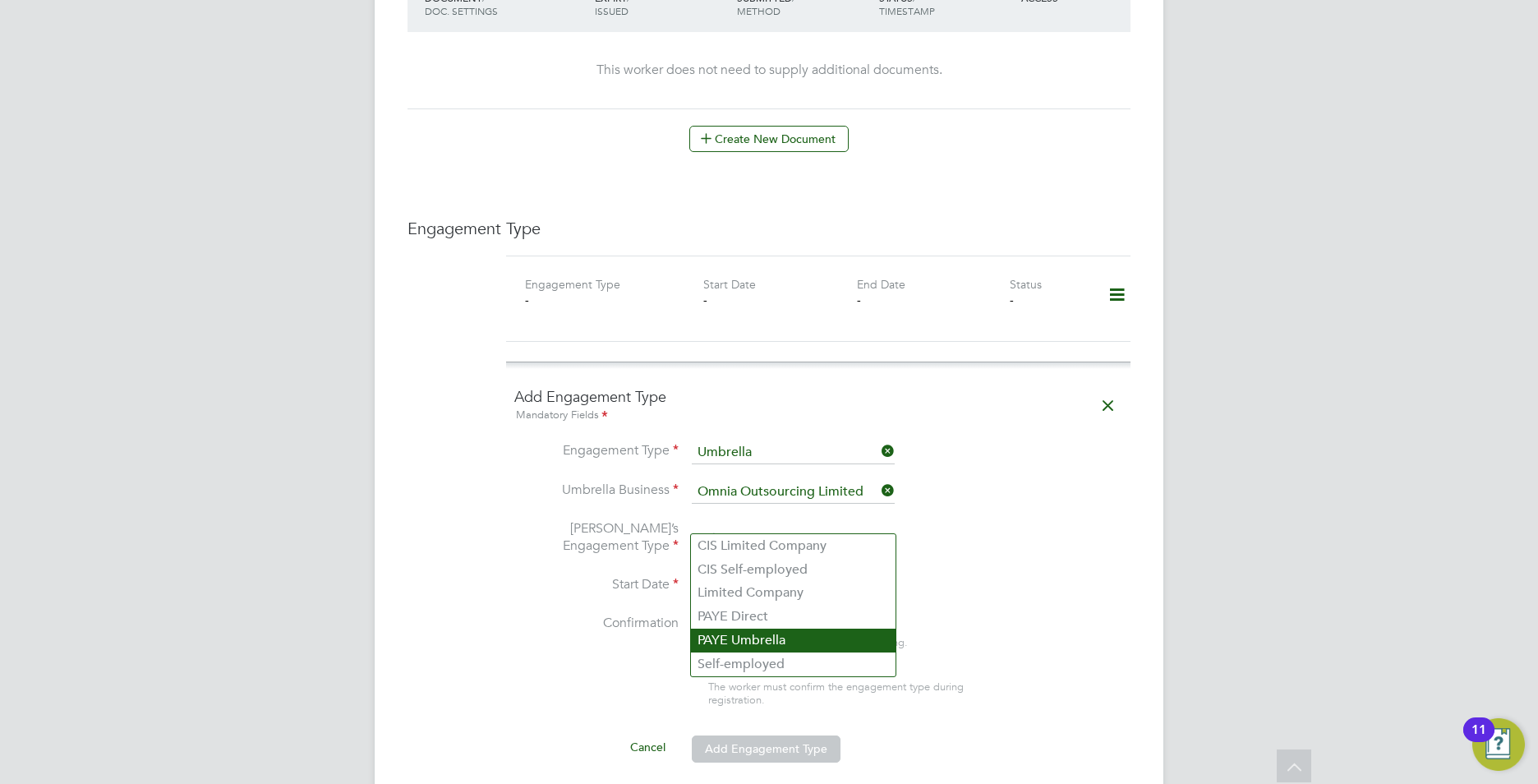
click at [729, 643] on li "PAYE Umbrella" at bounding box center [793, 640] width 204 height 24
type input "PAYE Umbrella"
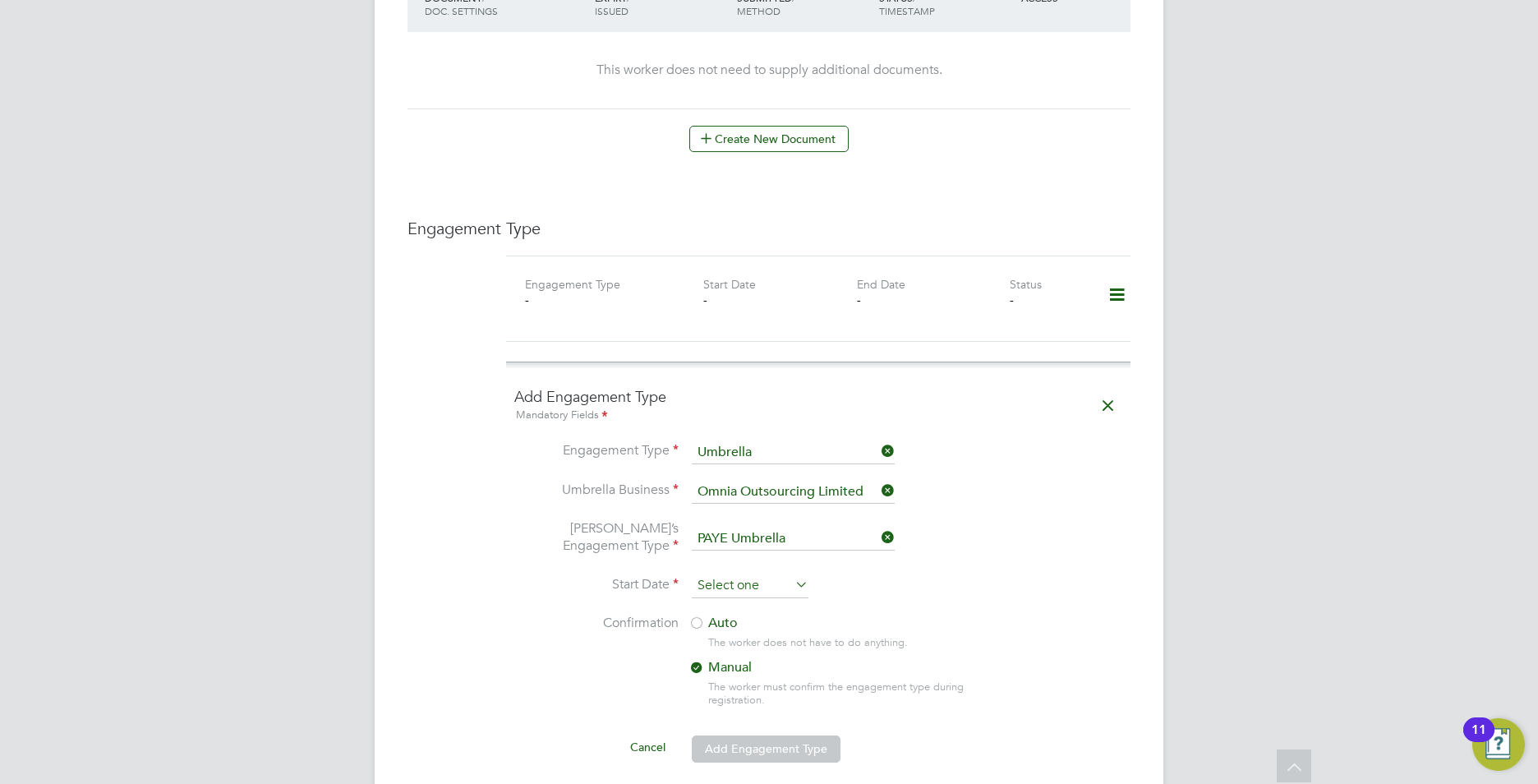
click at [732, 573] on input at bounding box center [750, 585] width 117 height 25
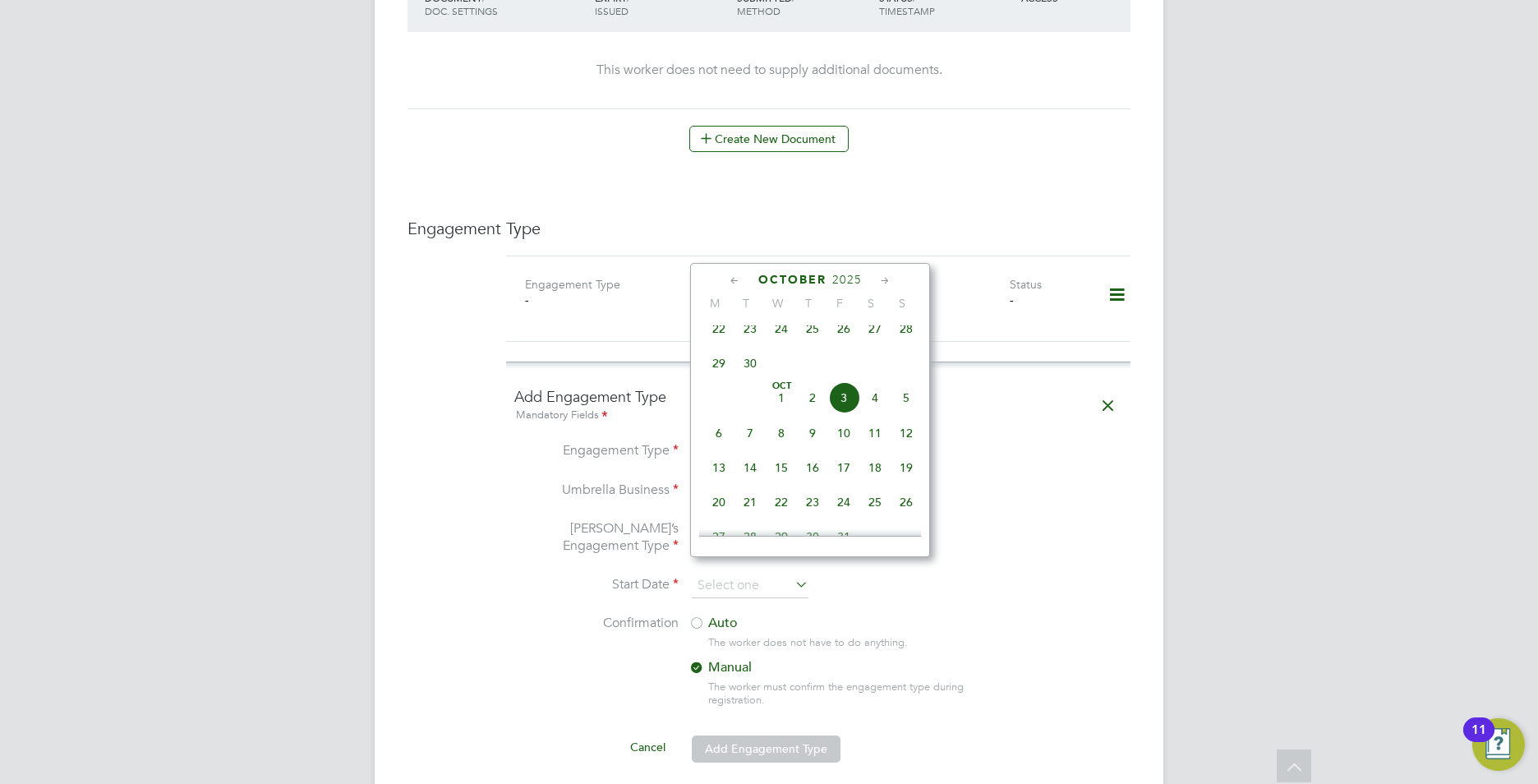
click at [750, 373] on span "30" at bounding box center [750, 363] width 32 height 32
type input "[DATE]"
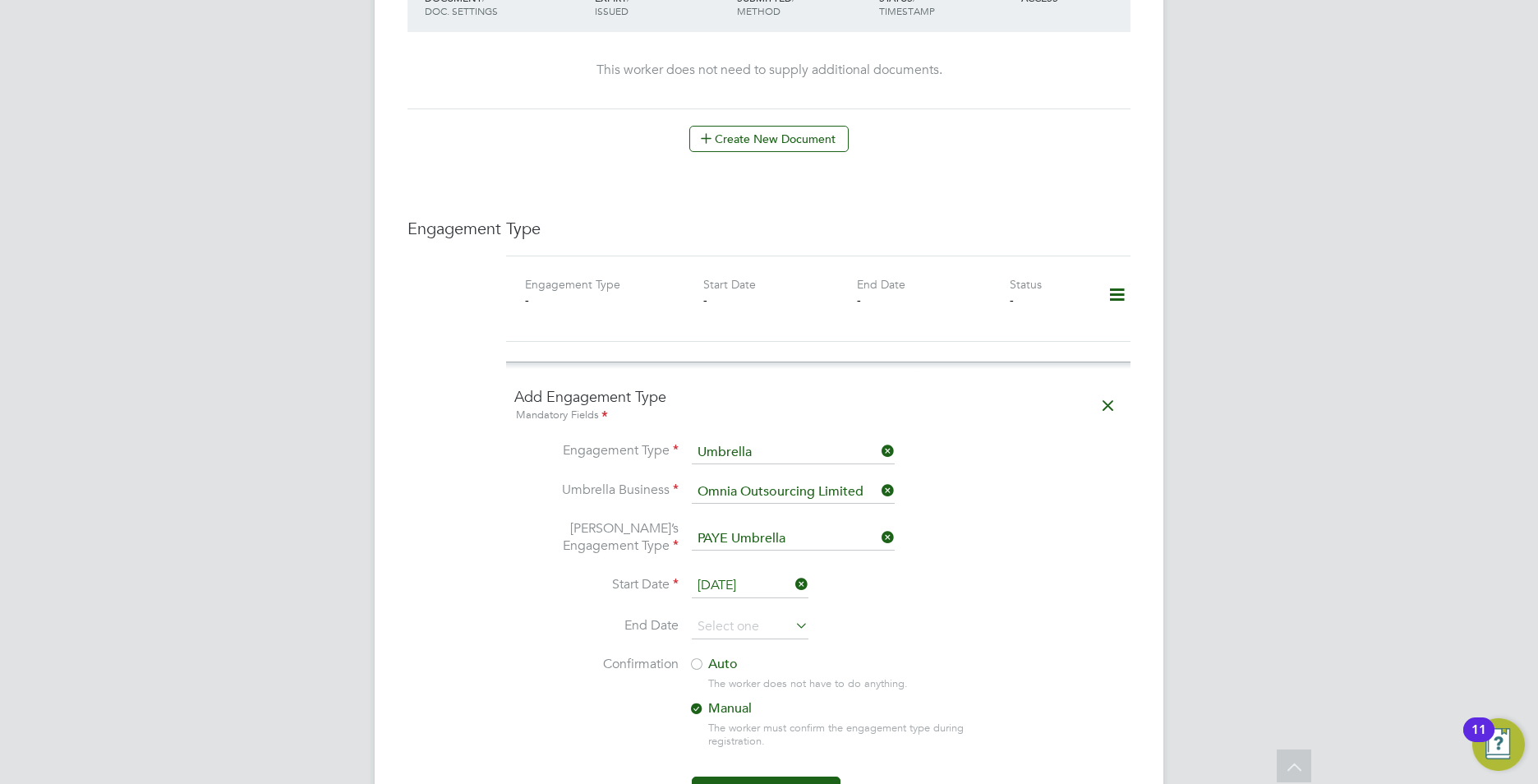
click at [1083, 490] on li "Umbrella Business Omnia Outsourcing Limited" at bounding box center [819, 499] width 609 height 39
click at [716, 614] on input at bounding box center [750, 626] width 117 height 25
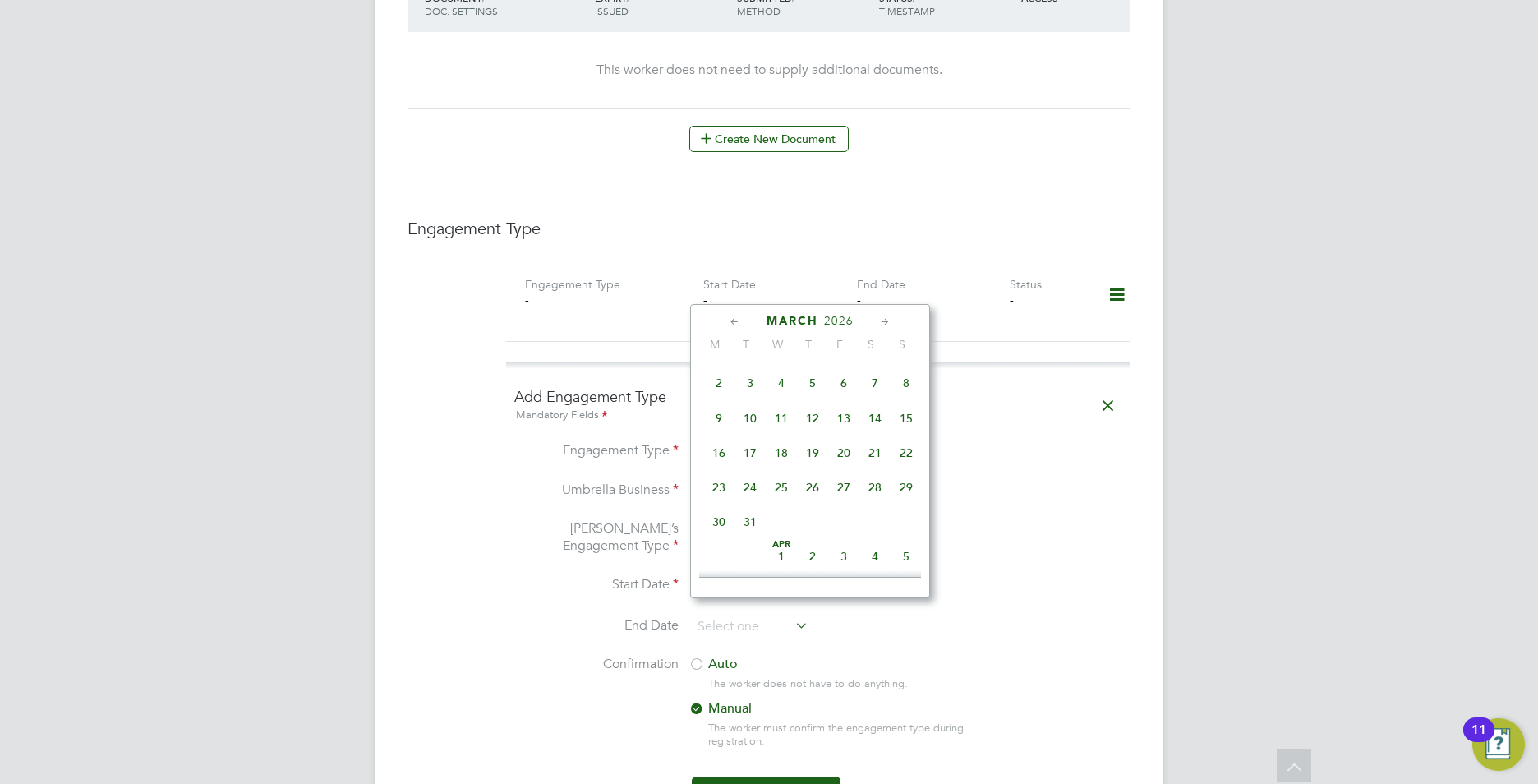
scroll to position [1421, 0]
click at [844, 501] on span "27" at bounding box center [844, 485] width 32 height 32
type input "27 Mar 2026"
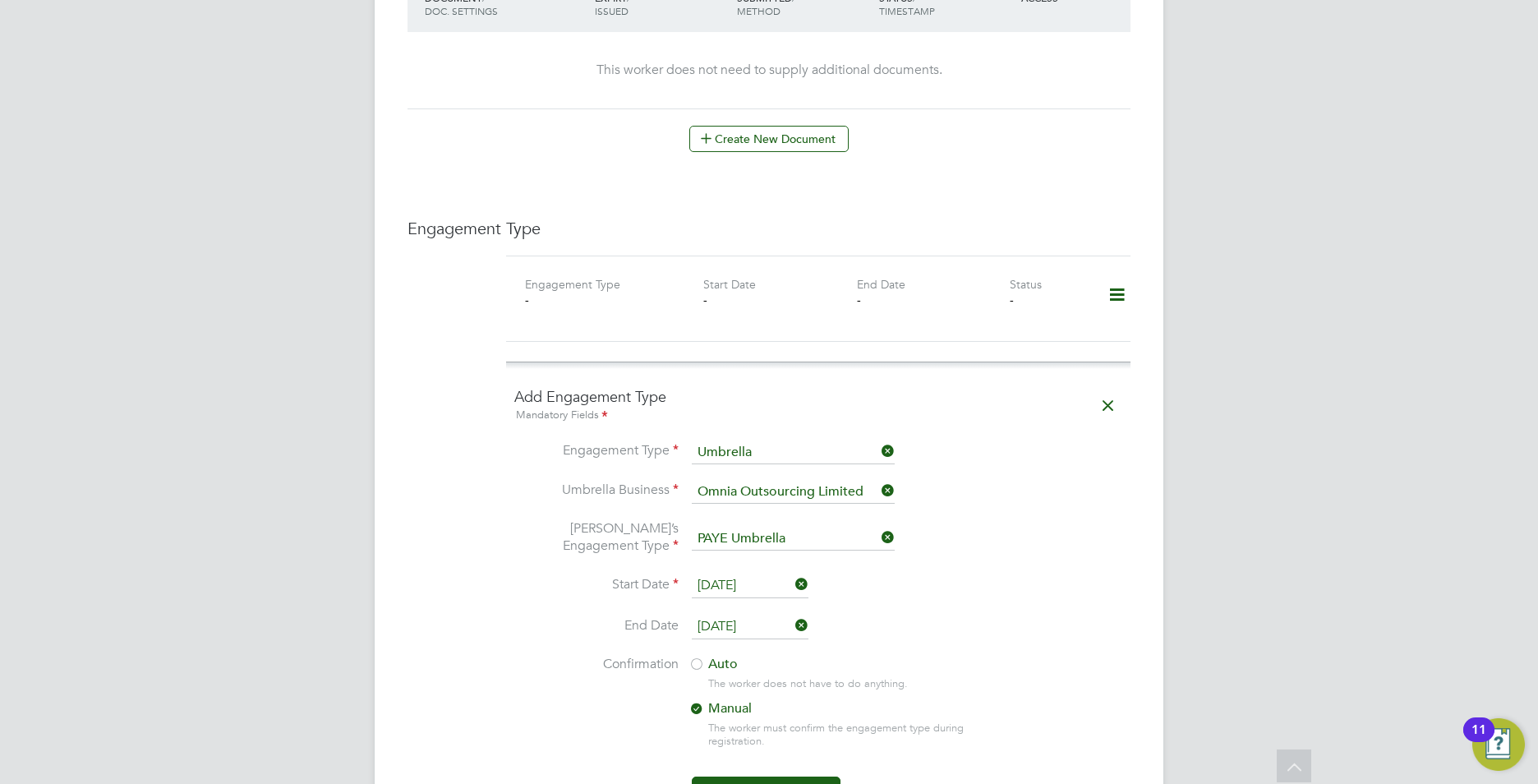
drag, startPoint x: 695, startPoint y: 649, endPoint x: 737, endPoint y: 632, distance: 45.3
click at [696, 657] on div at bounding box center [696, 665] width 16 height 16
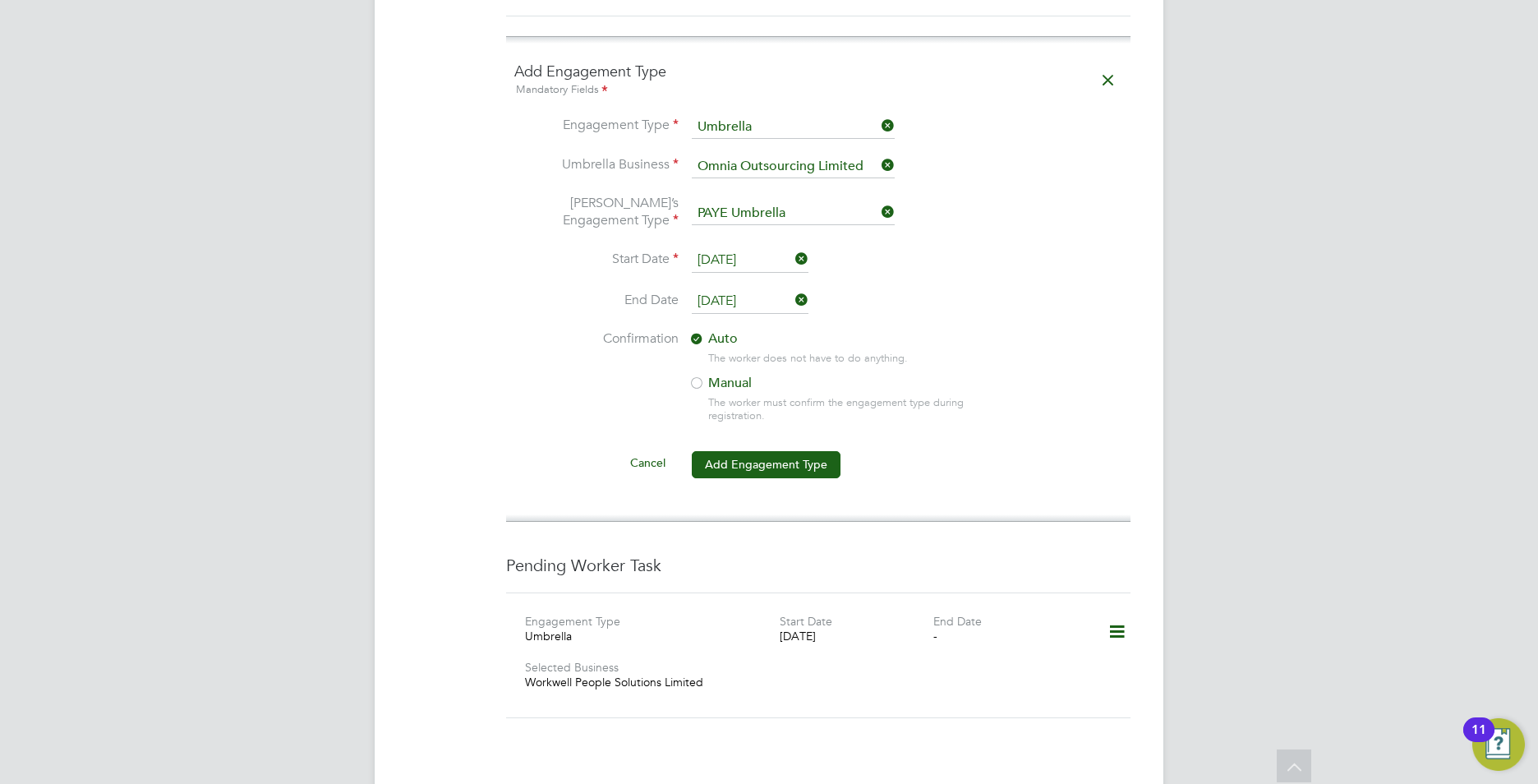
scroll to position [1314, 0]
click at [749, 448] on button "Add Engagement Type" at bounding box center [766, 461] width 149 height 27
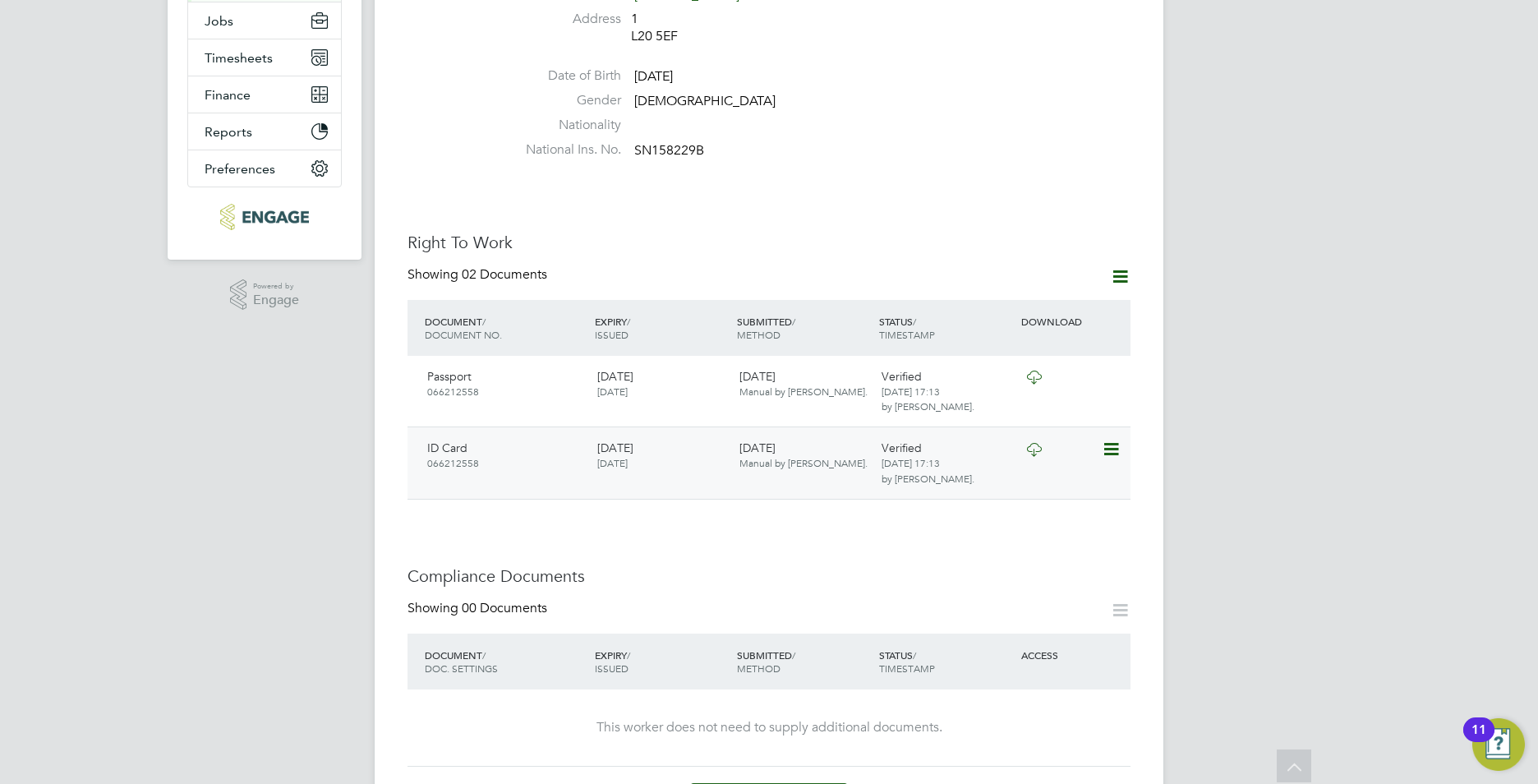
scroll to position [0, 0]
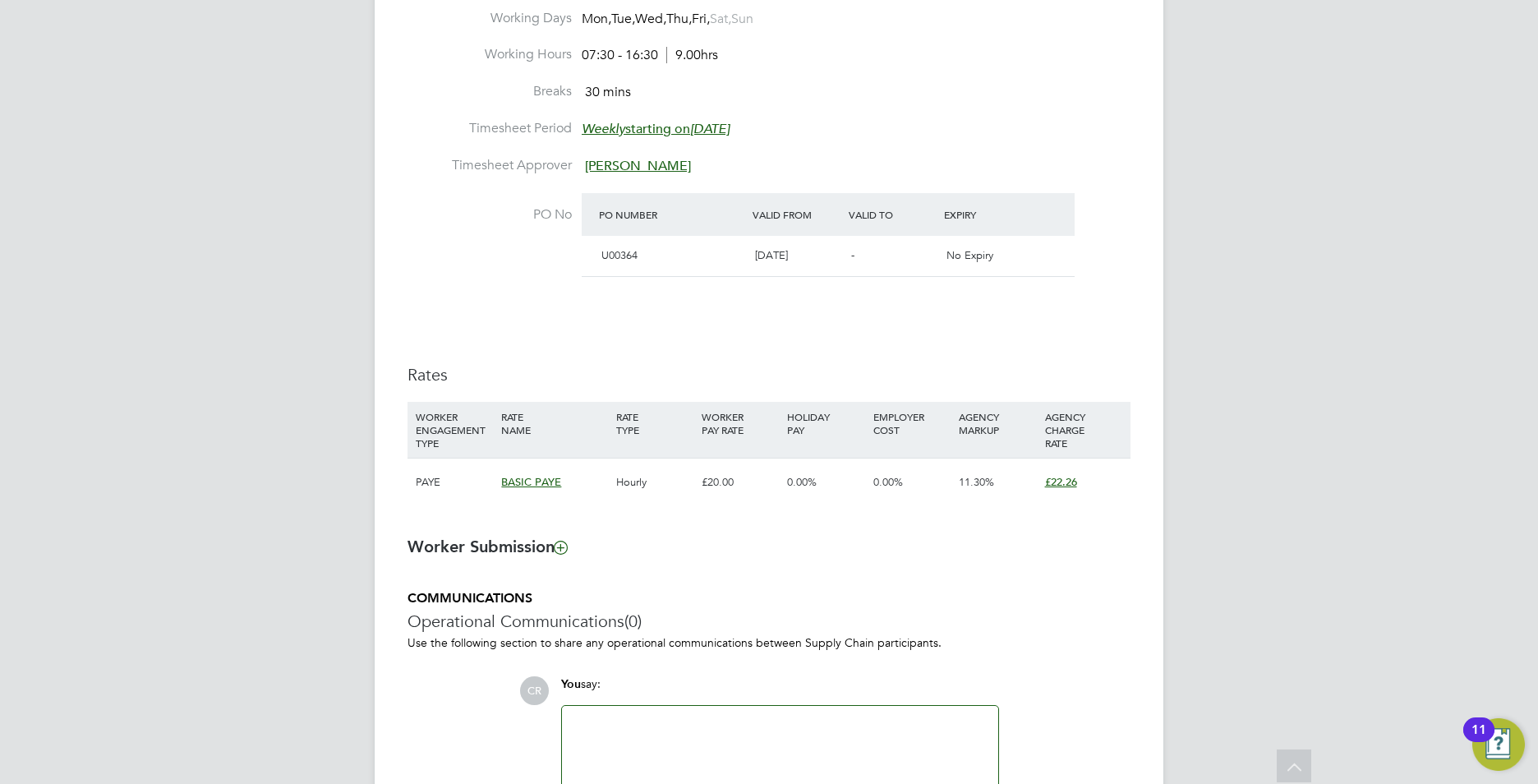
scroll to position [821, 0]
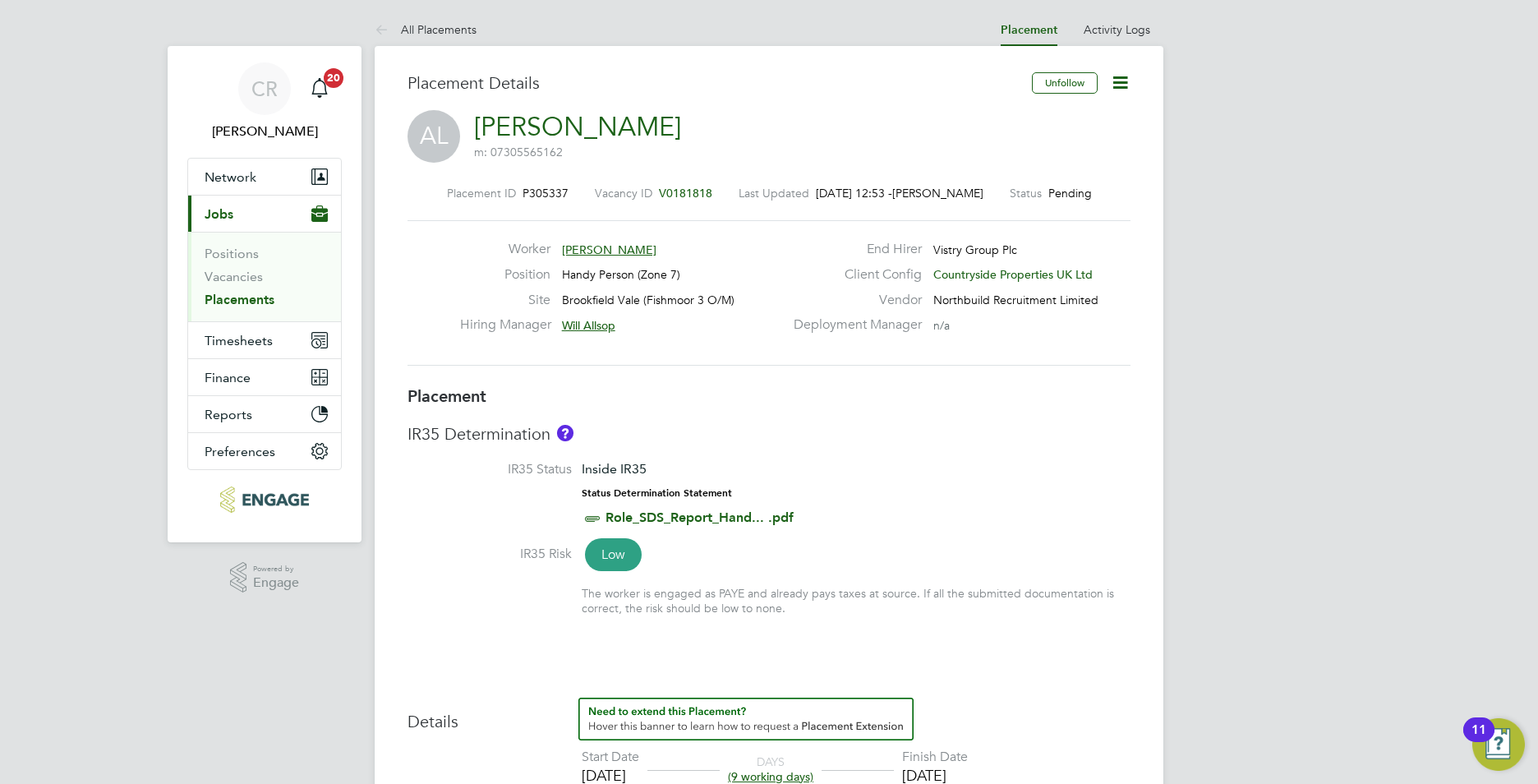
click at [1121, 90] on icon at bounding box center [1121, 83] width 21 height 21
click at [1039, 144] on li "Timesheet Settings" at bounding box center [1067, 144] width 120 height 23
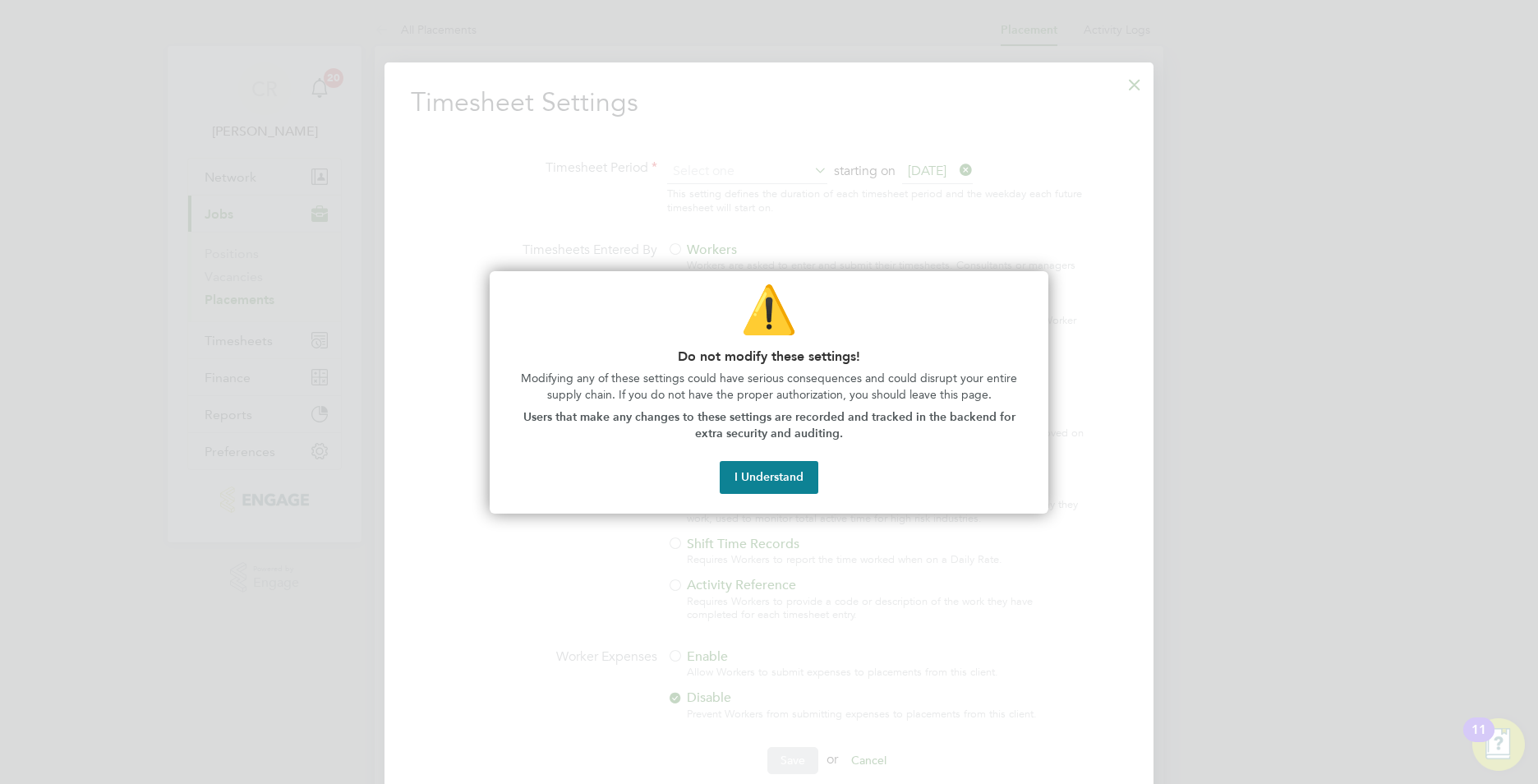
click at [1099, 521] on div at bounding box center [769, 392] width 1538 height 784
click at [731, 480] on button "I Understand" at bounding box center [769, 477] width 98 height 32
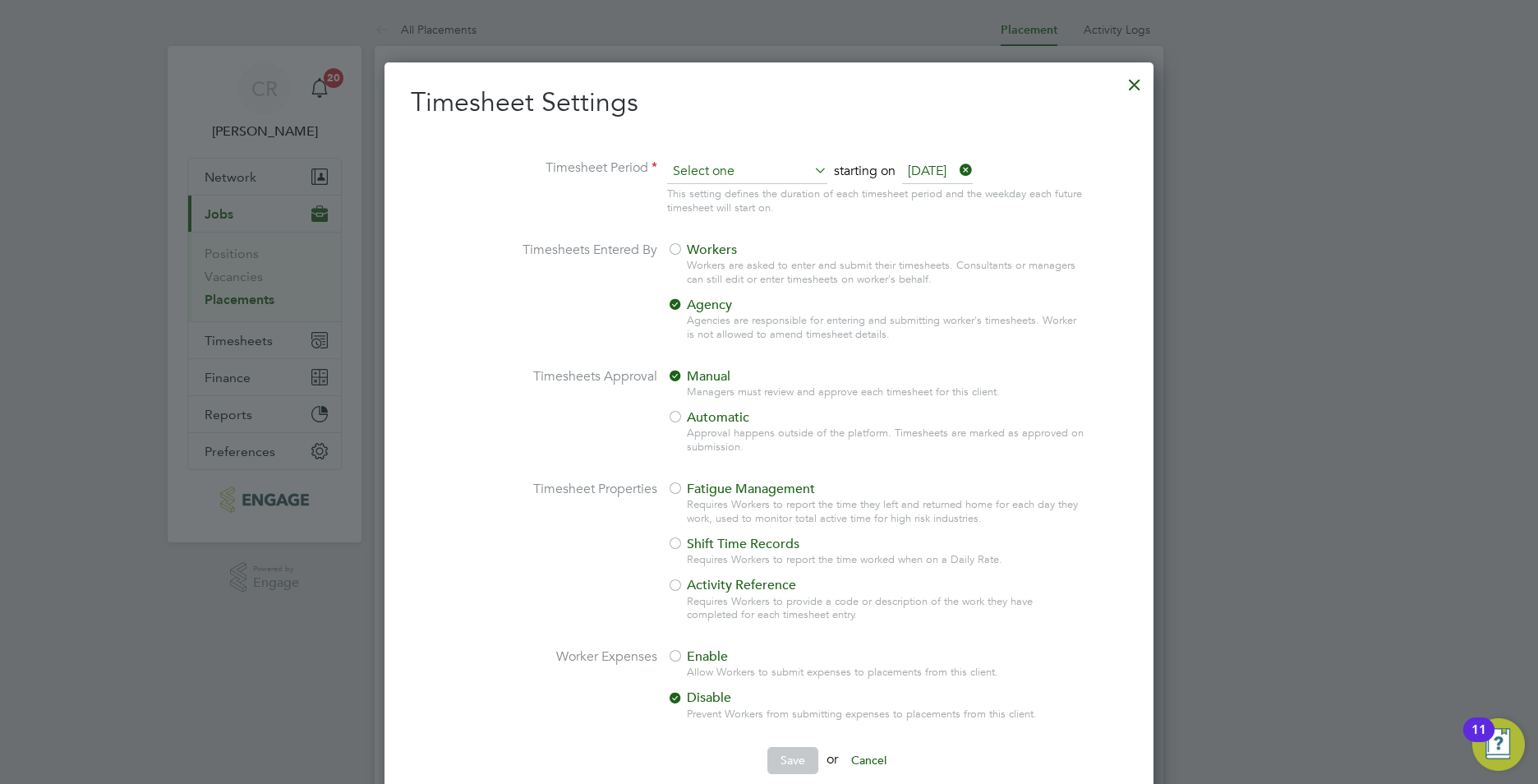
click at [697, 174] on input at bounding box center [748, 172] width 160 height 25
click at [695, 195] on li "Weekly" at bounding box center [739, 195] width 146 height 21
type input "Weekly"
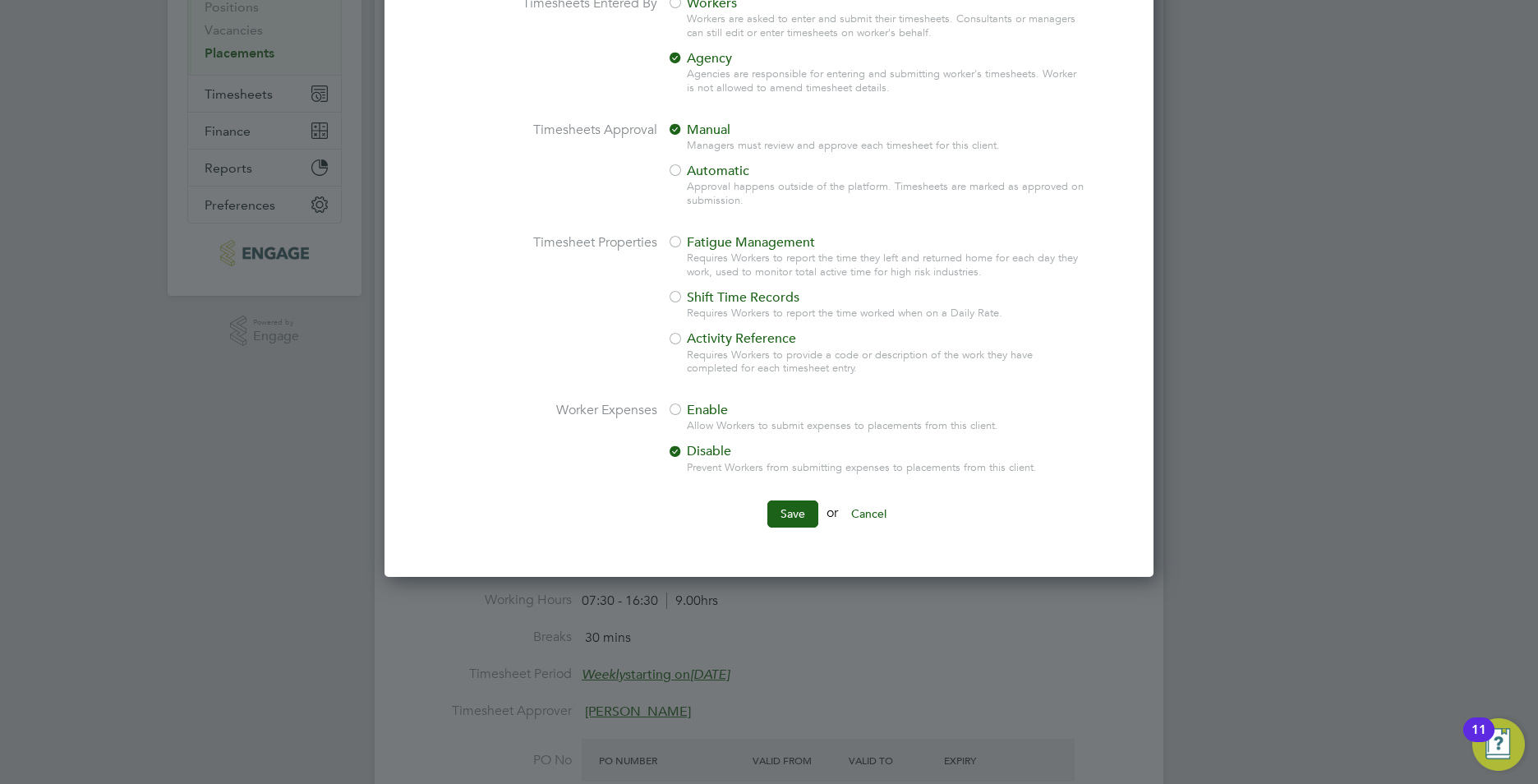
click at [787, 507] on button "Save" at bounding box center [792, 514] width 51 height 27
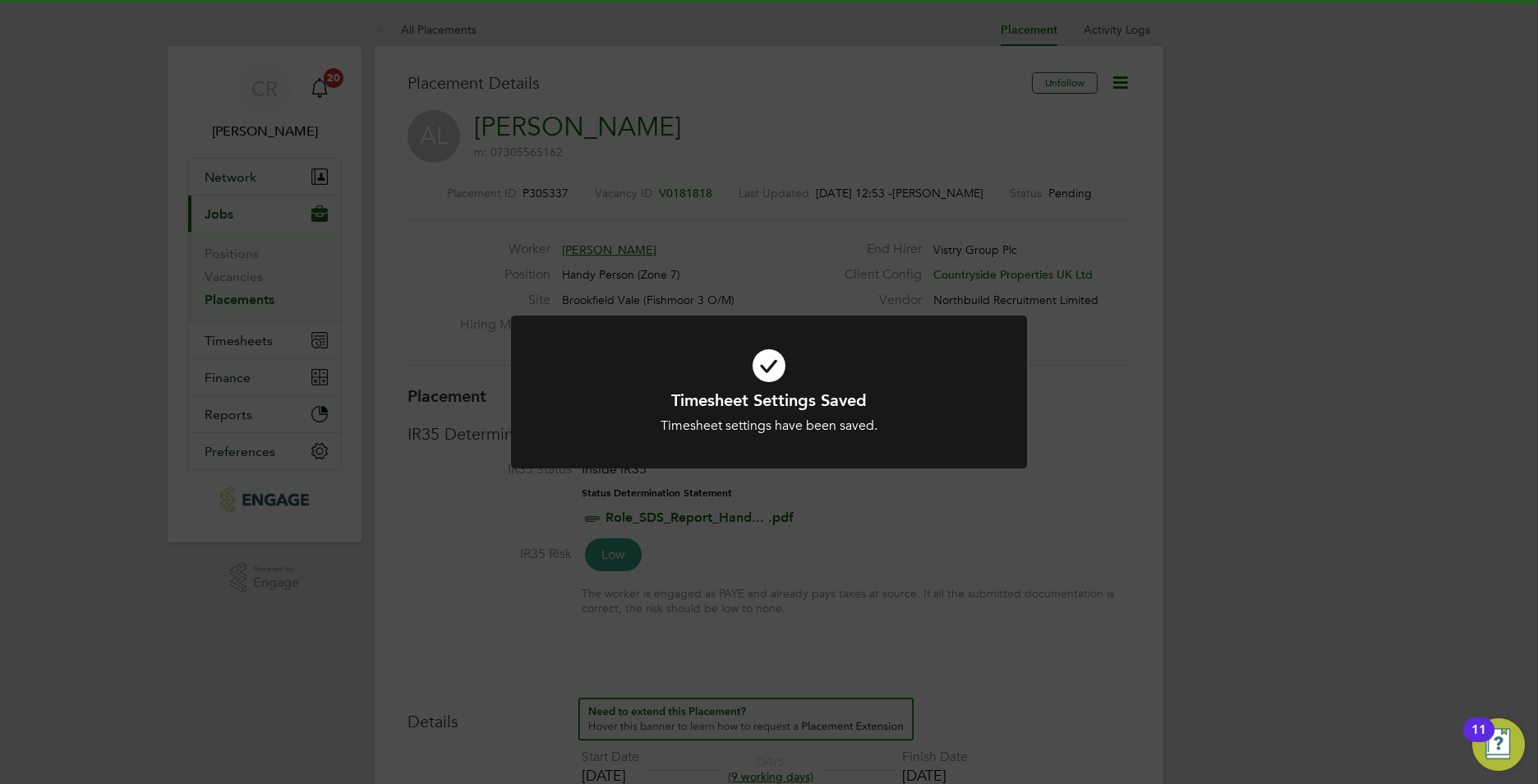
click at [1233, 469] on div "Timesheet Settings Saved Timesheet settings have been saved. Cancel Okay" at bounding box center [769, 392] width 1538 height 784
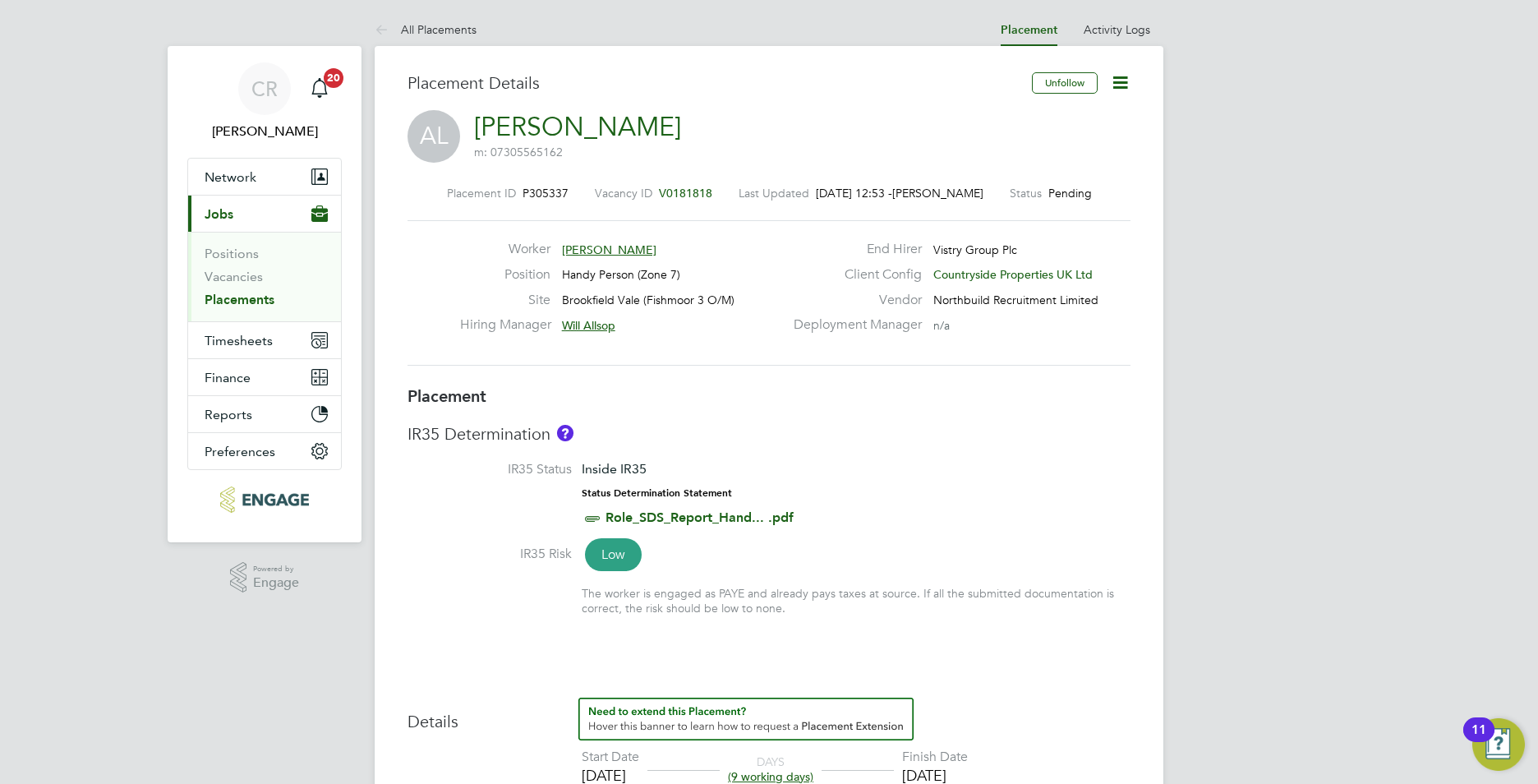
click at [1118, 87] on icon at bounding box center [1121, 83] width 21 height 21
click at [1027, 174] on li "Start" at bounding box center [1067, 177] width 120 height 23
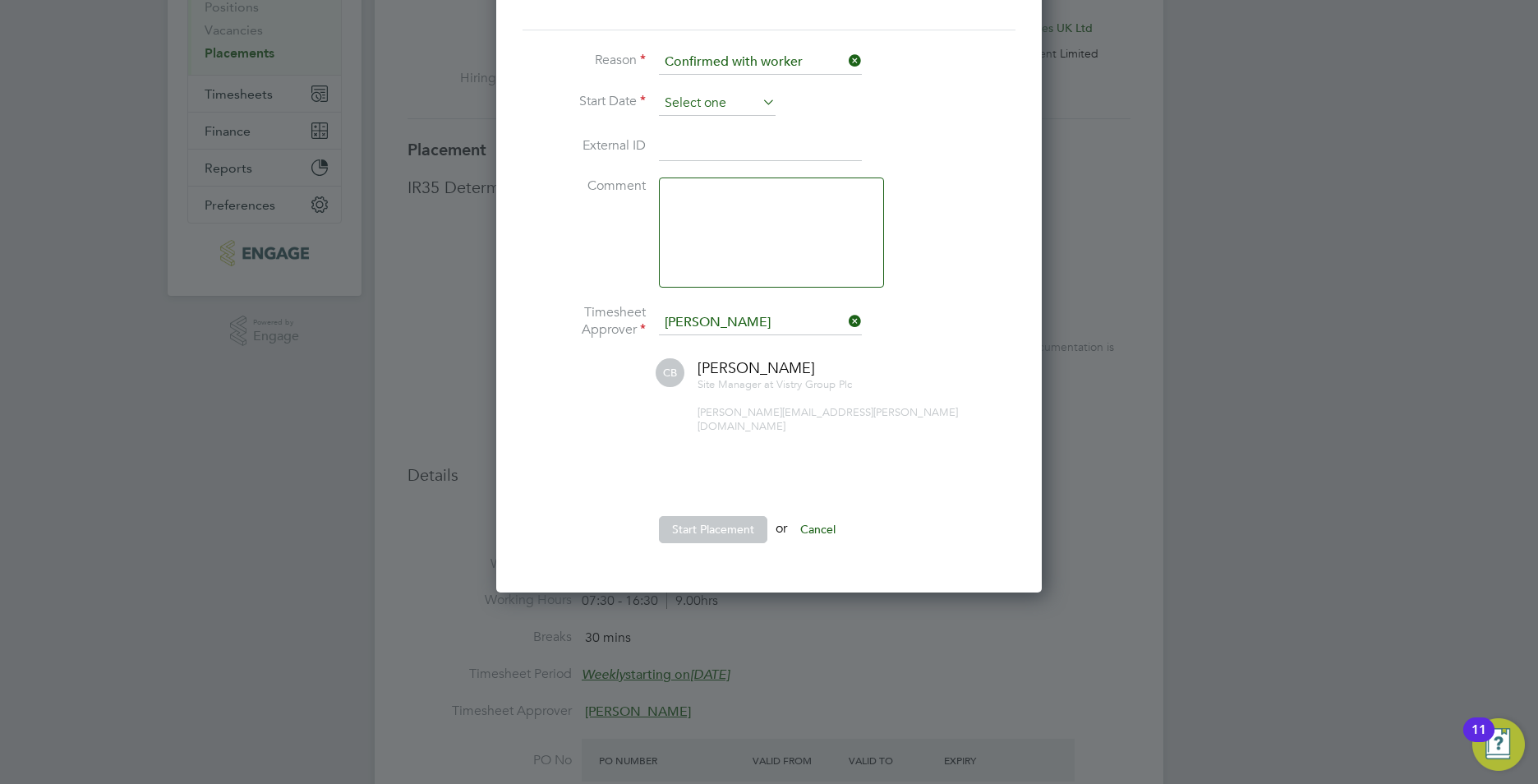
click at [707, 106] on input at bounding box center [717, 103] width 117 height 25
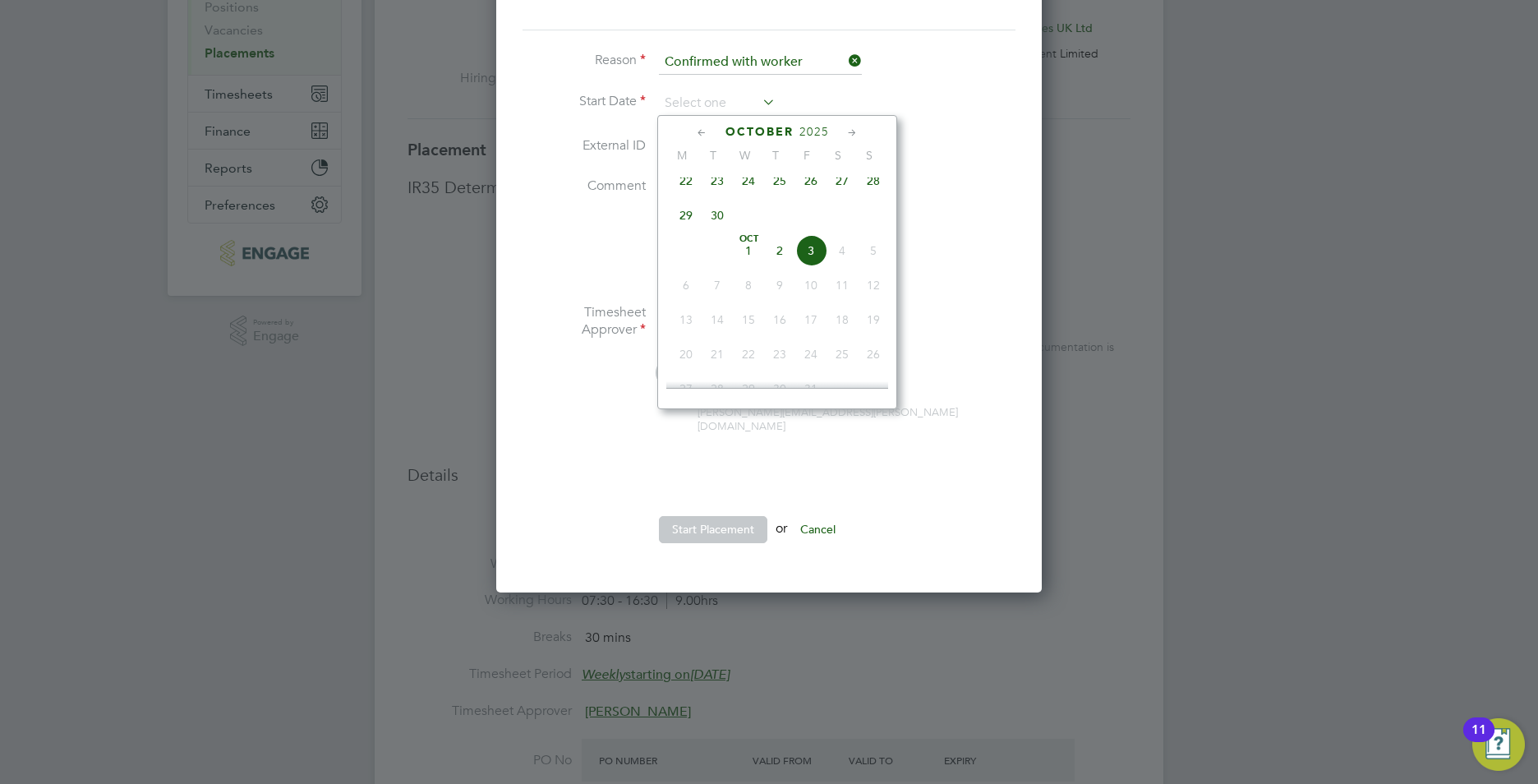
click at [715, 221] on span "30" at bounding box center [717, 215] width 32 height 32
type input "[DATE]"
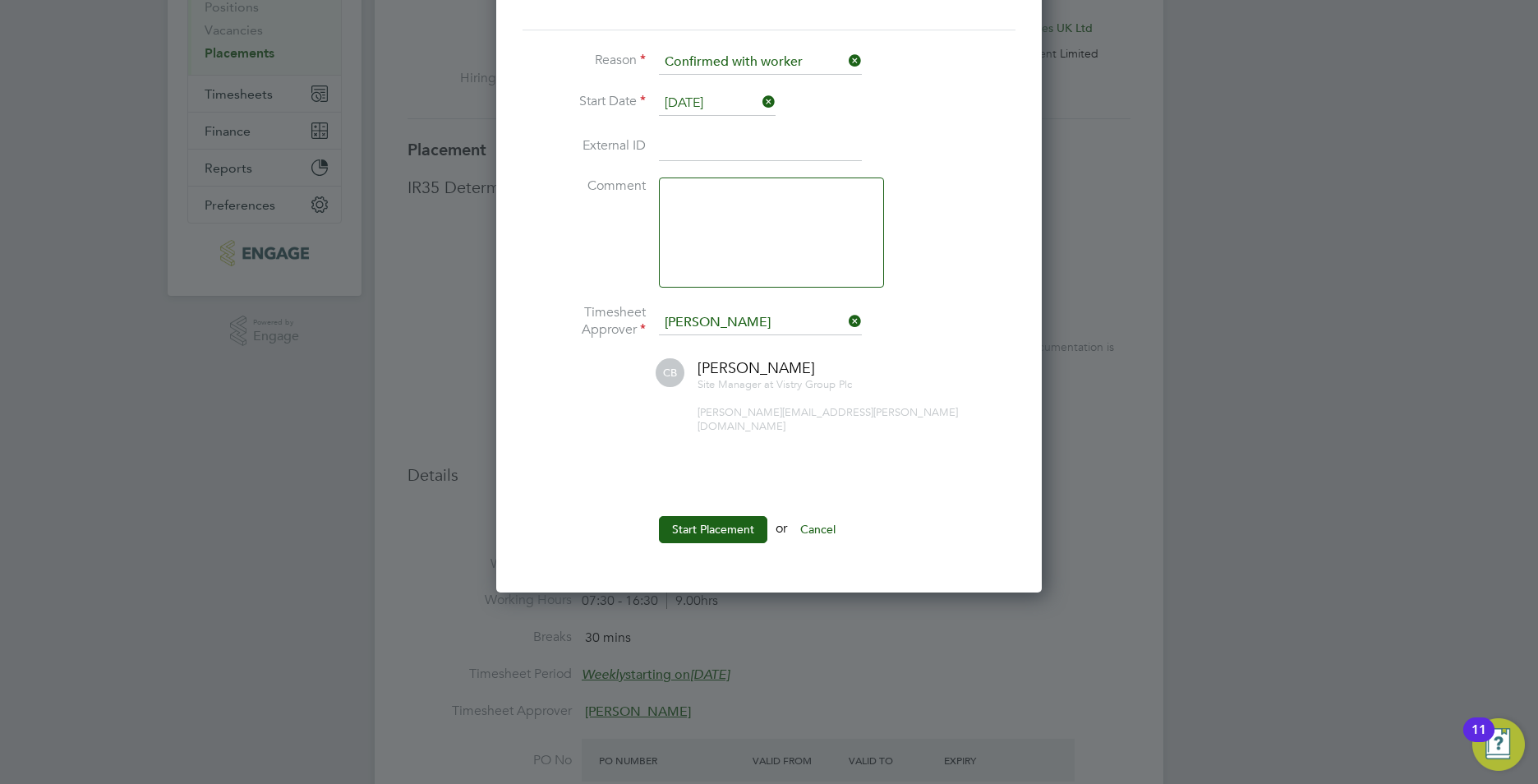
click at [668, 145] on input at bounding box center [760, 147] width 203 height 30
type input "CAN-467868"
click at [743, 516] on button "Start Placement" at bounding box center [714, 529] width 109 height 27
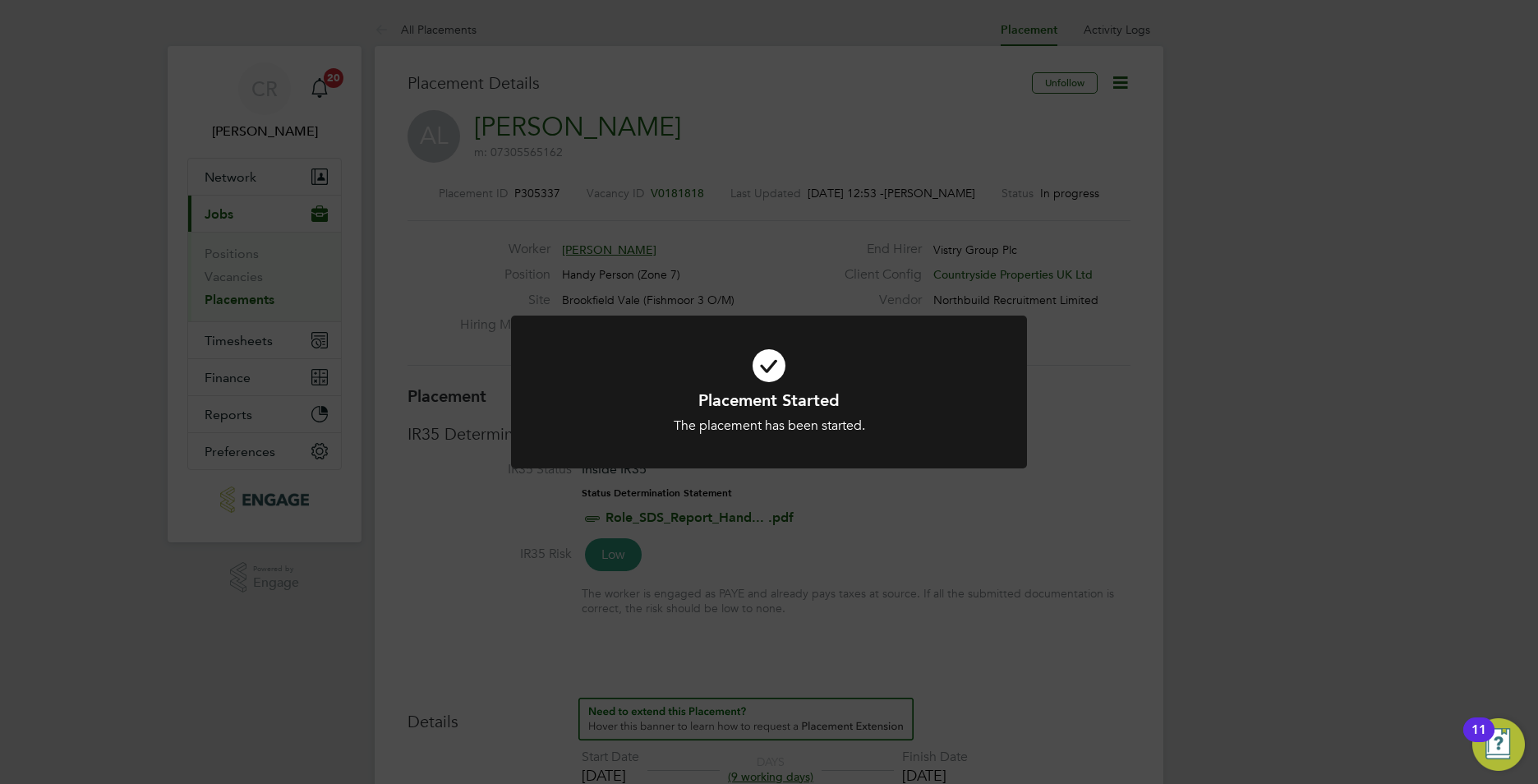
click at [1238, 566] on div "Placement Started The placement has been started. Cancel Okay" at bounding box center [769, 392] width 1538 height 784
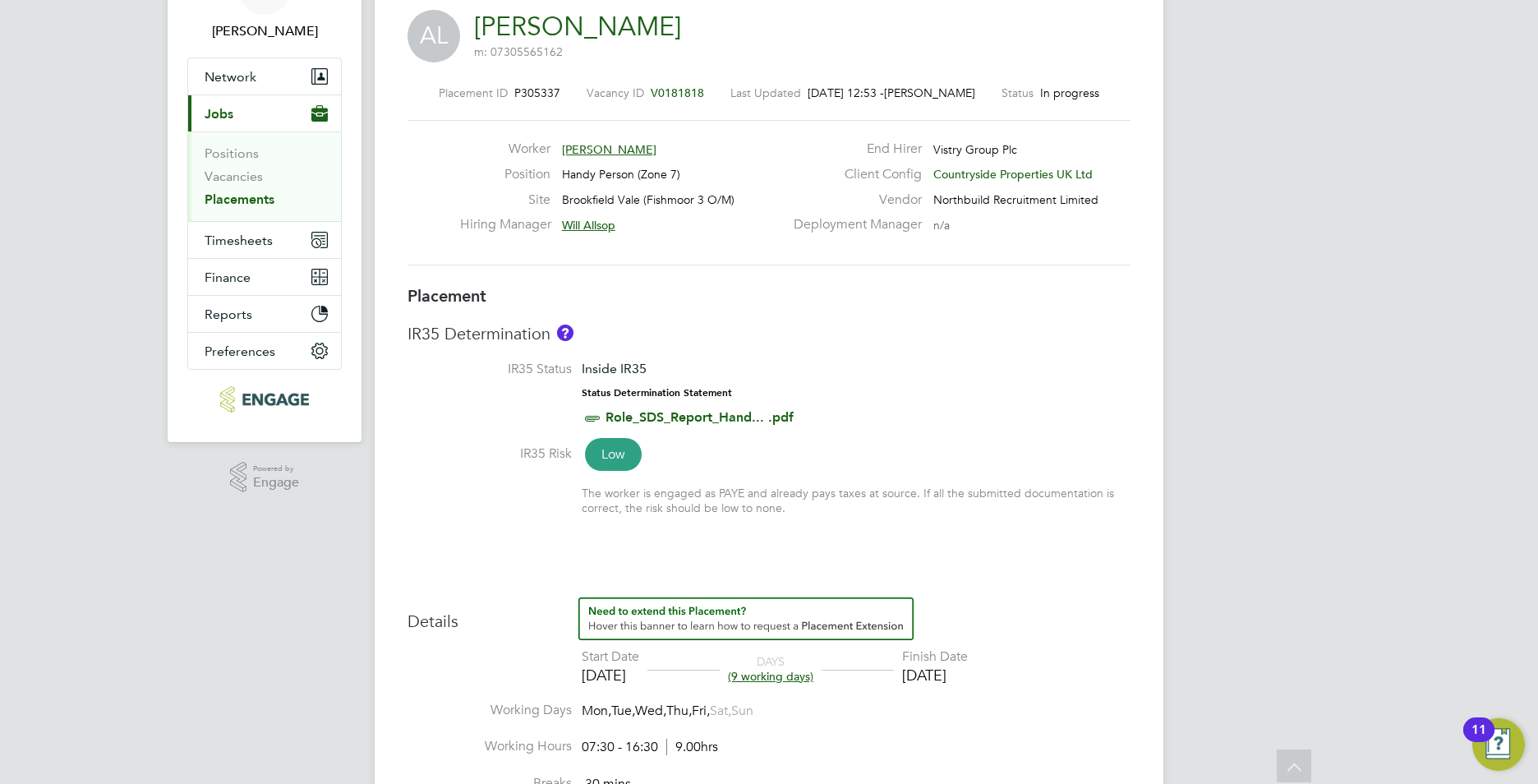
scroll to position [0, 0]
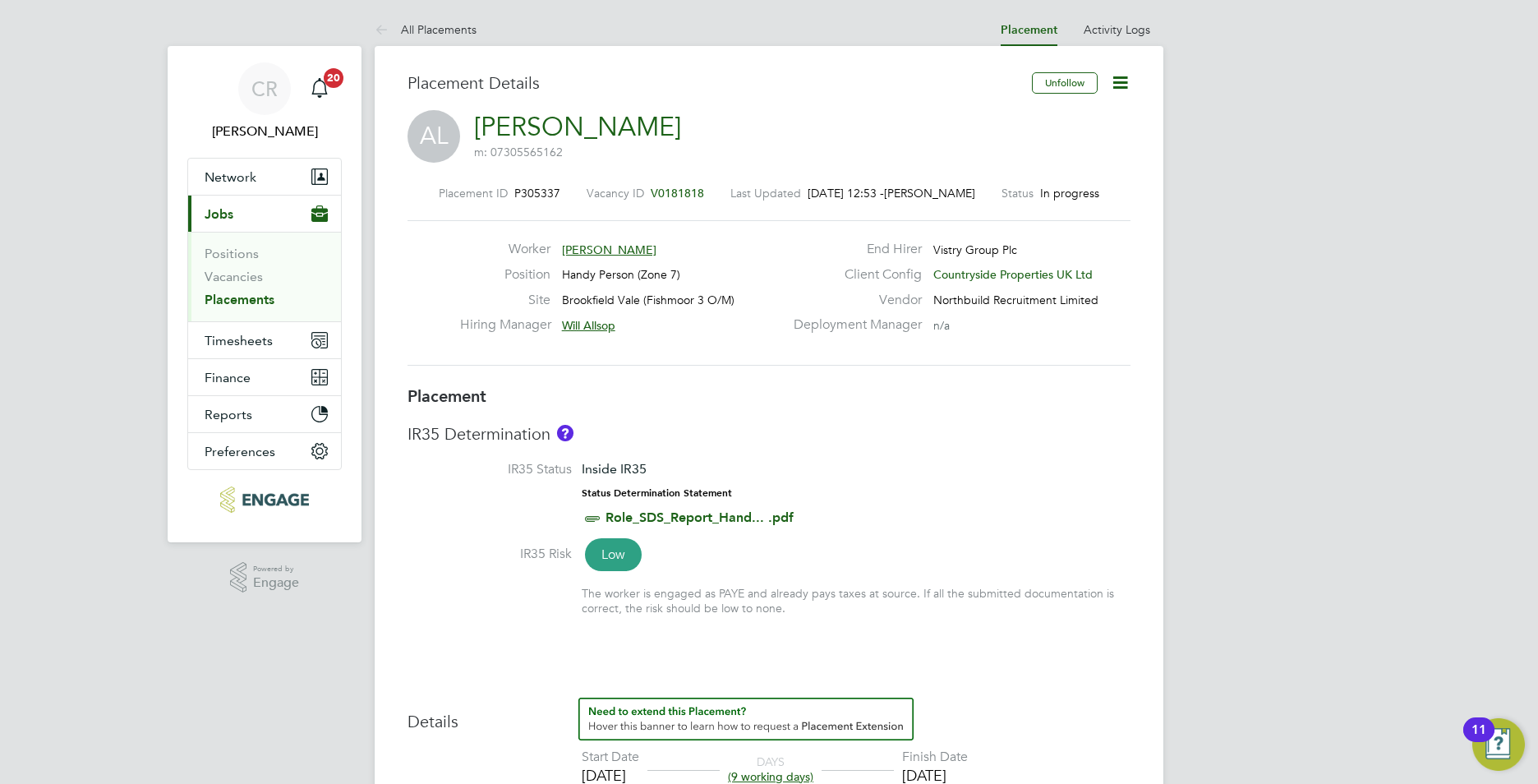
click at [246, 293] on link "Placements" at bounding box center [239, 299] width 70 height 15
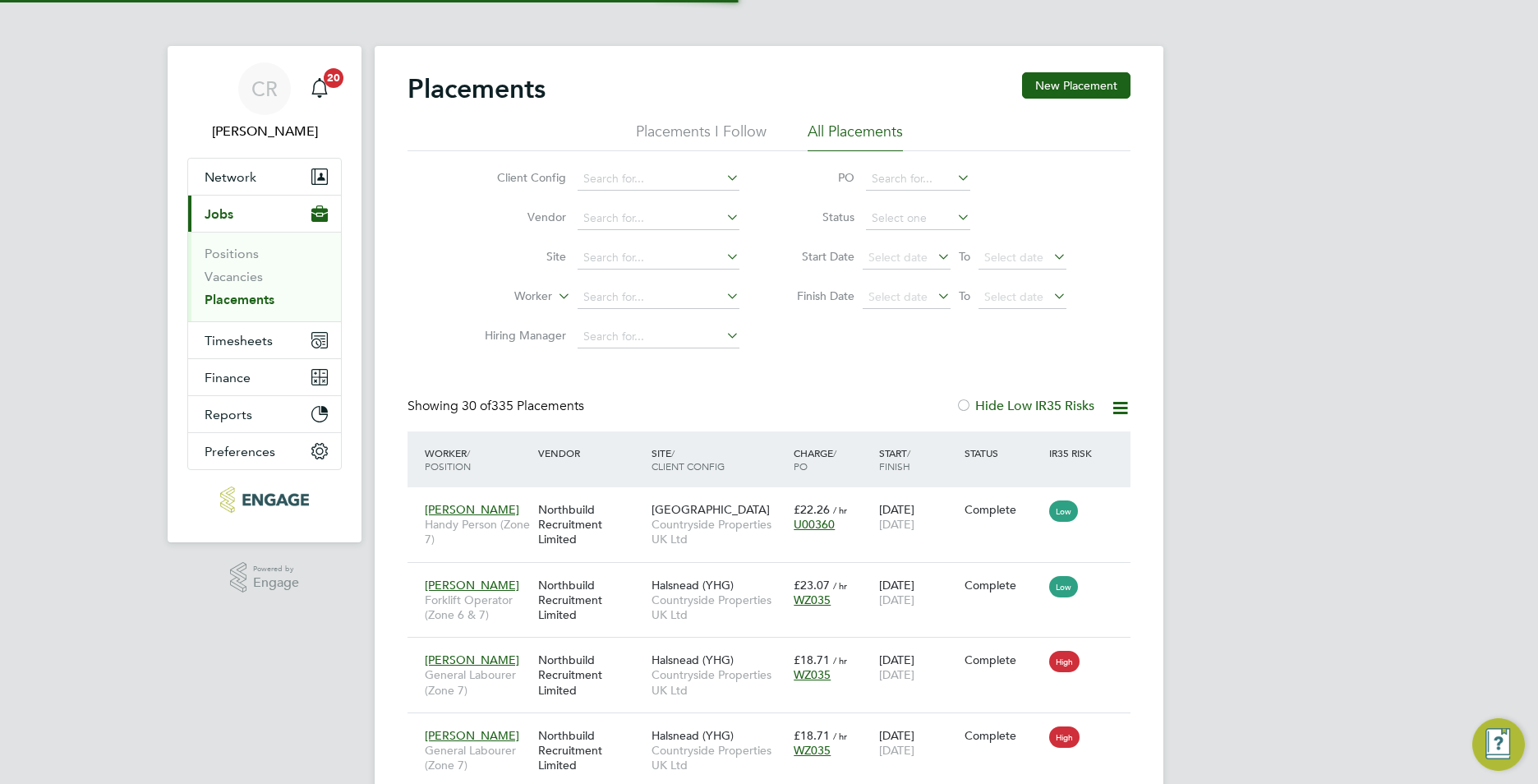
scroll to position [62, 143]
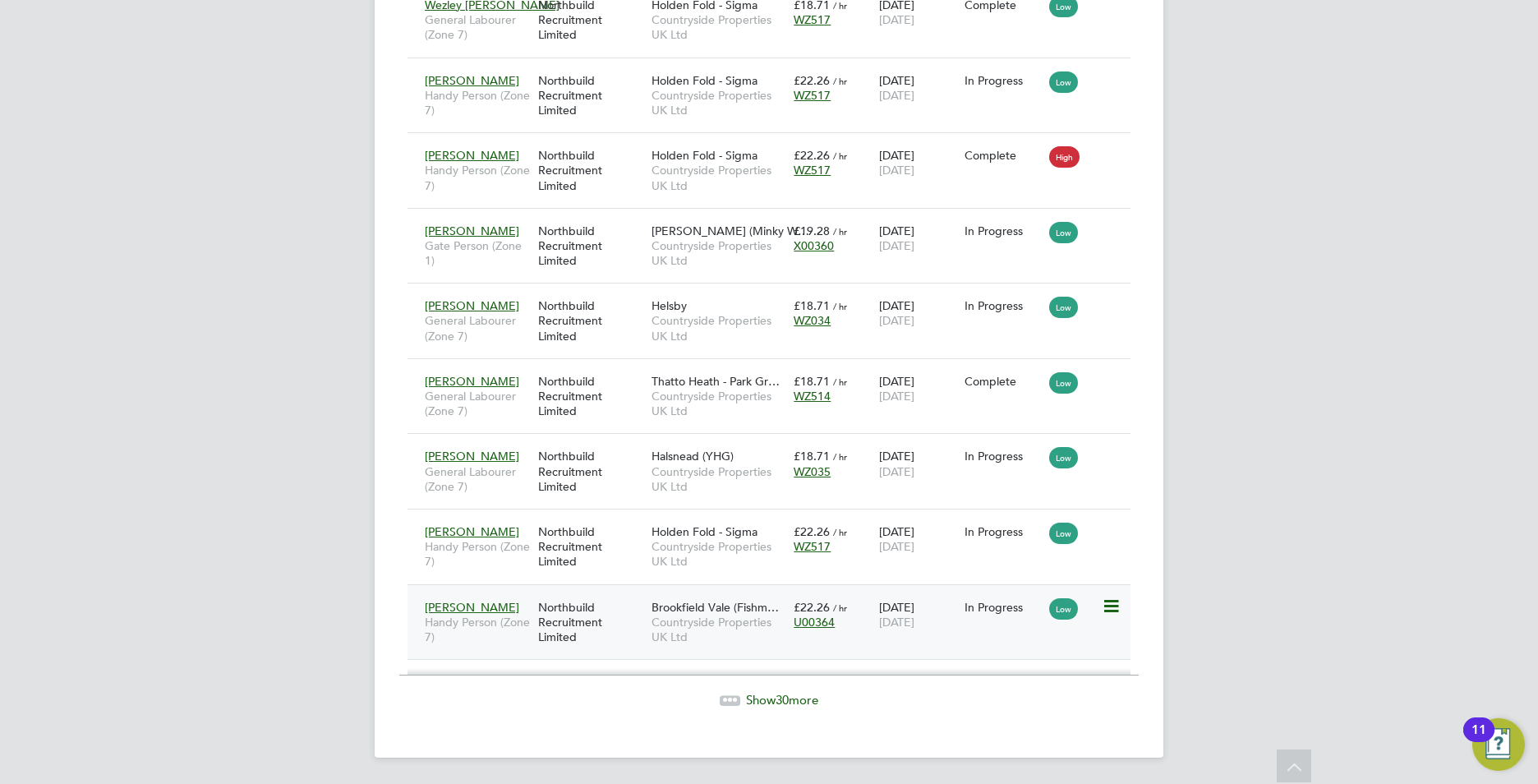
click at [1107, 604] on icon at bounding box center [1110, 606] width 16 height 20
